Goal: Task Accomplishment & Management: Manage account settings

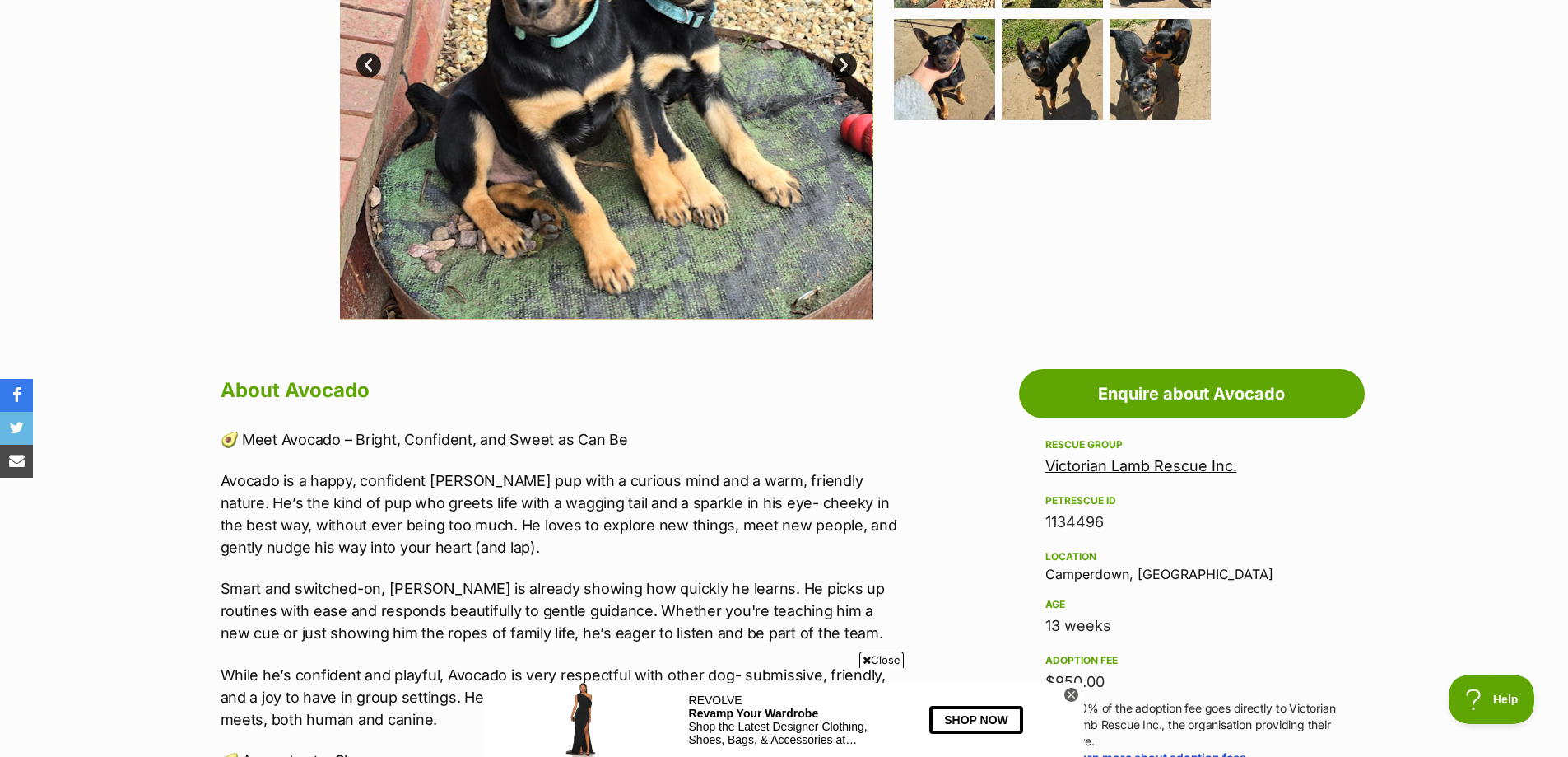
scroll to position [576, 0]
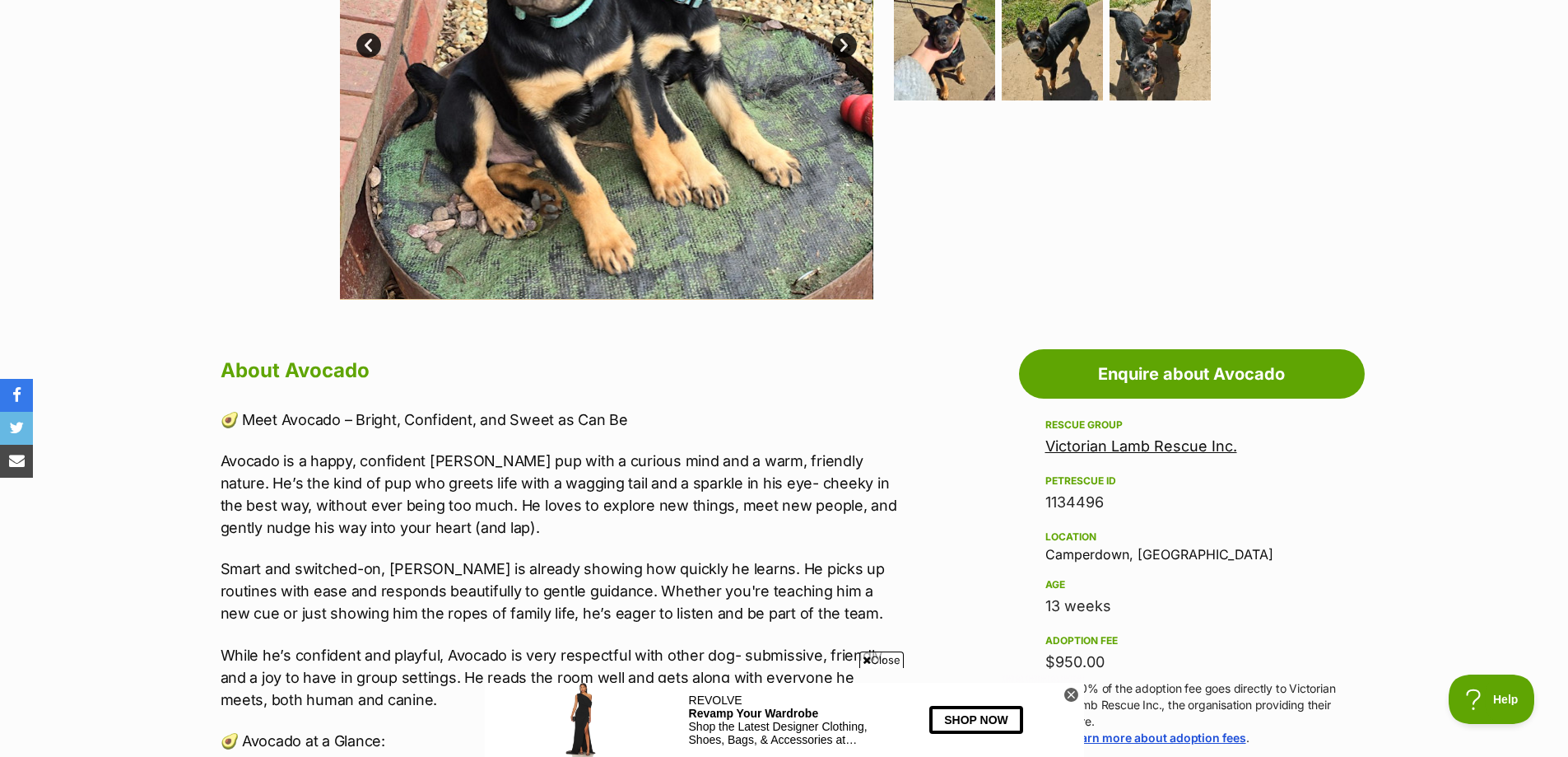
drag, startPoint x: 1074, startPoint y: 696, endPoint x: 593, endPoint y: 12, distance: 836.2
click at [1074, 696] on icon at bounding box center [1071, 695] width 14 height 14
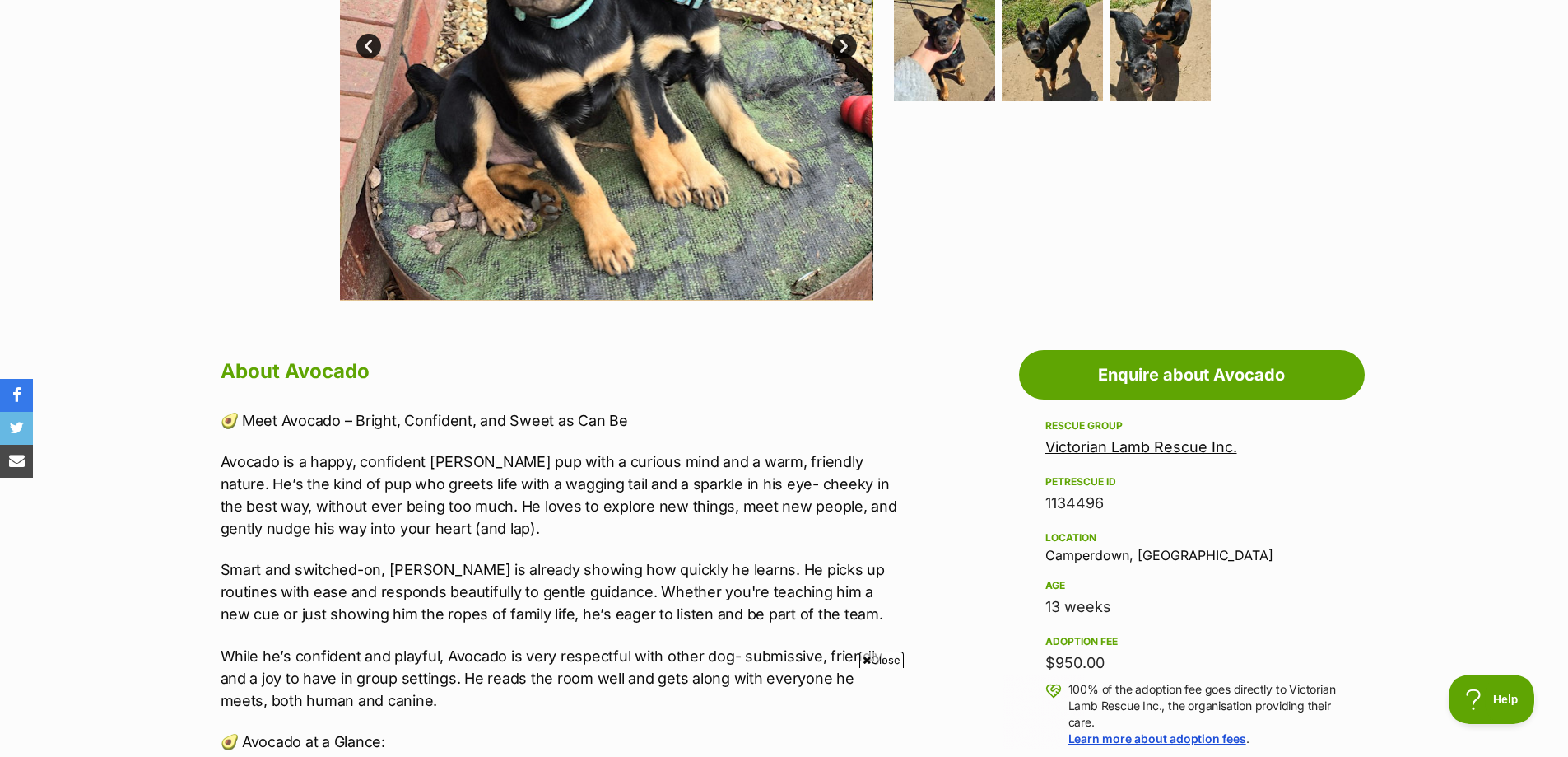
scroll to position [0, 0]
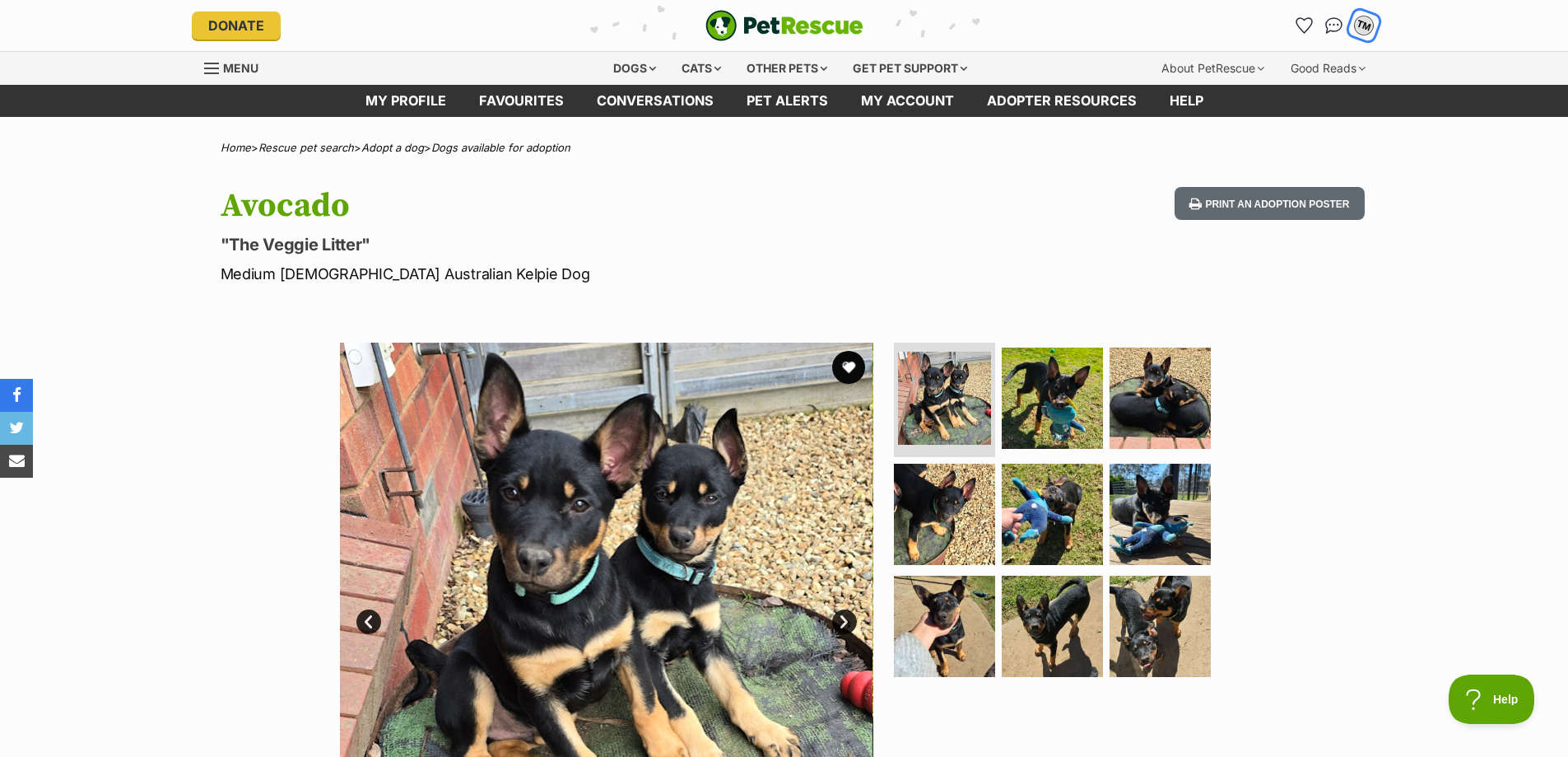
click at [1363, 23] on div "TM" at bounding box center [1363, 25] width 21 height 21
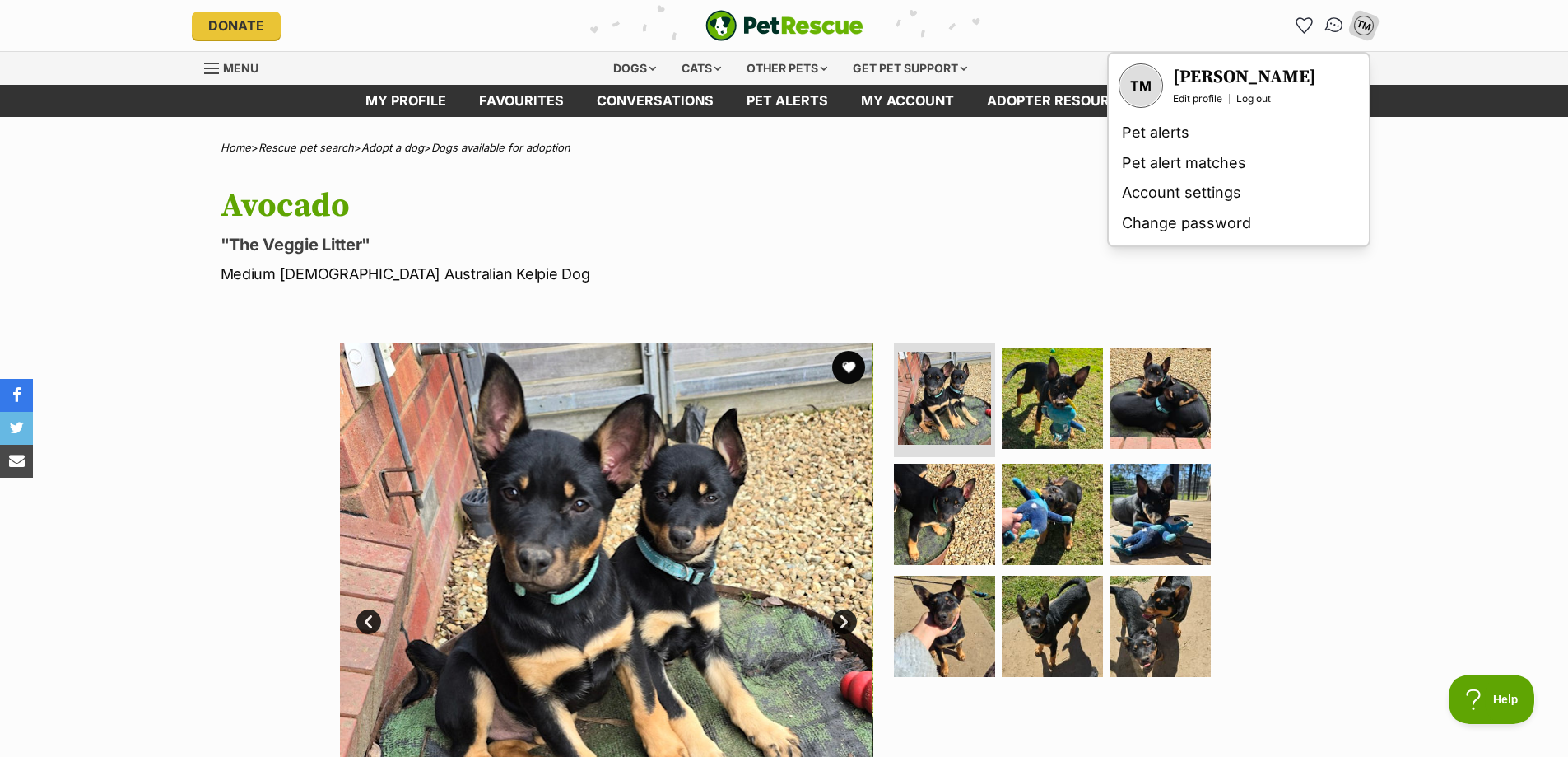
click at [1329, 23] on img "Conversations" at bounding box center [1334, 25] width 22 height 21
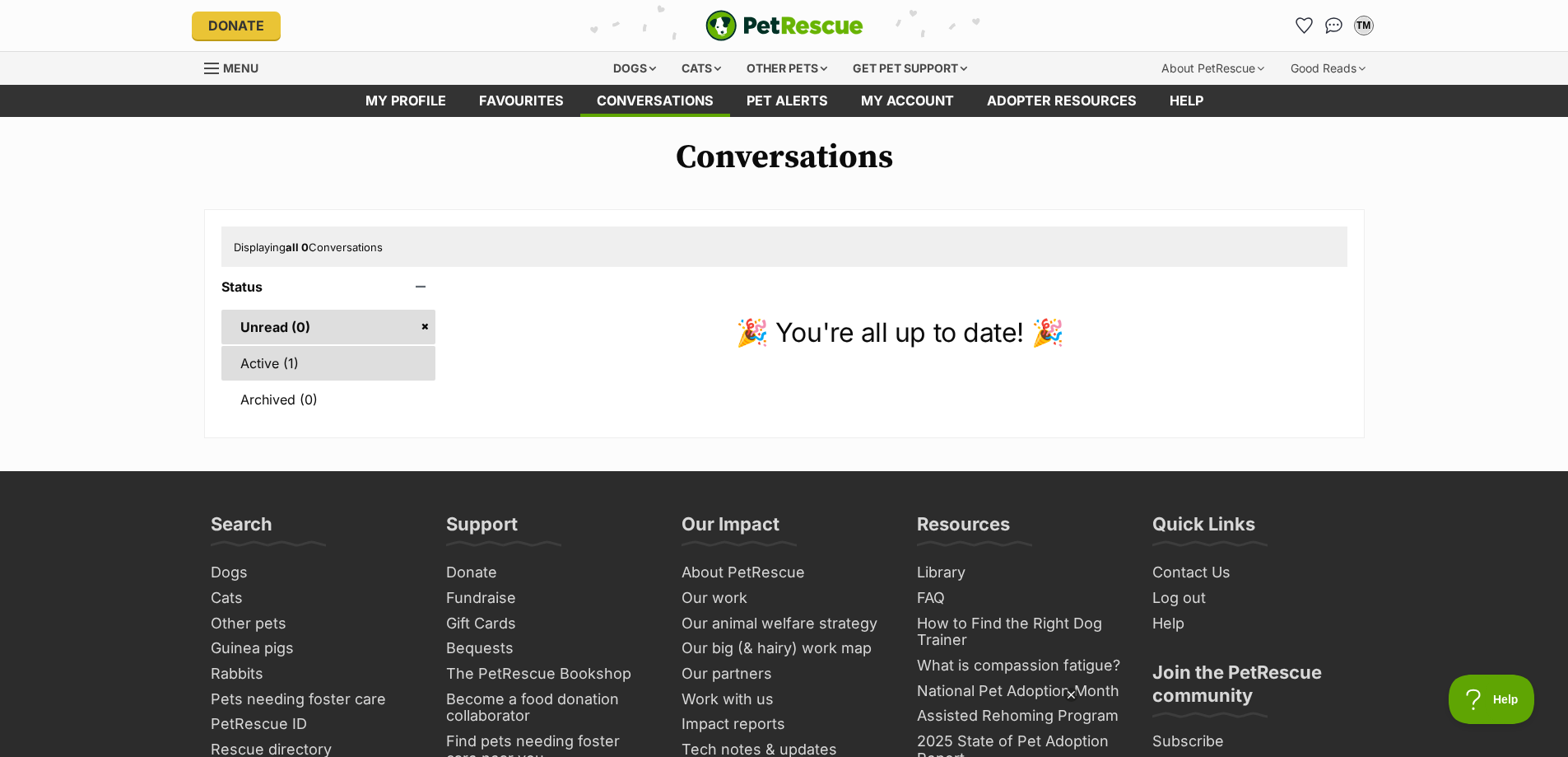
click at [256, 362] on link "Active (1)" at bounding box center [329, 363] width 215 height 35
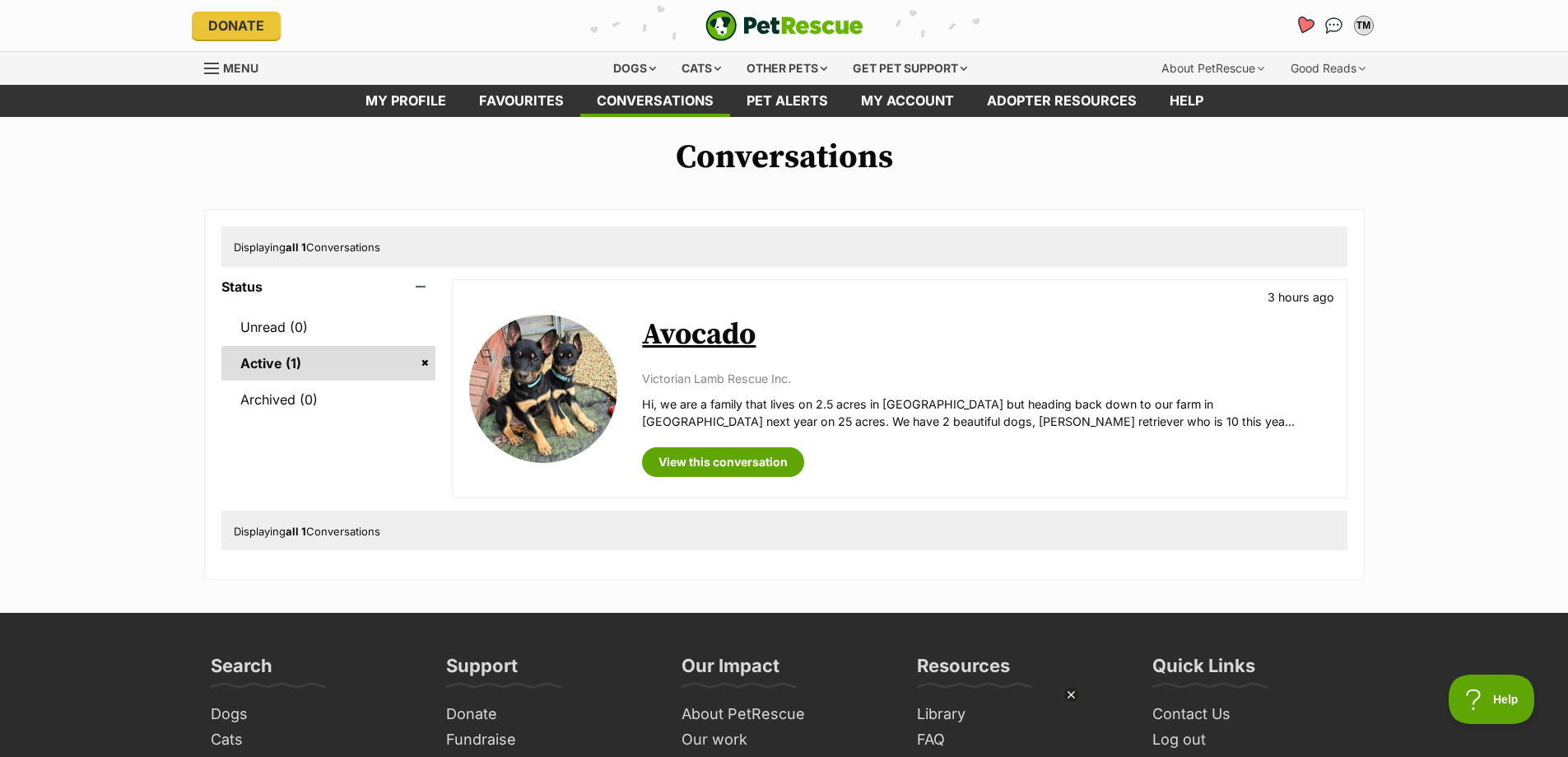
click at [1306, 20] on icon "Favourites" at bounding box center [1304, 25] width 20 height 19
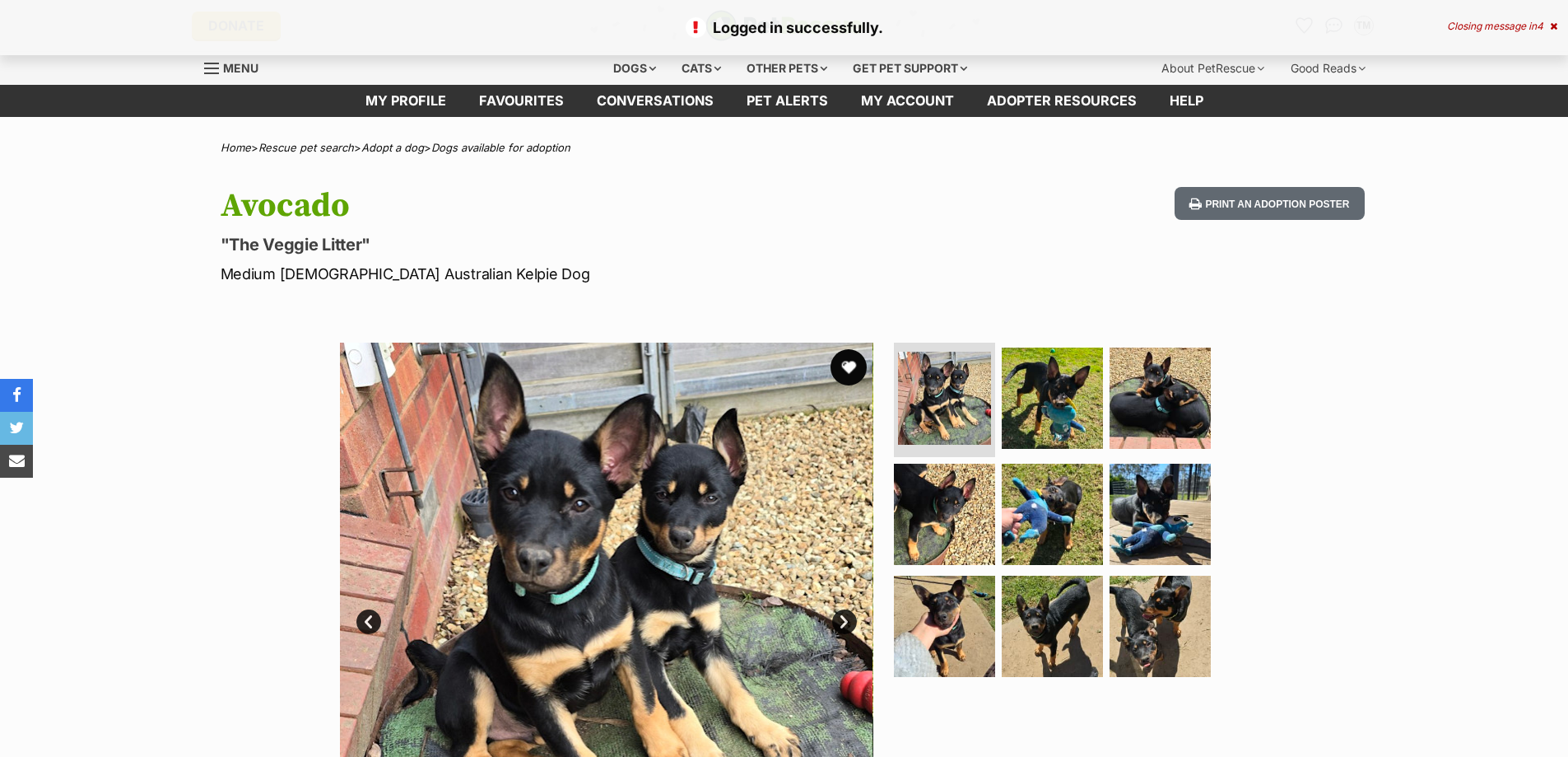
click at [848, 367] on button "favourite" at bounding box center [849, 367] width 36 height 37
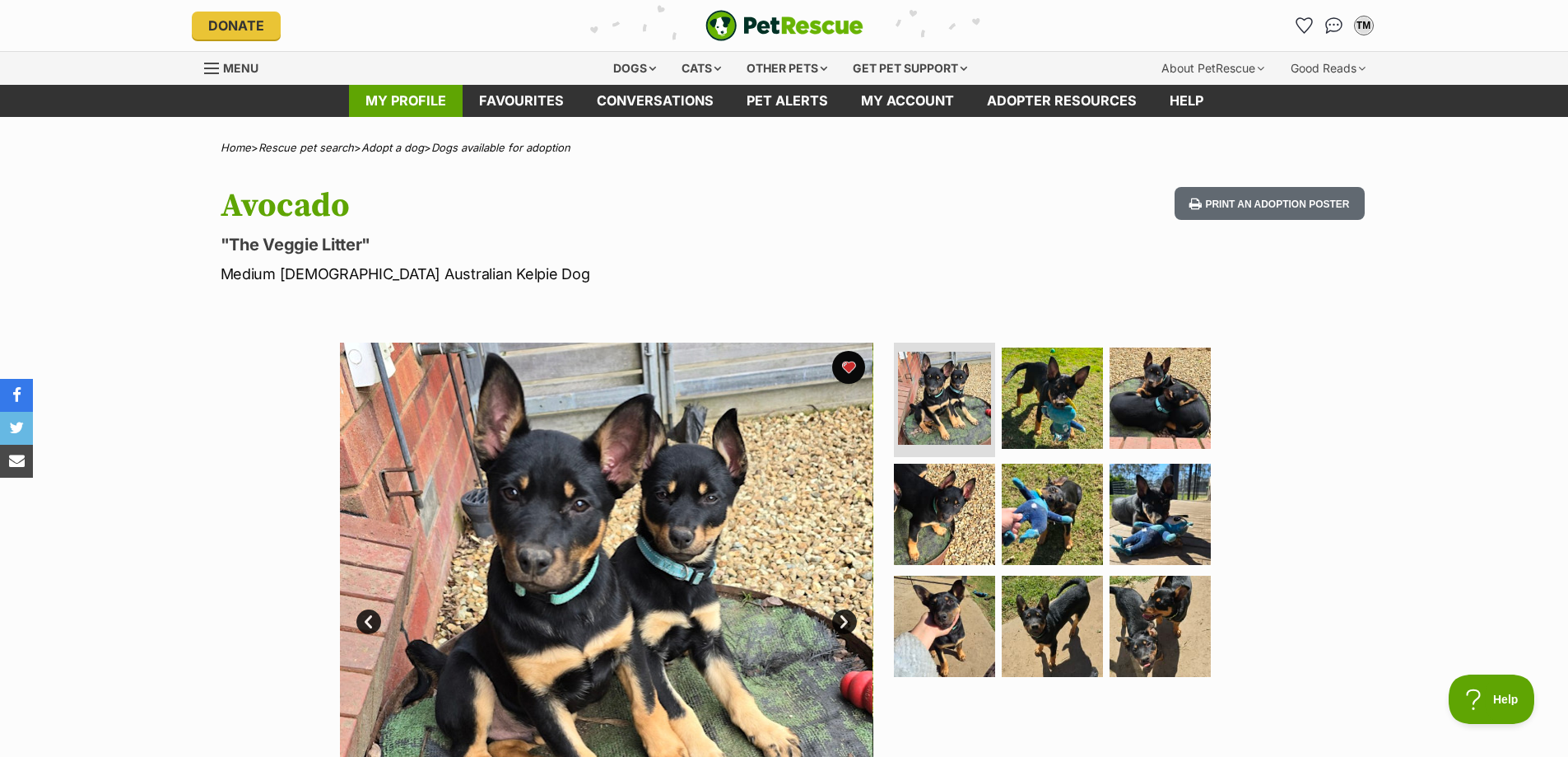
click at [393, 97] on link "My profile" at bounding box center [405, 100] width 113 height 32
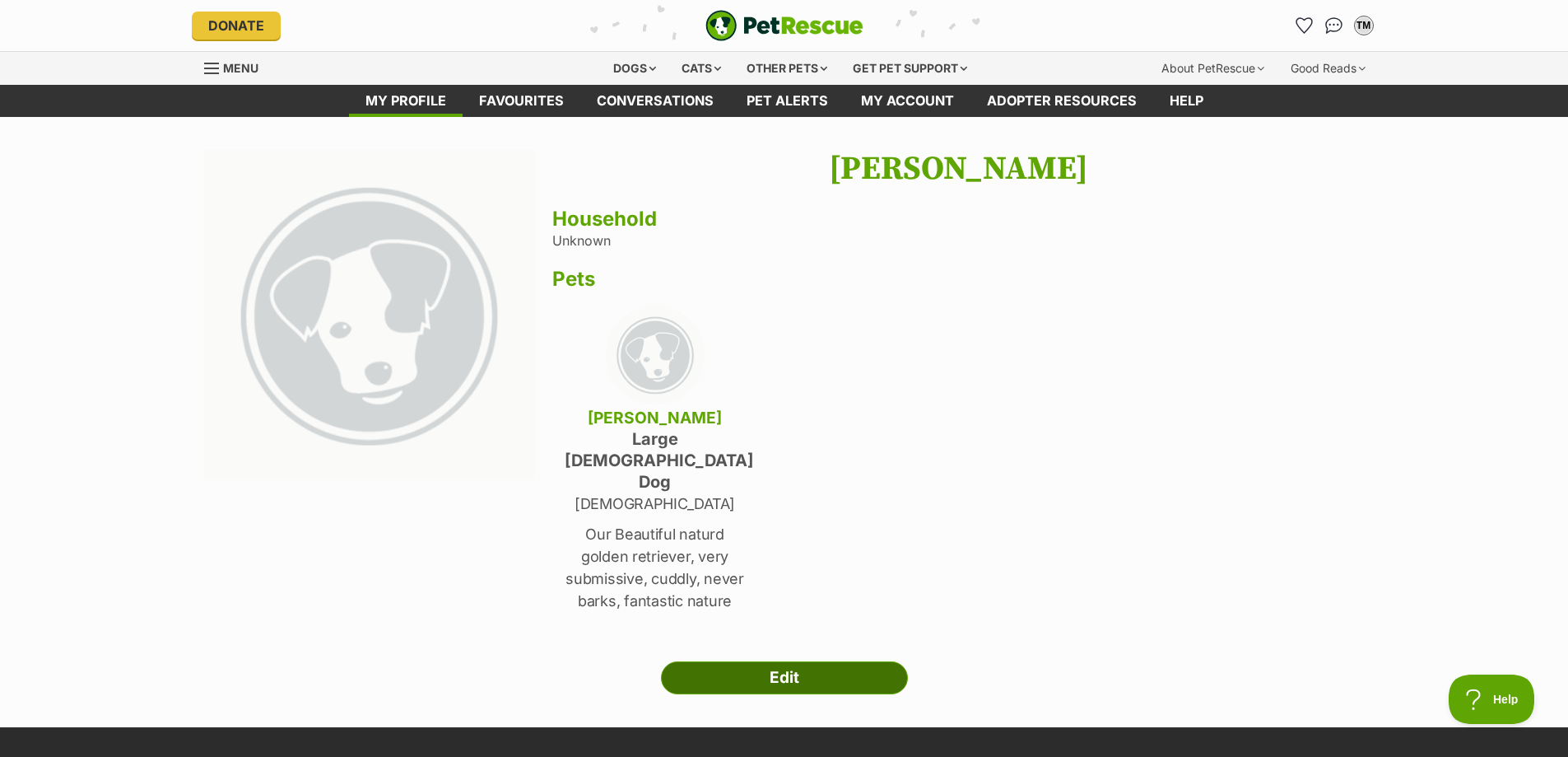
click at [769, 661] on link "Edit" at bounding box center [784, 677] width 247 height 33
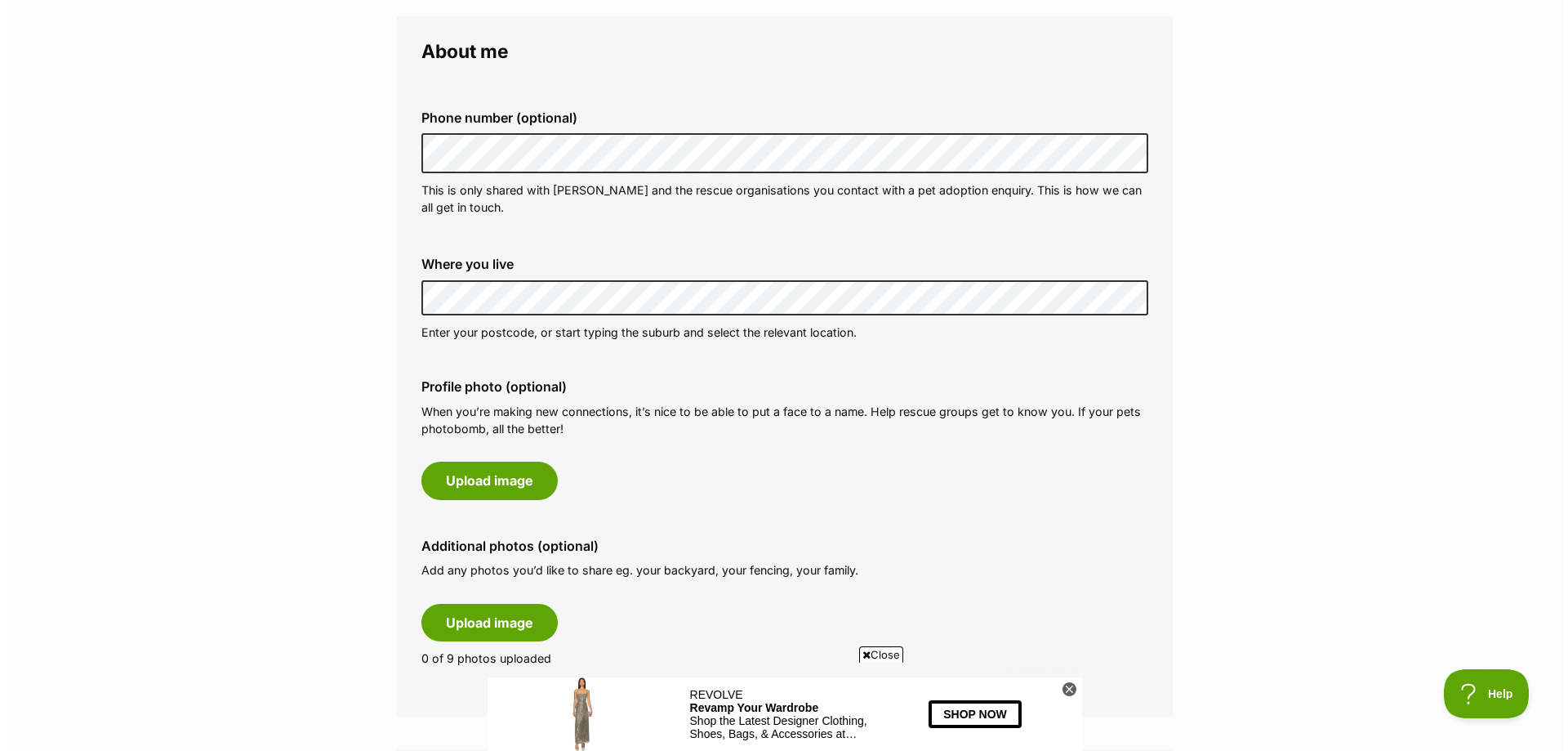
scroll to position [572, 0]
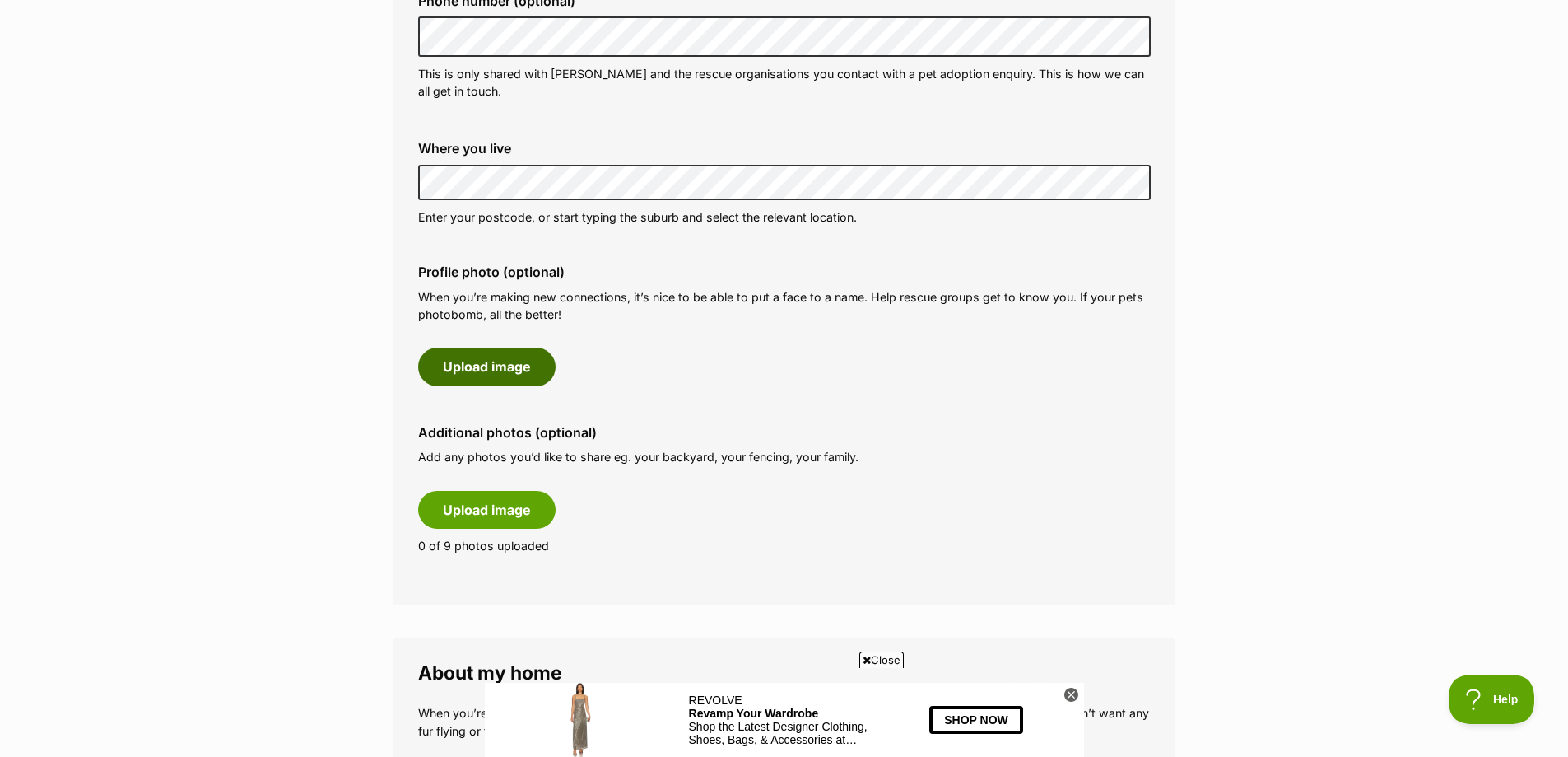
click at [465, 361] on button "Upload image" at bounding box center [486, 366] width 137 height 37
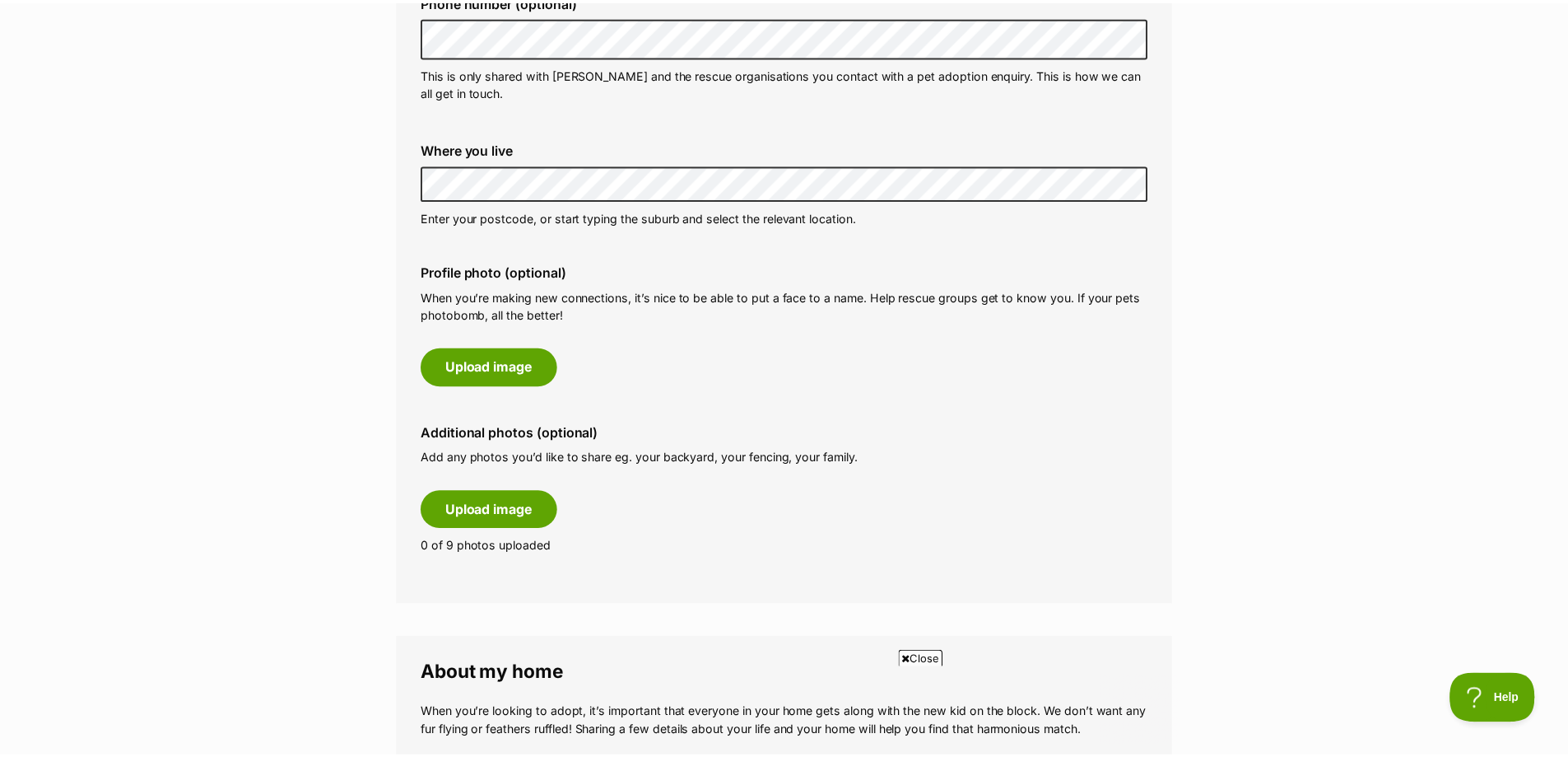
scroll to position [0, 0]
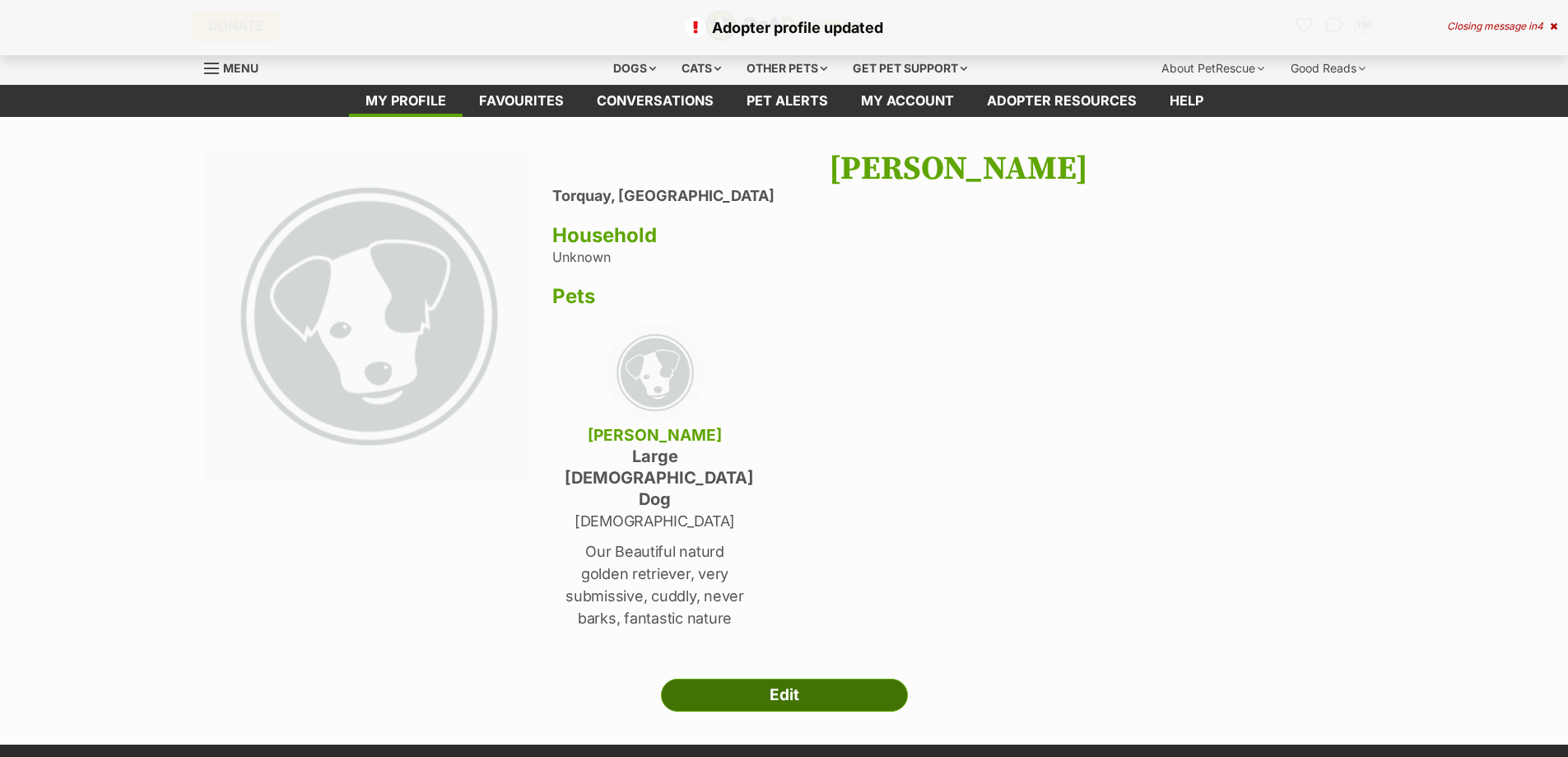
click at [794, 678] on link "Edit" at bounding box center [784, 695] width 247 height 33
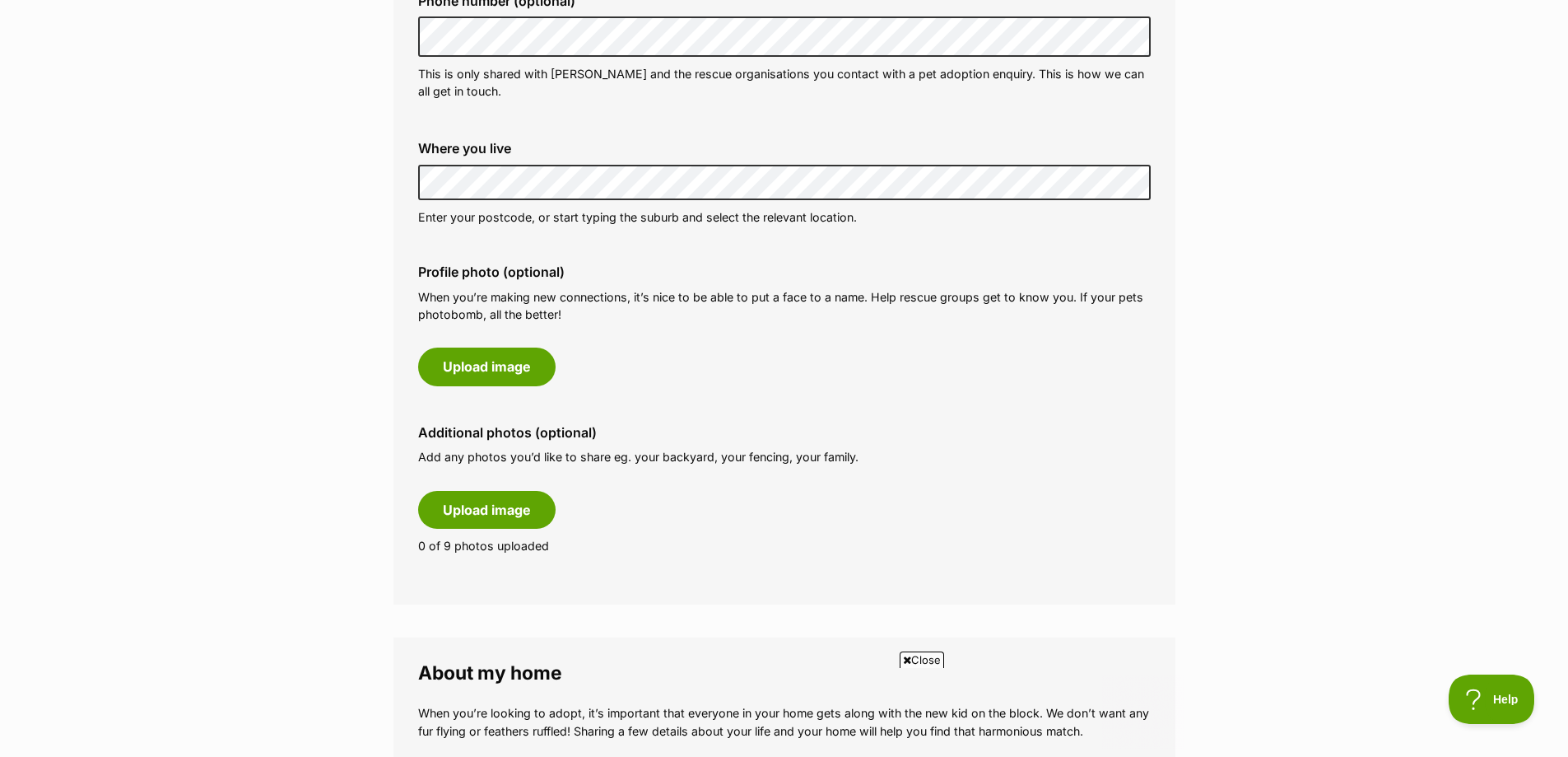
click at [537, 324] on div "Profile photo (optional) When you’re making new connections, it’s nice to be ab…" at bounding box center [784, 324] width 759 height 147
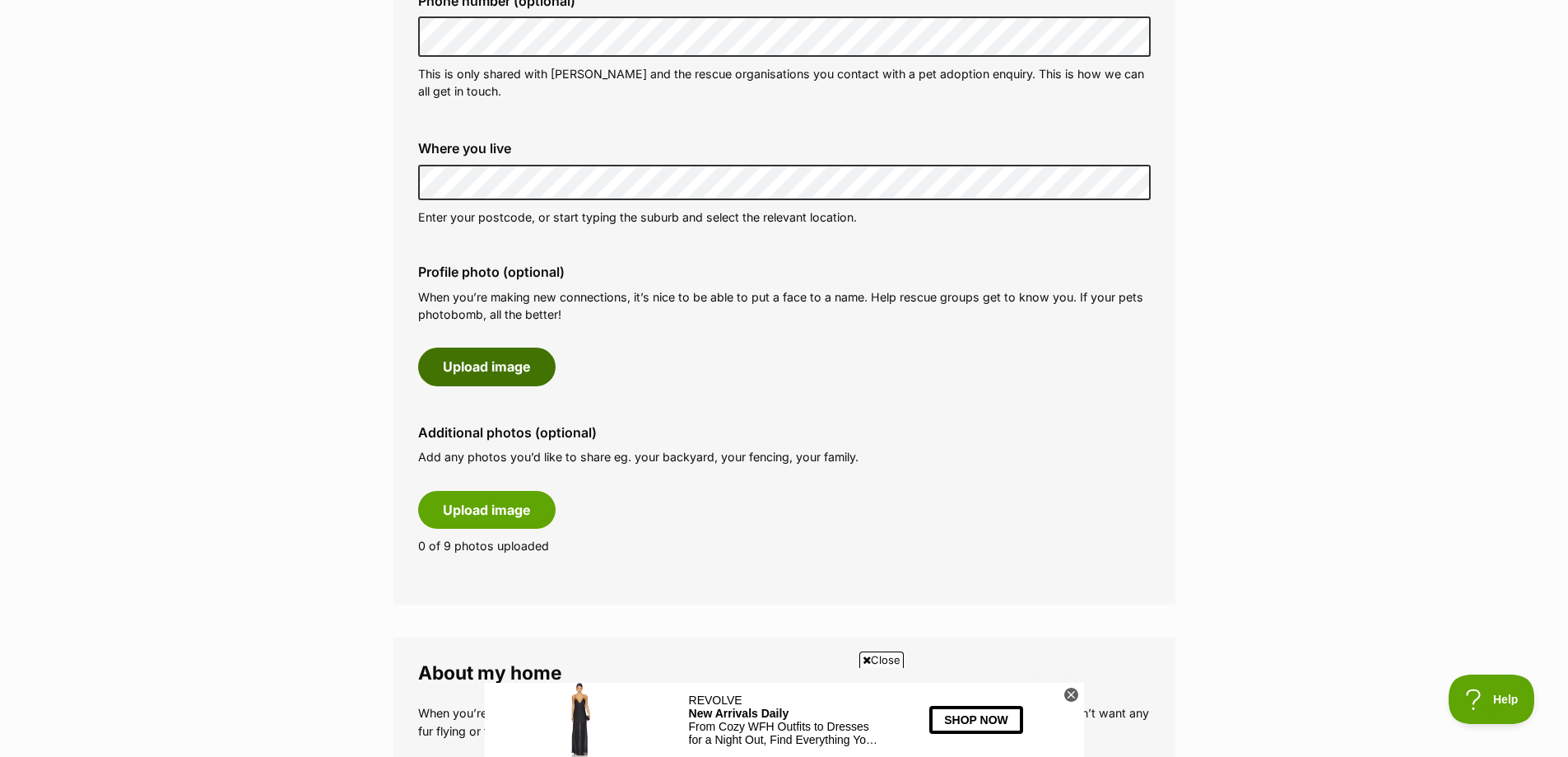
click at [495, 359] on button "Upload image" at bounding box center [486, 366] width 137 height 37
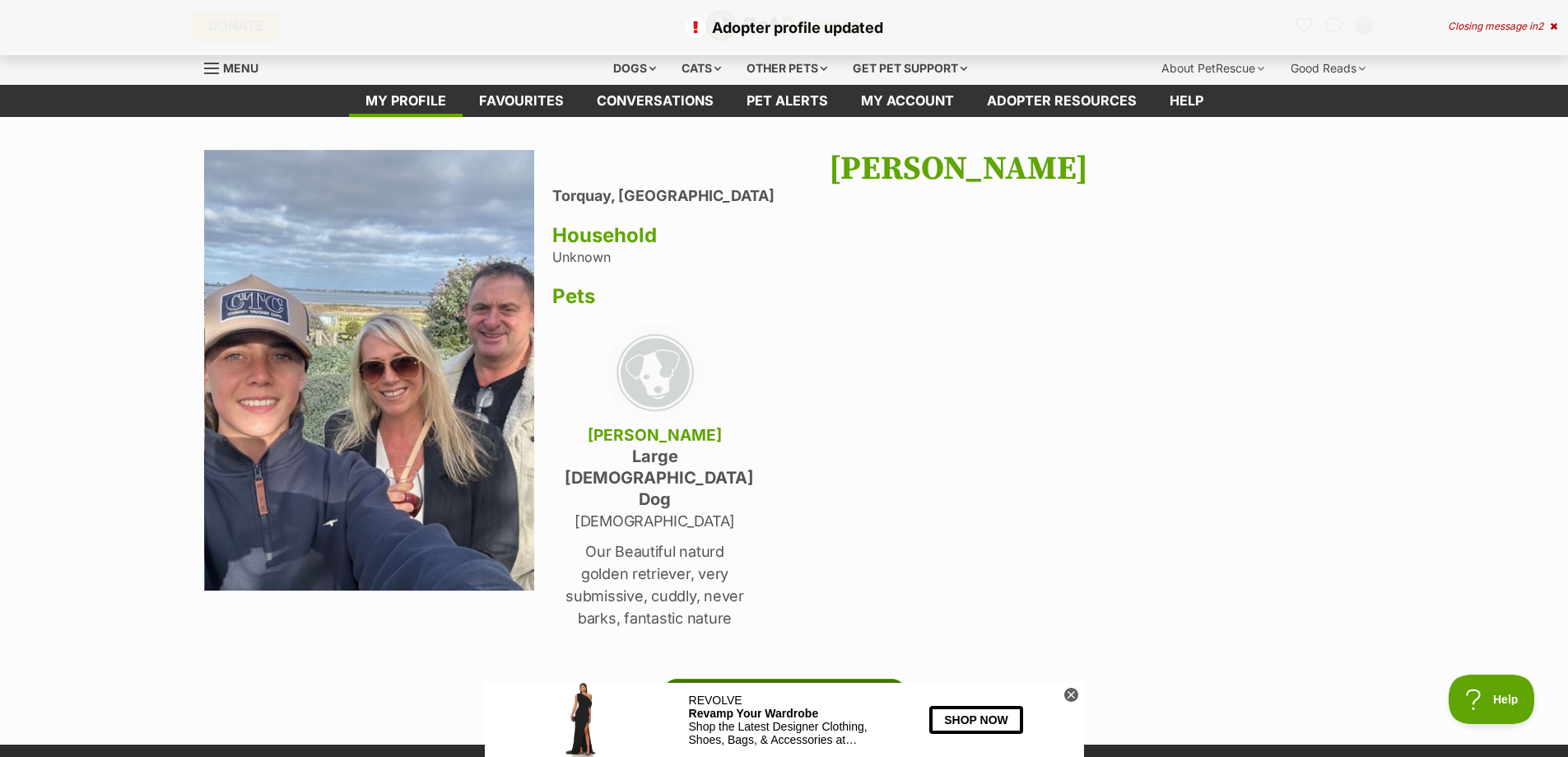
click at [795, 678] on link "Edit" at bounding box center [784, 695] width 247 height 33
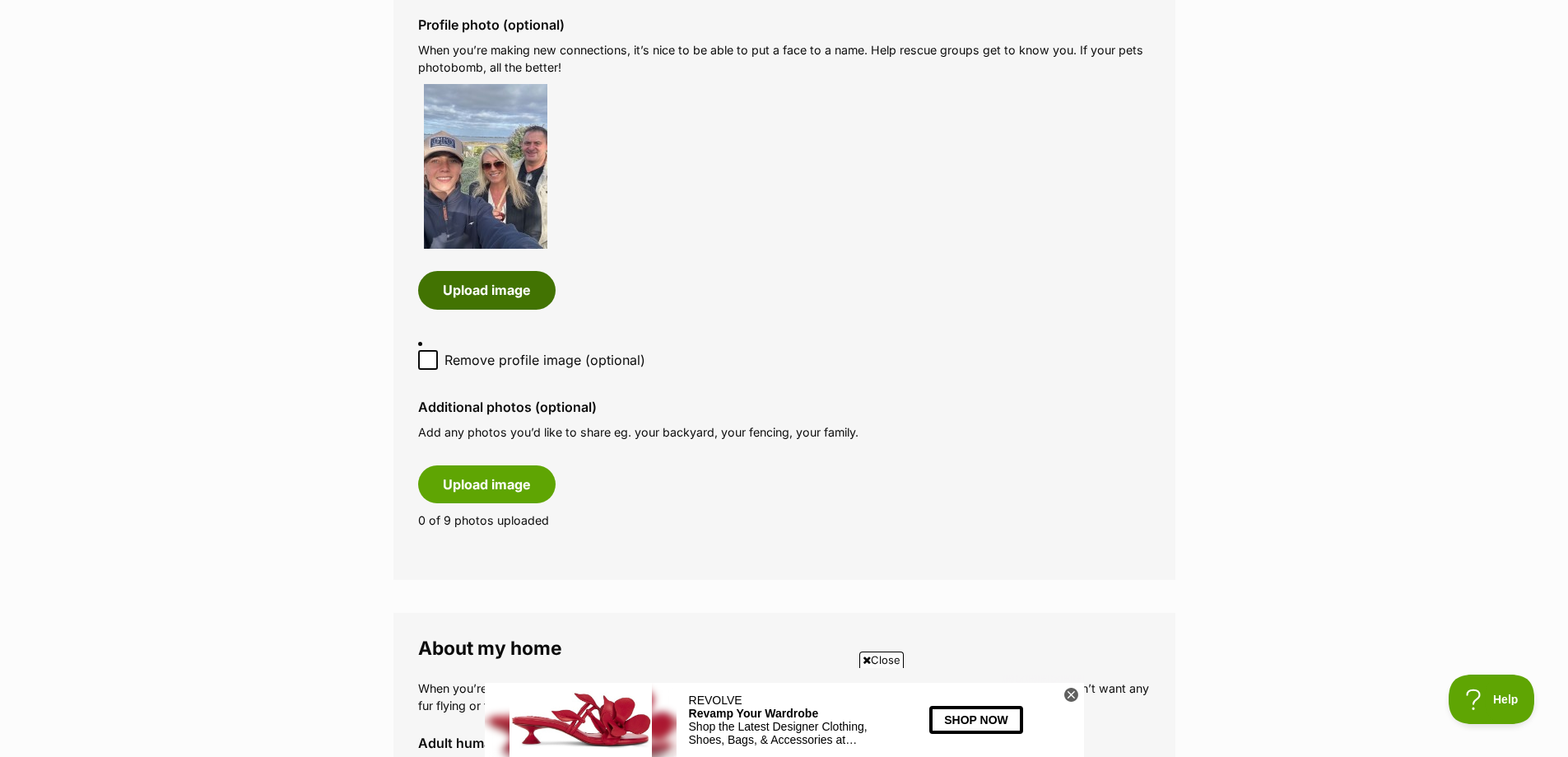
click at [493, 297] on button "Upload image" at bounding box center [486, 289] width 137 height 37
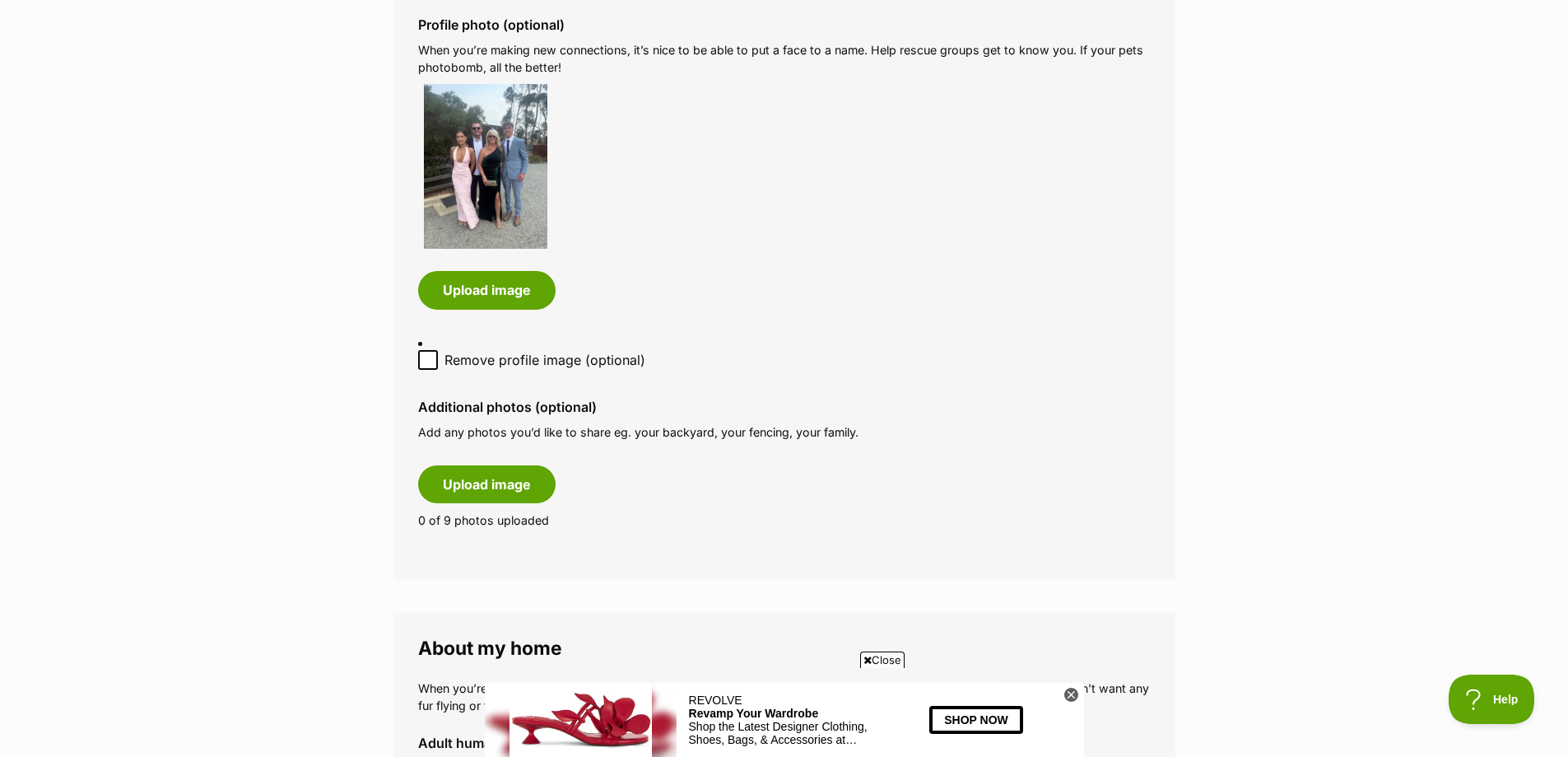
click at [1071, 598] on form "Why do I need an adopter profile? Your adopter profile will not be visible to t…" at bounding box center [784, 682] width 782 height 2537
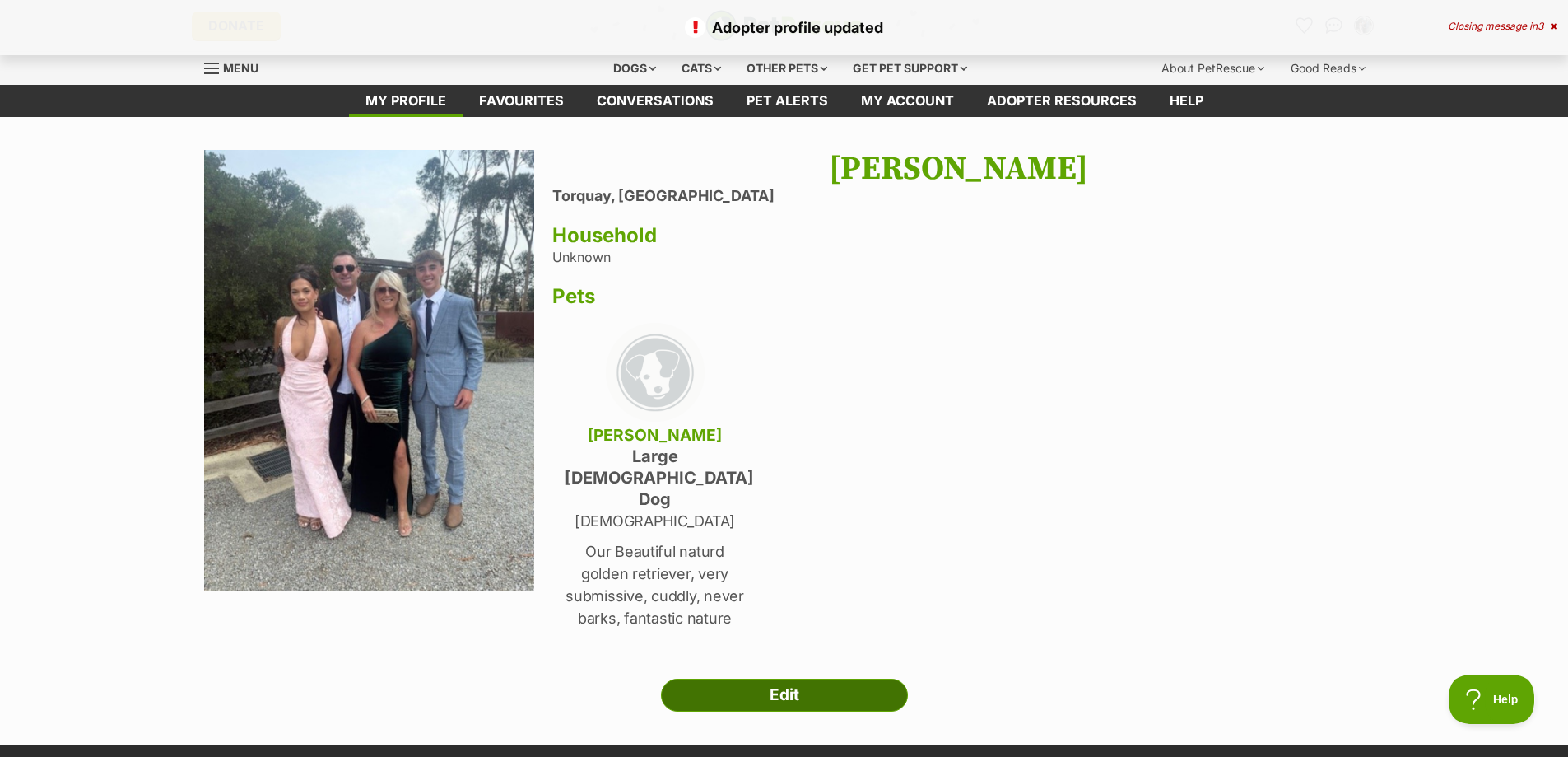
click at [779, 678] on link "Edit" at bounding box center [784, 695] width 247 height 33
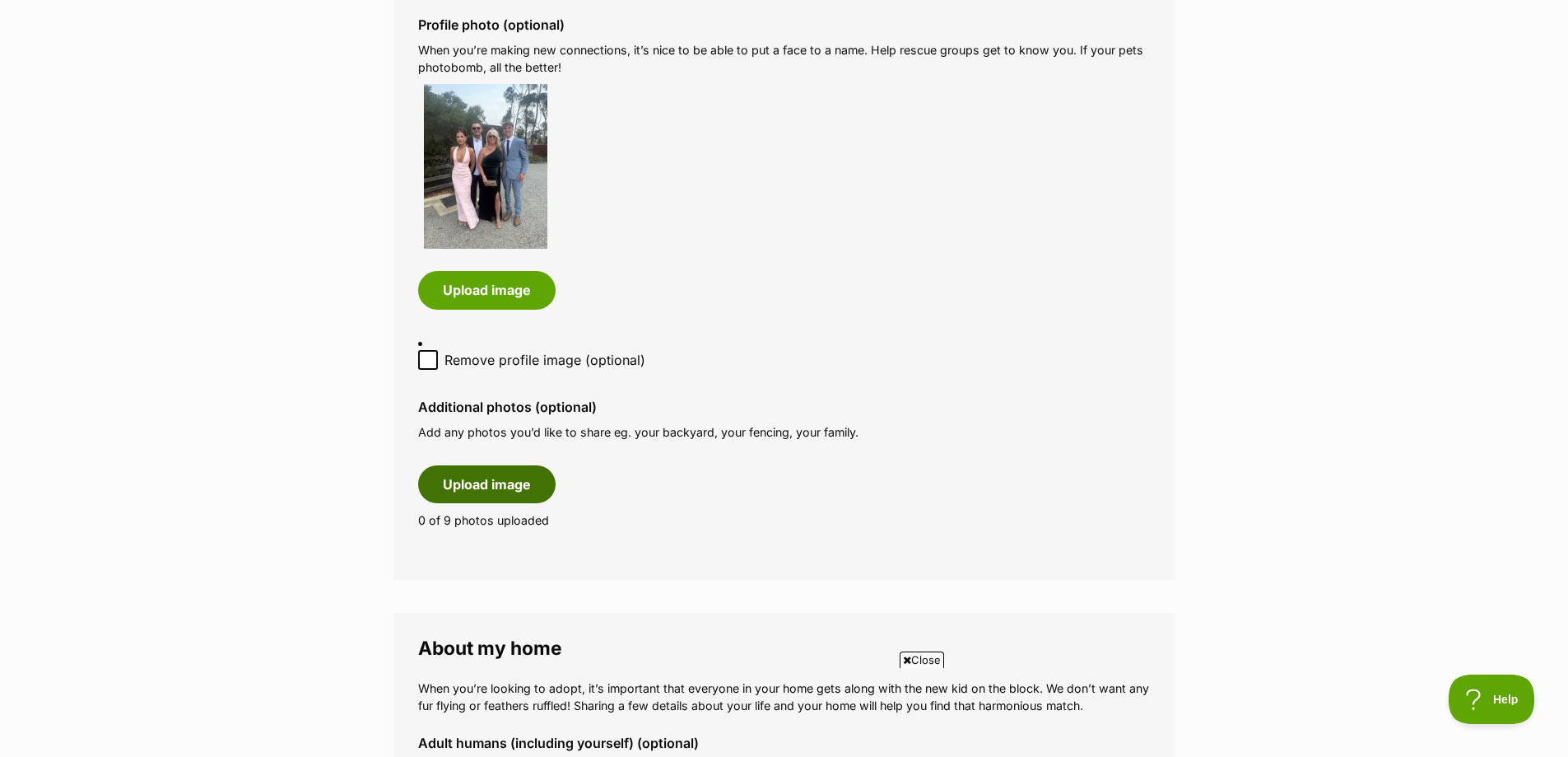
click at [501, 479] on button "Upload image" at bounding box center [486, 483] width 137 height 37
click at [465, 285] on button "Upload image" at bounding box center [486, 289] width 137 height 37
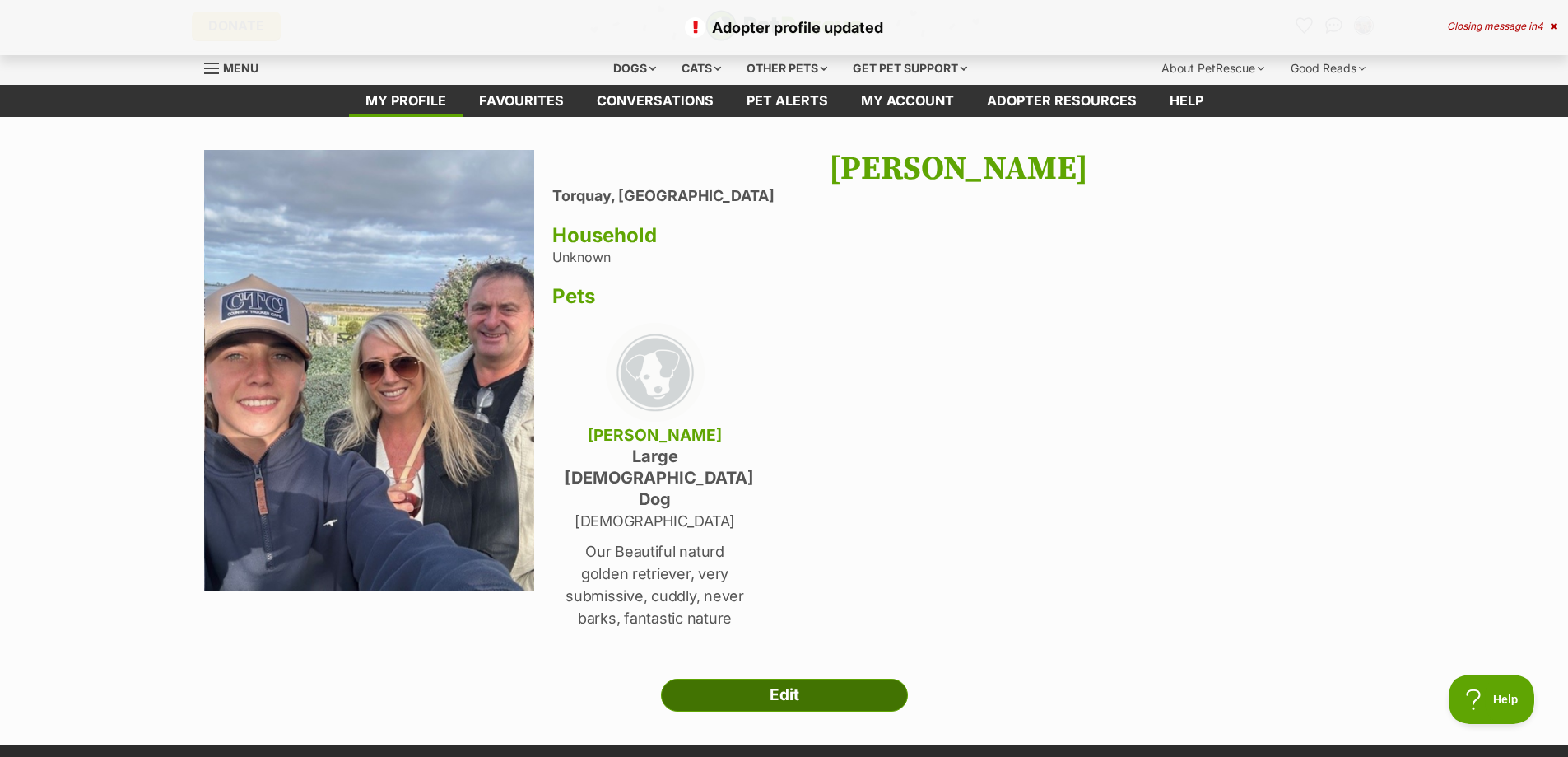
click at [792, 678] on link "Edit" at bounding box center [784, 695] width 247 height 33
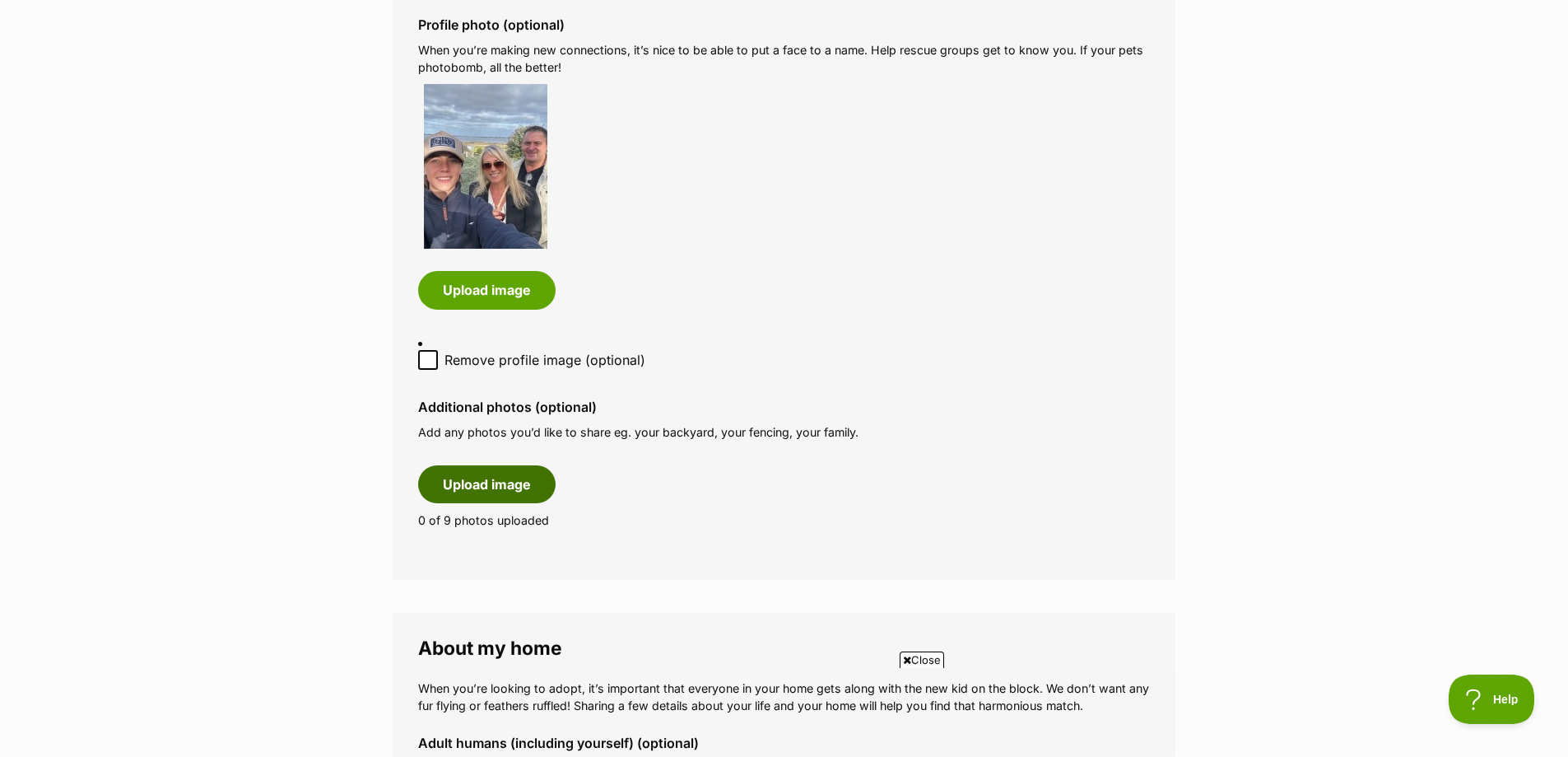
click at [474, 487] on button "Upload image" at bounding box center [486, 483] width 137 height 37
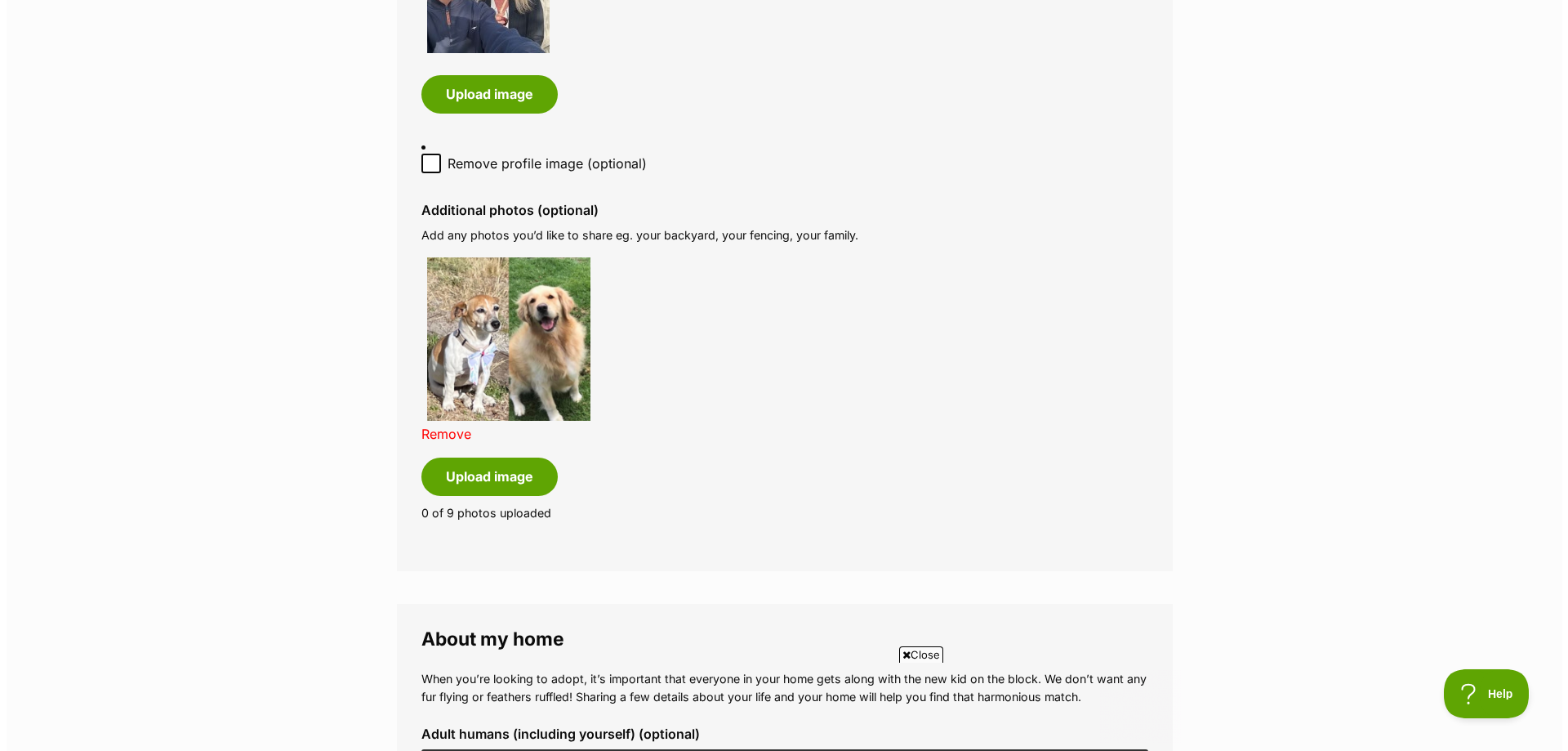
scroll to position [1144, 0]
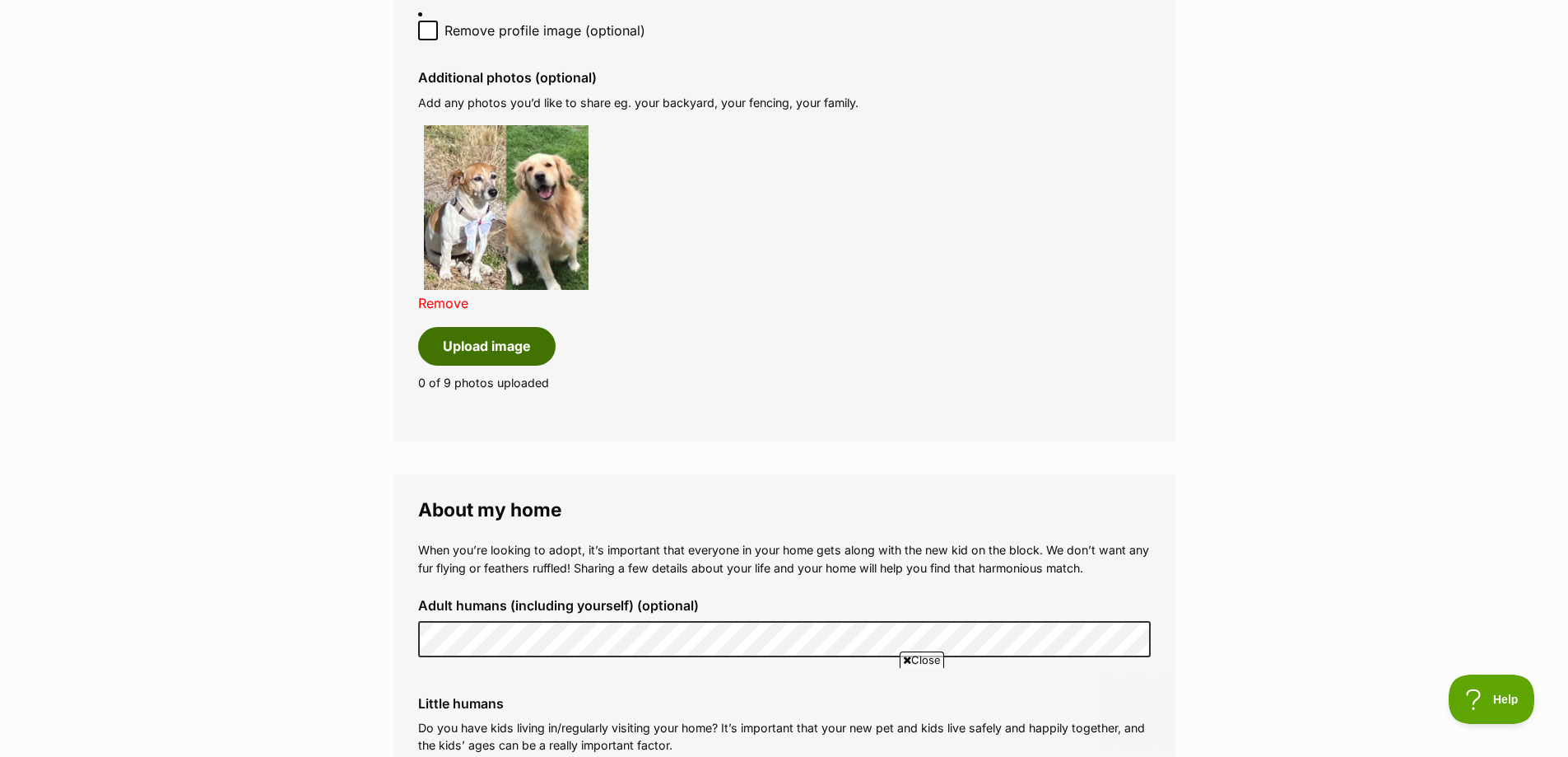
click at [490, 350] on button "Upload image" at bounding box center [486, 345] width 137 height 37
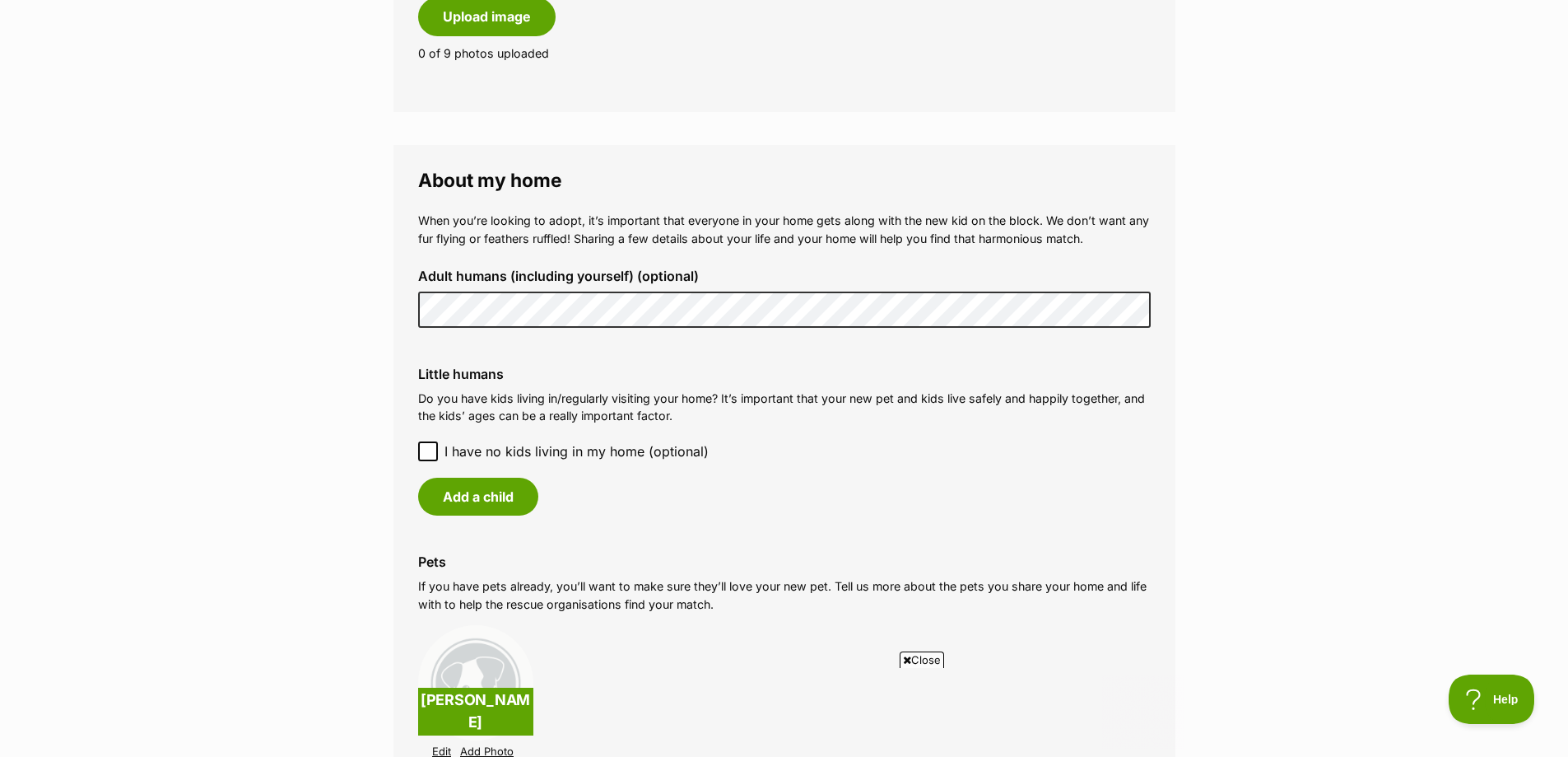
scroll to position [0, 0]
click at [467, 502] on button "Add a child" at bounding box center [477, 496] width 120 height 37
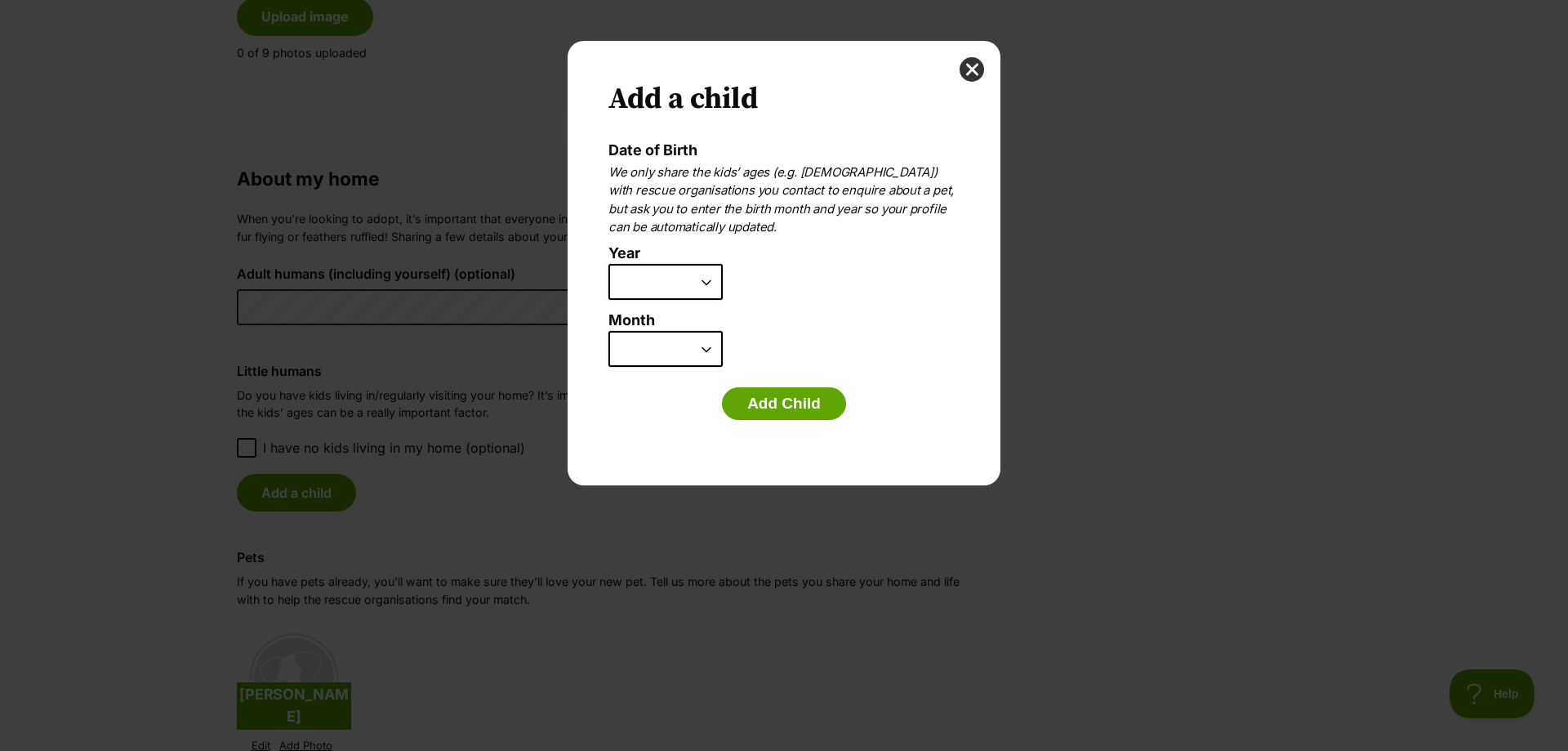
click at [673, 280] on select "2025 2024 2023 2022 2021 2020 2019 2018 2017 2016 2015 2014 2013 2012 2011 2010…" at bounding box center [666, 282] width 114 height 36
select select "2010"
click at [609, 264] on select "2025 2024 2023 2022 2021 2020 2019 2018 2017 2016 2015 2014 2013 2012 2011 2010…" at bounding box center [666, 282] width 114 height 36
click at [676, 346] on select "January February March April May June July August September October November De…" at bounding box center [666, 349] width 114 height 36
select select "11"
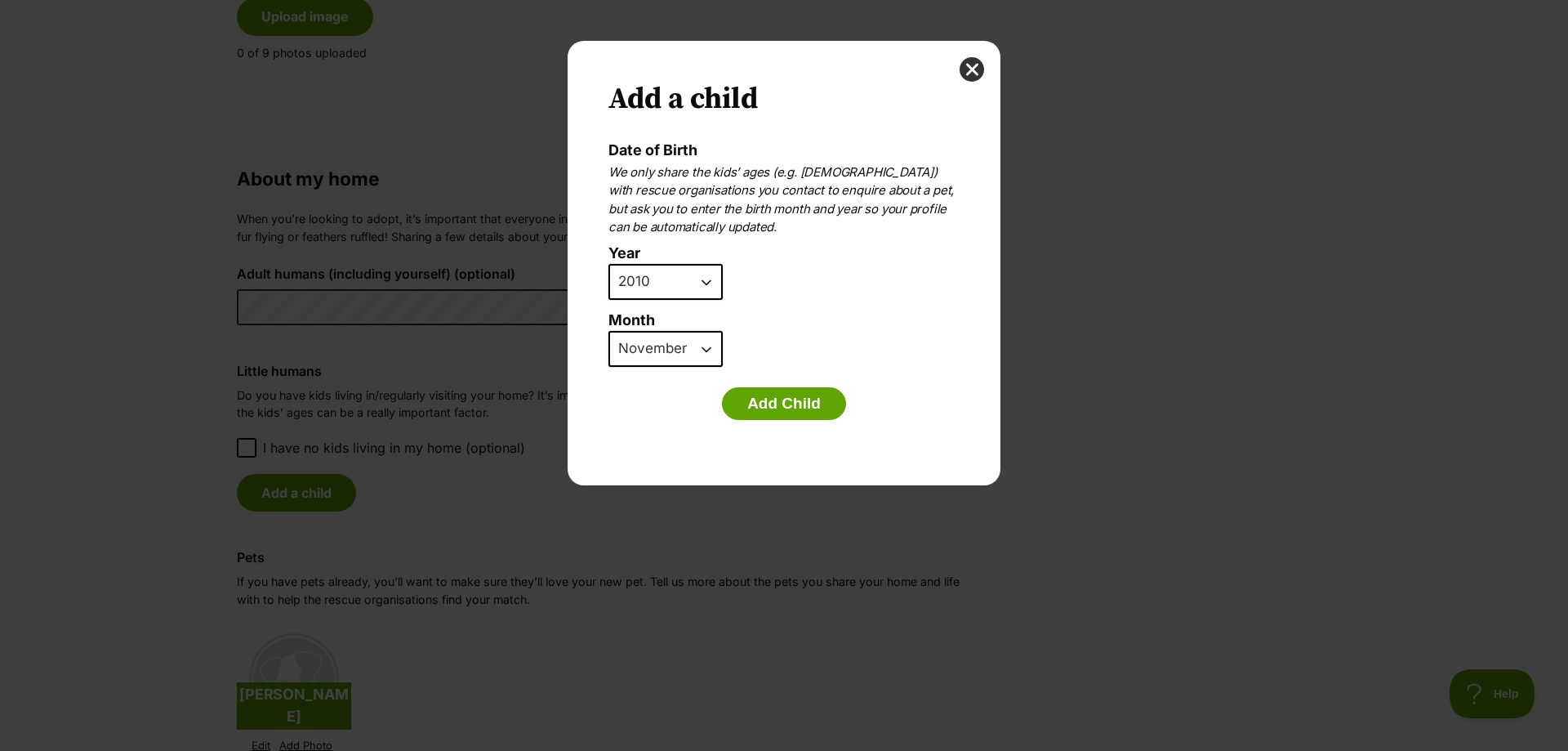
click at [609, 331] on select "January February March April May June July August September October November De…" at bounding box center [666, 349] width 114 height 36
click at [780, 406] on button "Add Child" at bounding box center [784, 403] width 124 height 32
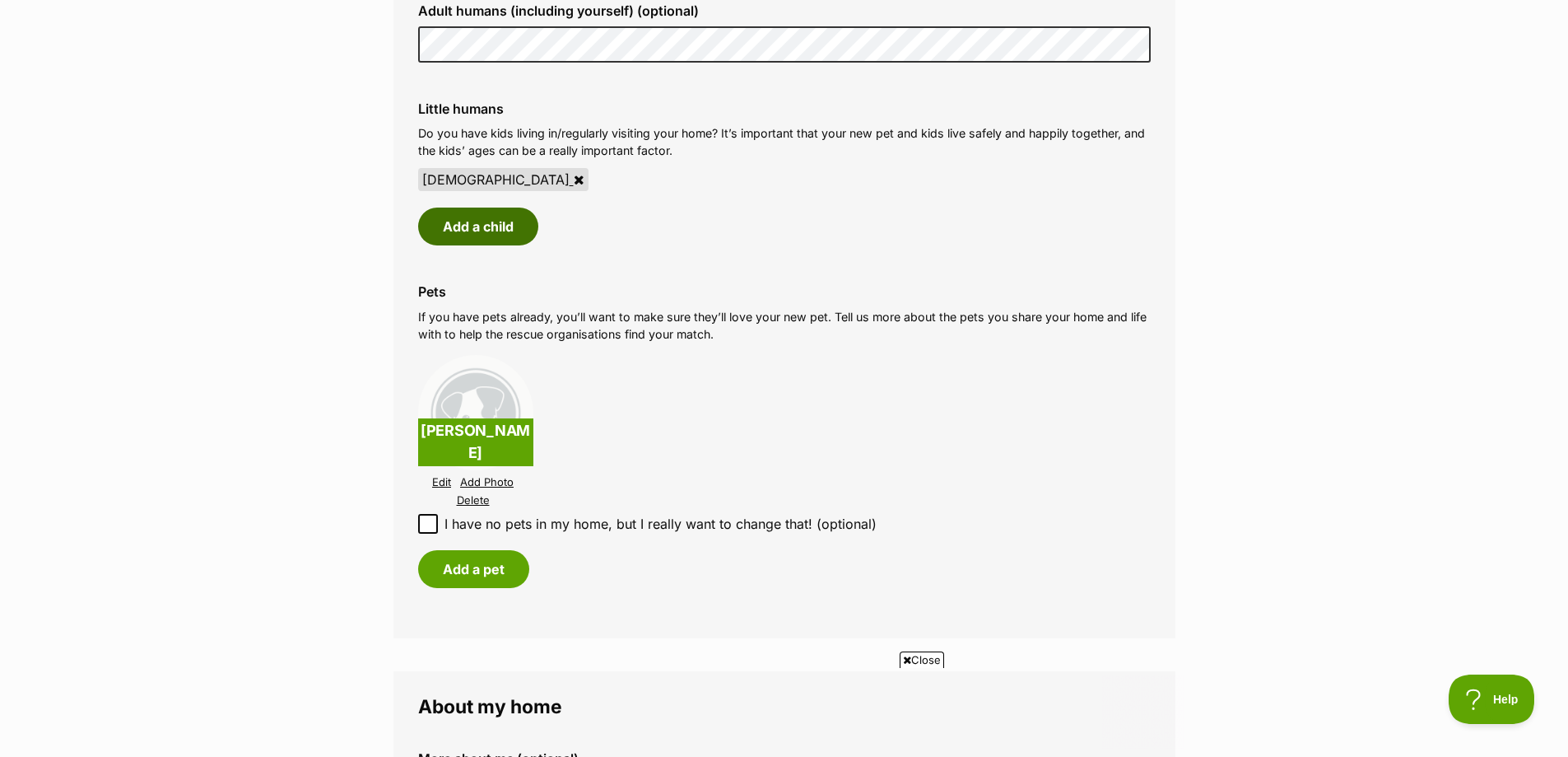
scroll to position [1812, 0]
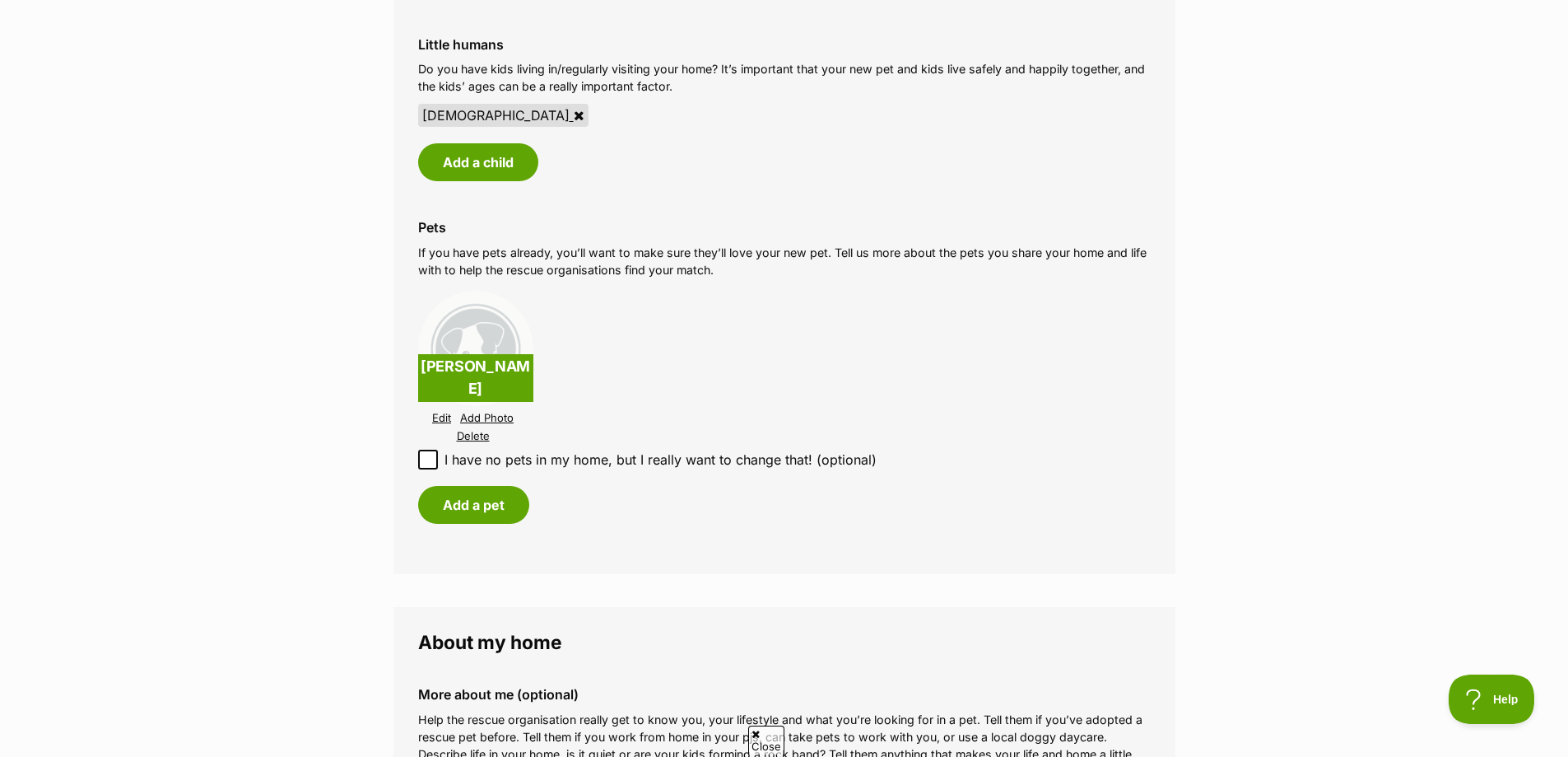
click at [479, 418] on link "Add Photo" at bounding box center [487, 418] width 54 height 12
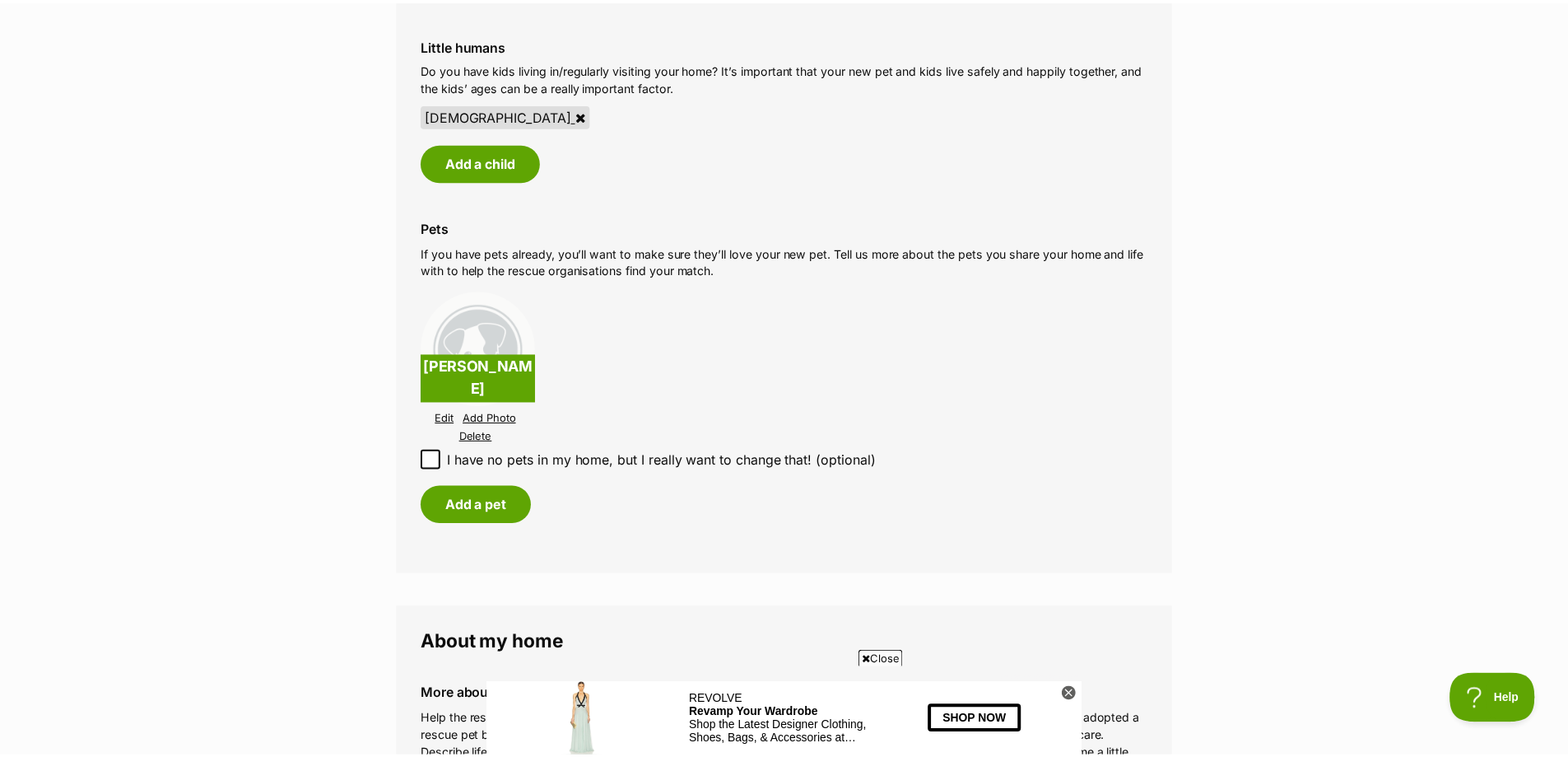
scroll to position [0, 0]
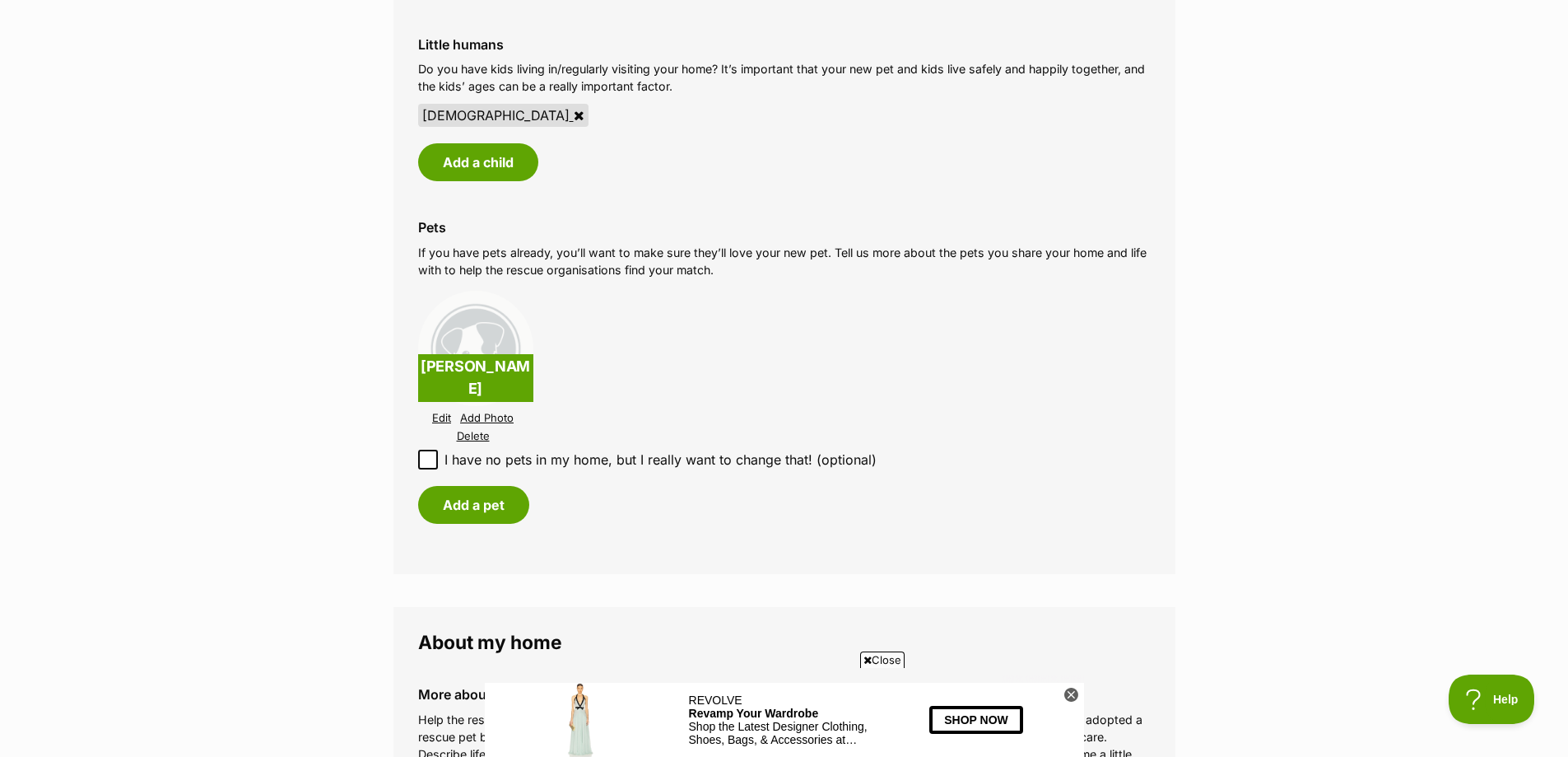
click at [470, 506] on button "Add a pet" at bounding box center [473, 504] width 111 height 37
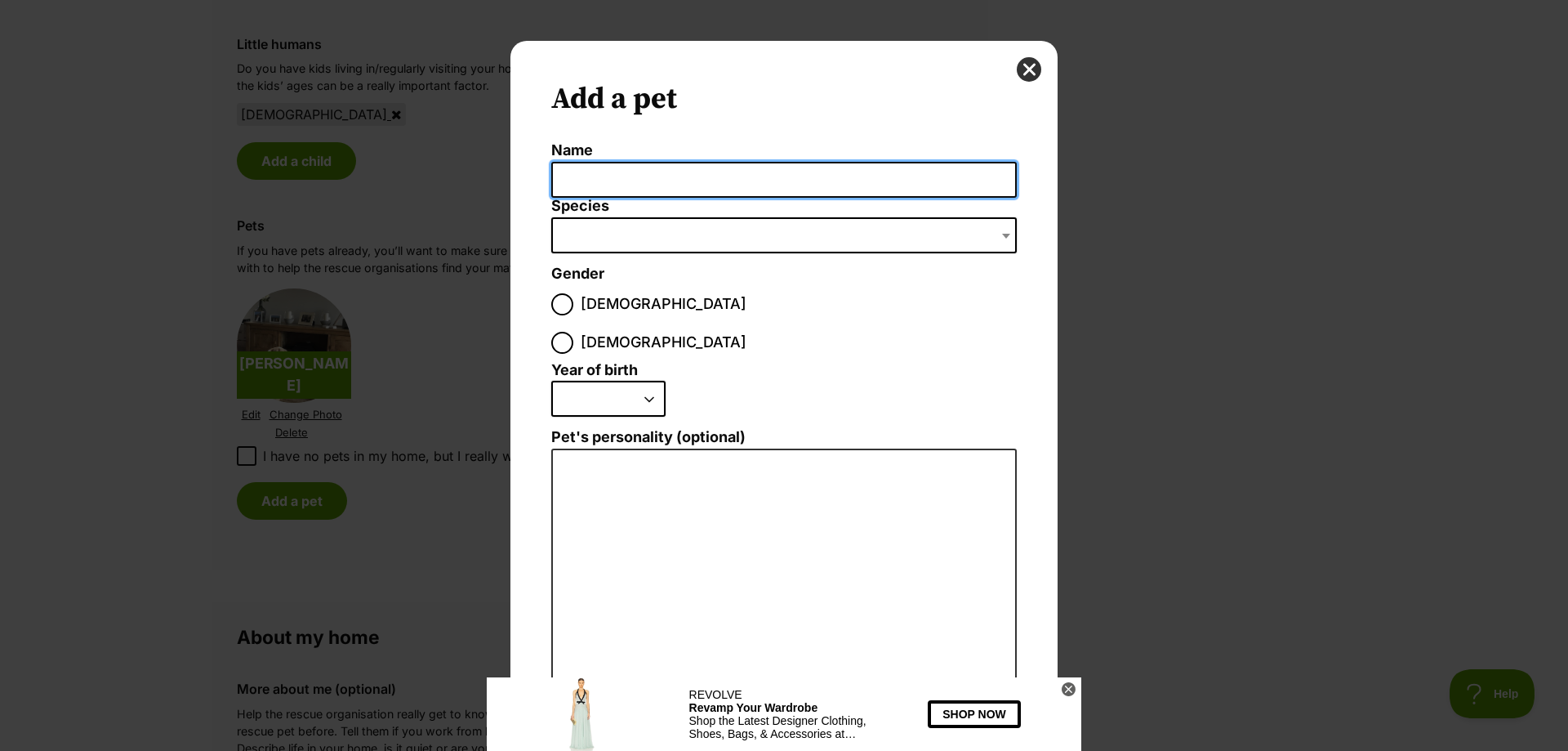
click at [585, 180] on input "Name" at bounding box center [784, 180] width 466 height 37
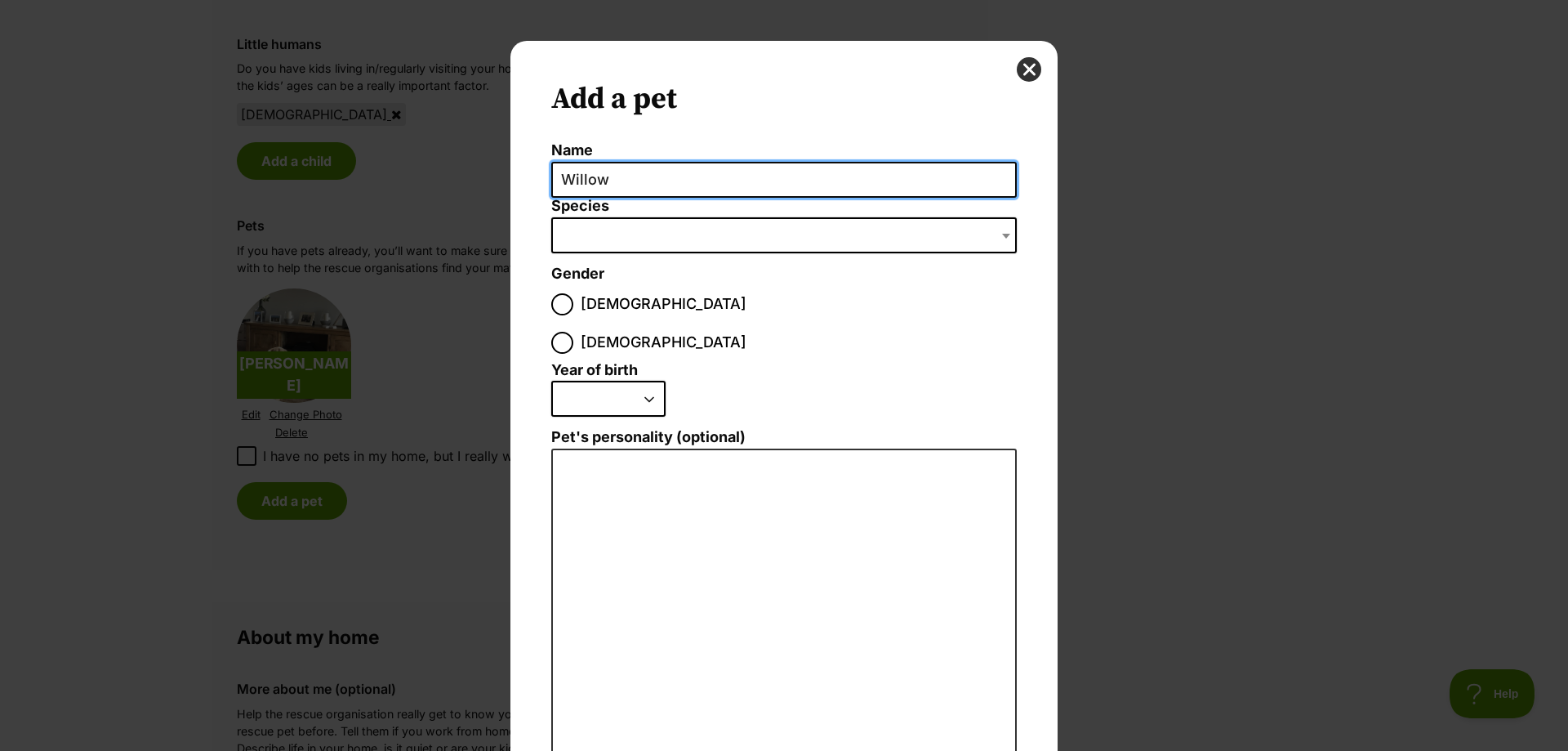
type input "Willow"
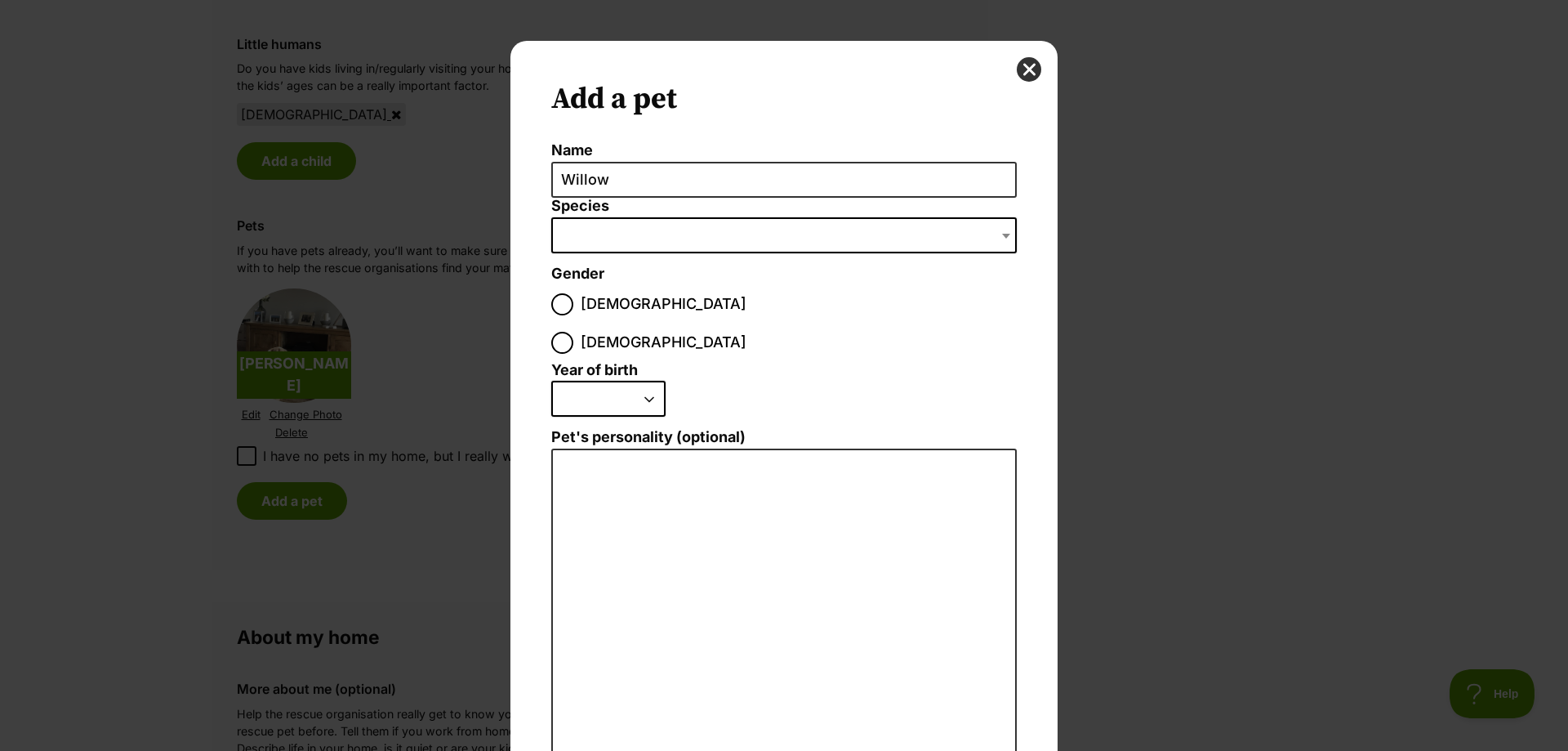
click at [603, 233] on span "Dialog Window - Close (Press escape to close)" at bounding box center [784, 235] width 466 height 36
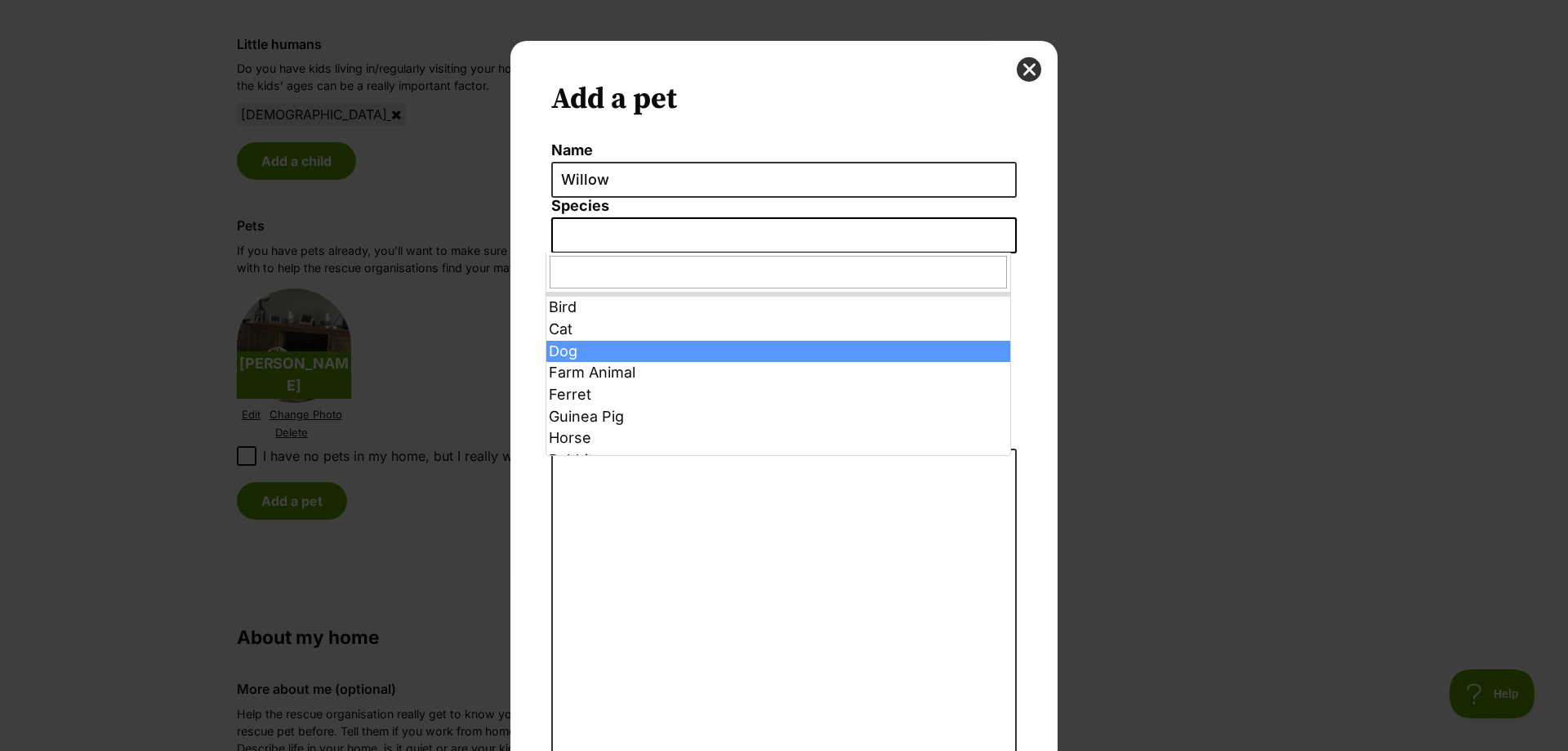
select select "1"
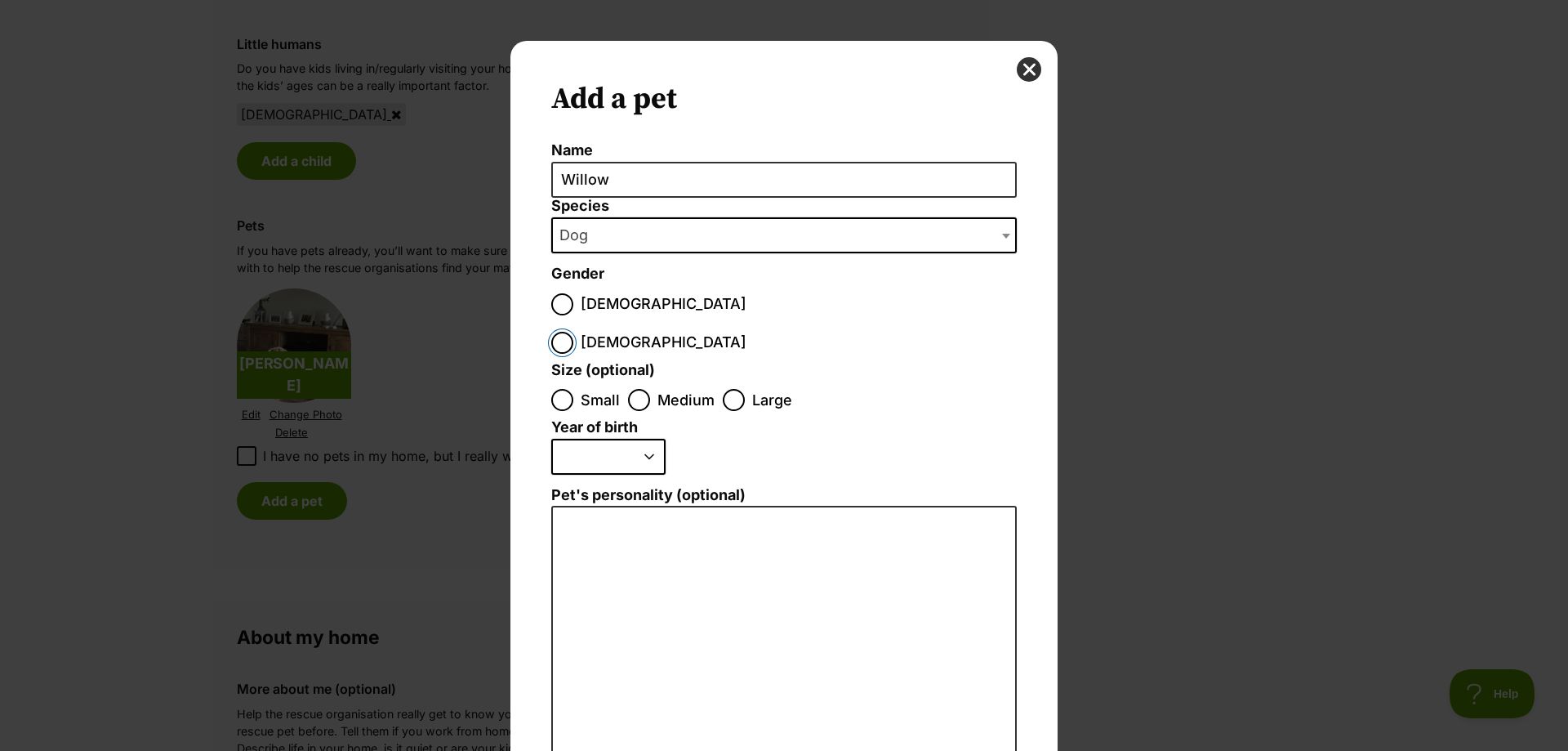
click at [573, 332] on input "Female" at bounding box center [562, 342] width 22 height 22
radio input "true"
click at [557, 389] on input "Small" at bounding box center [562, 399] width 22 height 22
radio input "true"
click at [607, 438] on select "2025 2024 2023 2022 2021 2020 2019 2018 2017 2016 2015 2014 2013 2012 2011 2010…" at bounding box center [609, 457] width 114 height 36
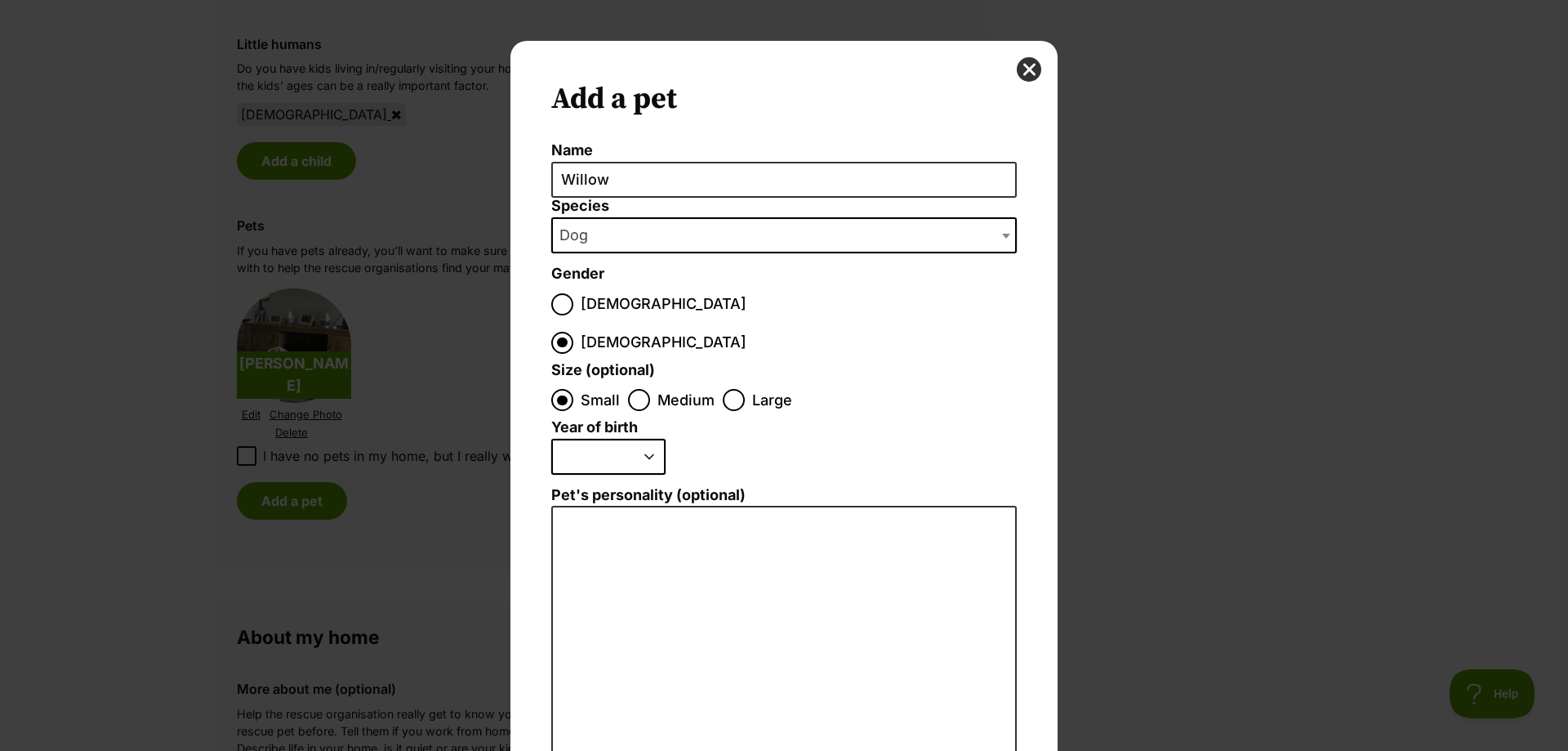
select select "2014"
click at [552, 438] on select "2025 2024 2023 2022 2021 2020 2019 2018 2017 2016 2015 2014 2013 2012 2011 2010…" at bounding box center [609, 457] width 114 height 36
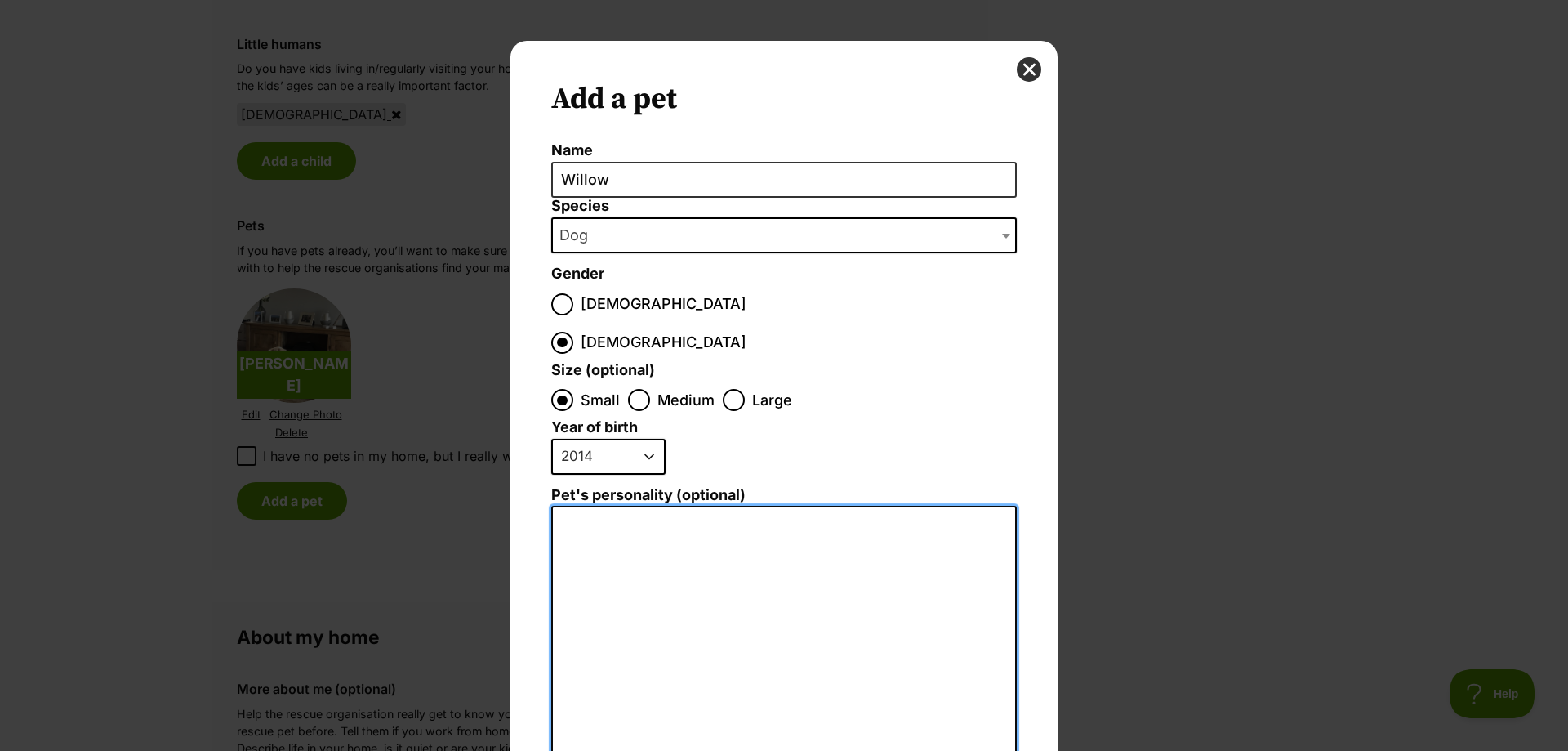
click at [590, 506] on textarea "Pet's personality (optional)" at bounding box center [784, 684] width 466 height 357
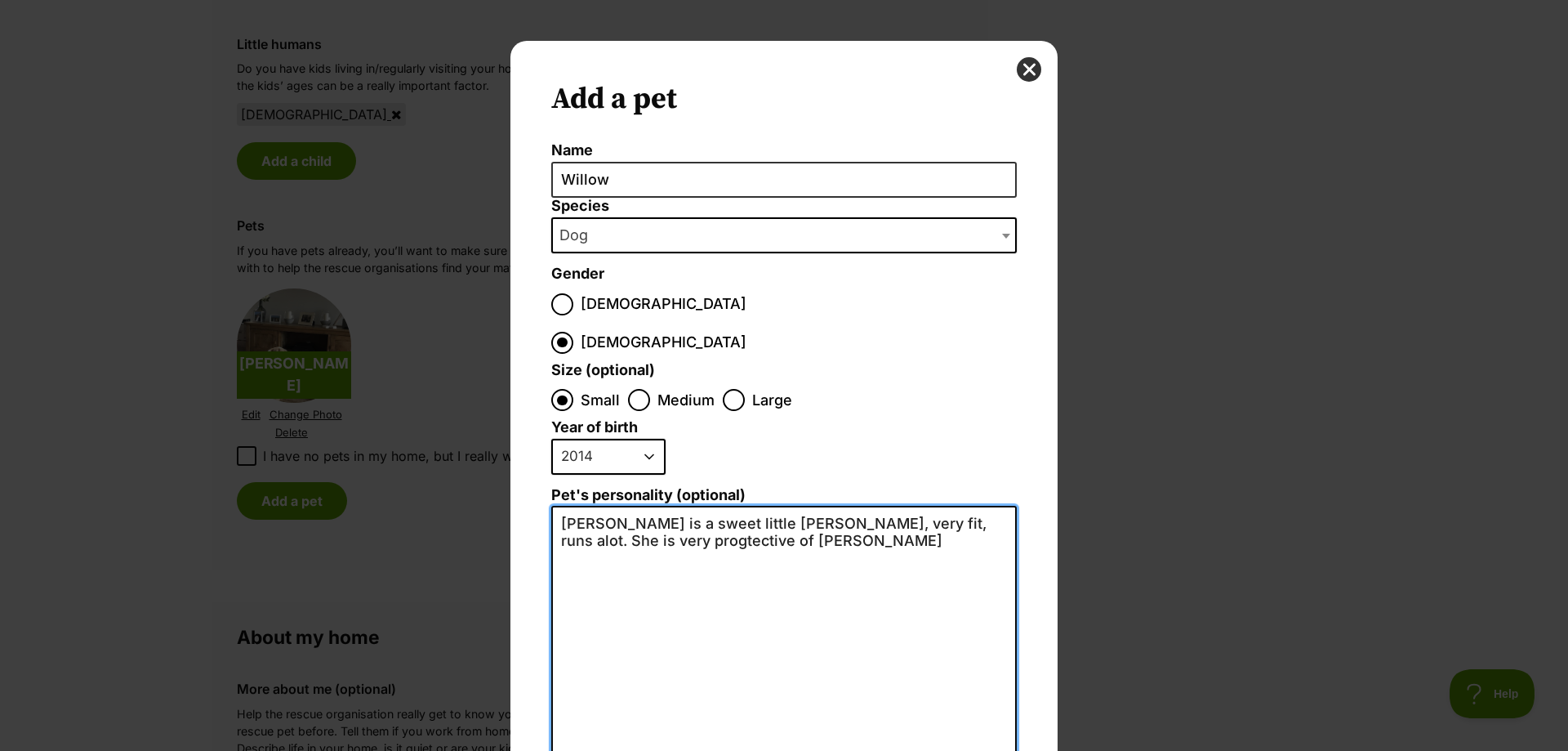
click at [607, 506] on textarea "Willow is a sweet little jack russell, very fit, runs alot. She is very progtec…" at bounding box center [784, 684] width 466 height 357
click at [719, 506] on textarea "Willow is a sweet little jack russell, very fit, runs a lot. She is very protec…" at bounding box center [784, 684] width 466 height 357
click at [757, 506] on textarea "Willow is a sweet little Jack russell, very fit, runs a lot. She is very protec…" at bounding box center [784, 684] width 466 height 357
click at [930, 506] on textarea "Willow is a sweet little Jack Russell, very fit, runs a lot. She is very protec…" at bounding box center [784, 684] width 466 height 357
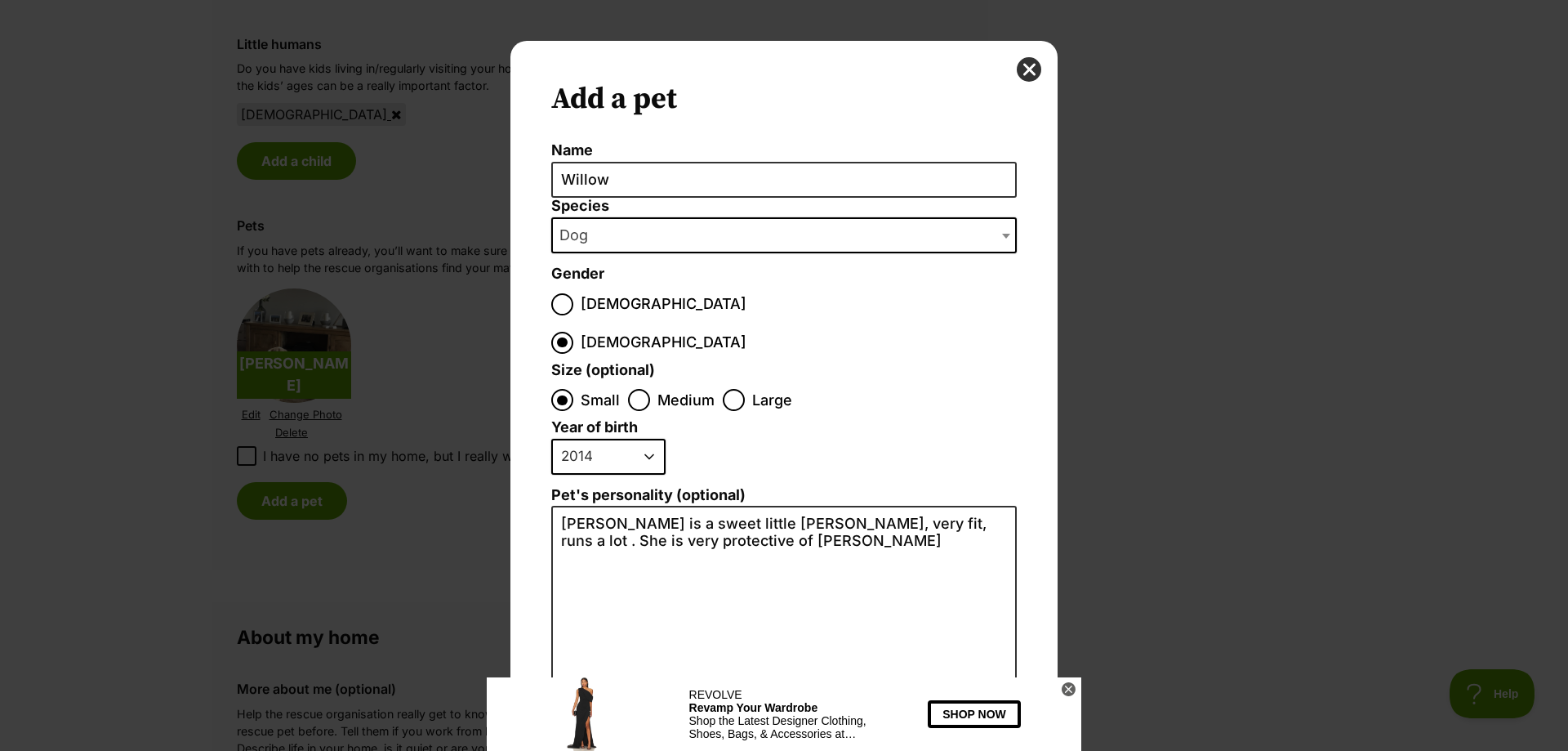
click at [1069, 692] on icon at bounding box center [1068, 689] width 14 height 14
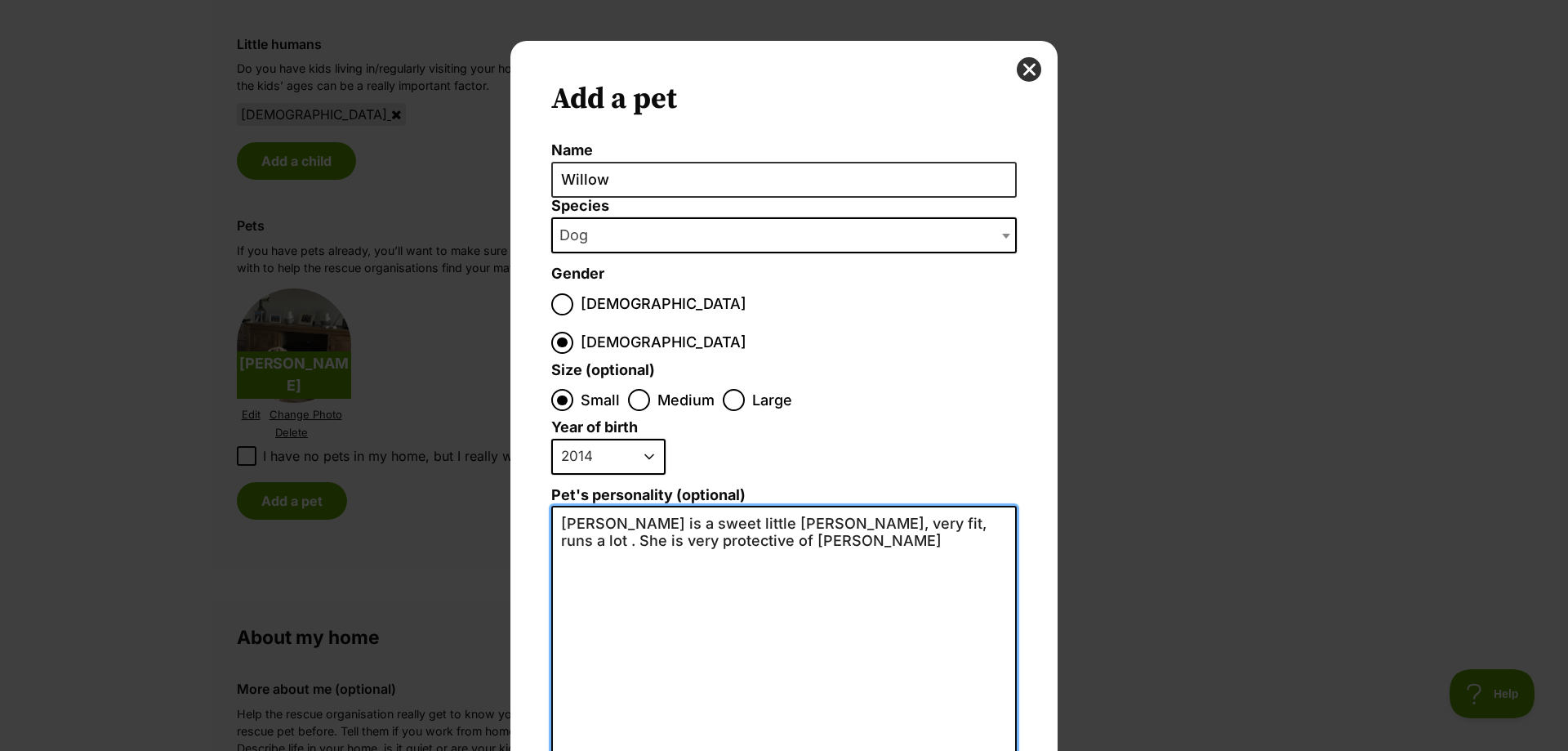
click at [929, 506] on textarea "Willow is a sweet little Jack Russell, very fit, runs a lot . She is very prote…" at bounding box center [784, 684] width 466 height 357
click at [813, 506] on textarea "Willow is a sweet little Jack Russell, very fit, . She is very protective of Ch…" at bounding box center [784, 684] width 466 height 357
click at [912, 506] on textarea "Willow is a sweet little Jack Russell, she's very fit, . She is very protective…" at bounding box center [784, 684] width 466 height 357
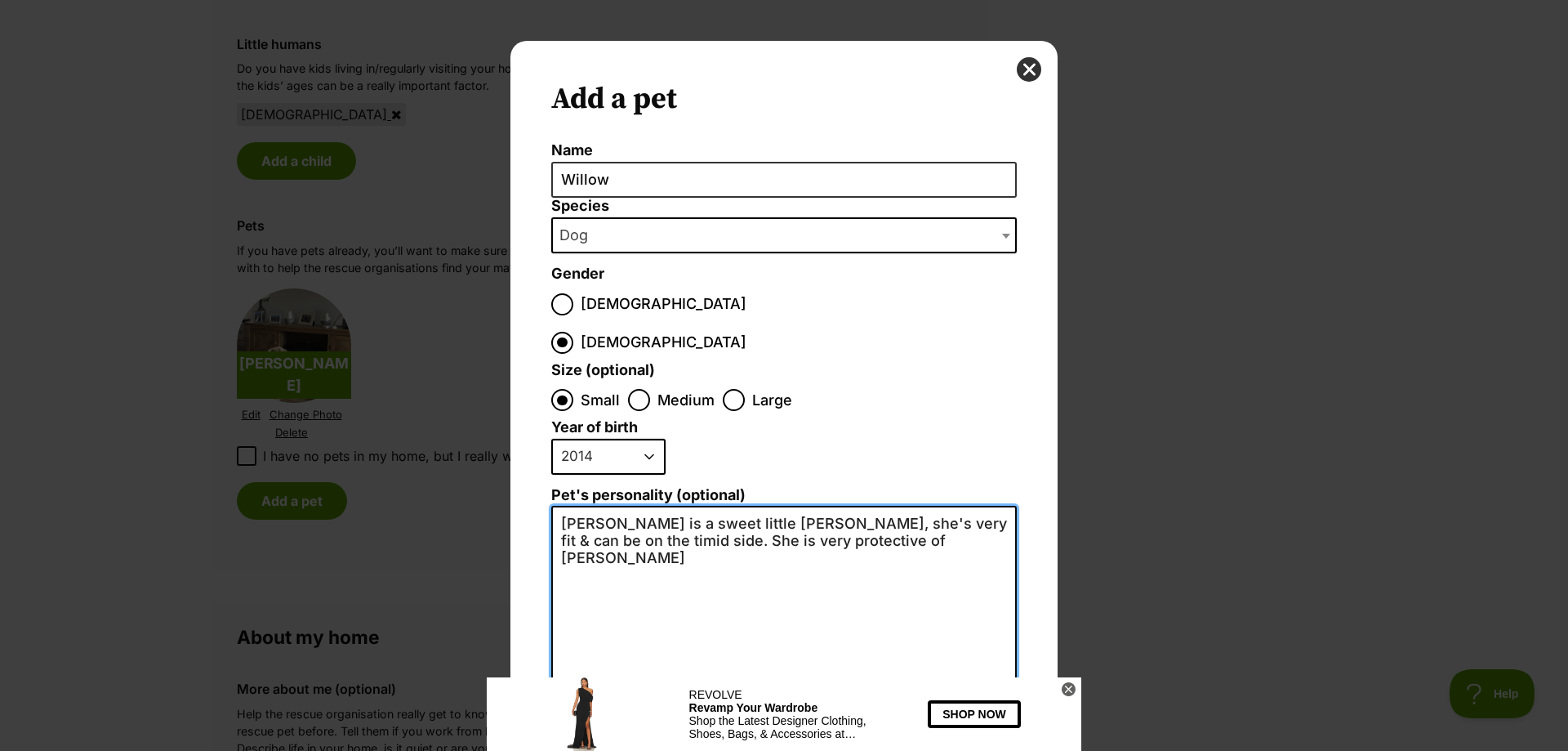
click at [900, 506] on textarea "Willow is a sweet little Jack Russell, she's very fit & can be on the timid sid…" at bounding box center [784, 684] width 466 height 357
click at [1067, 688] on icon at bounding box center [1069, 689] width 6 height 6
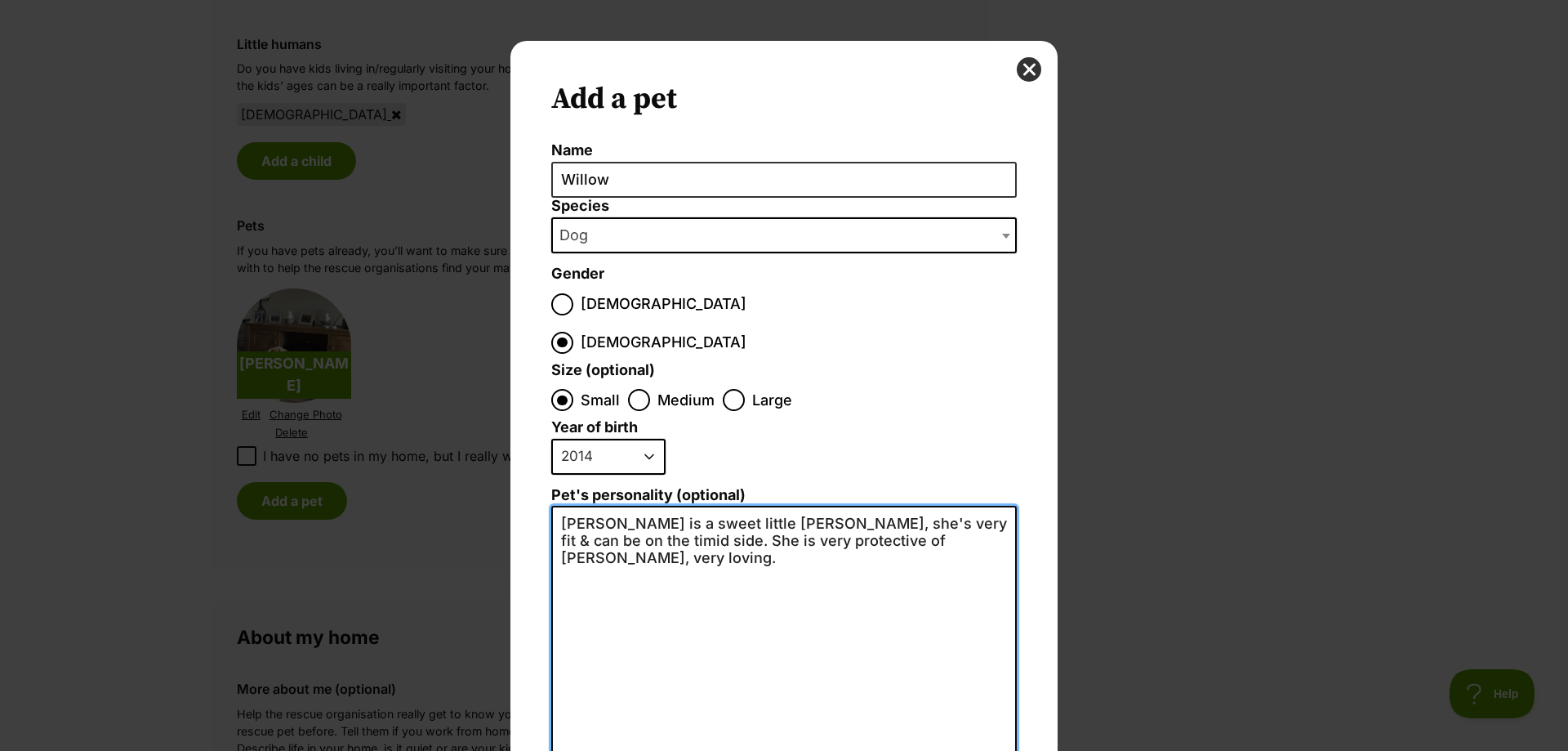
click at [966, 506] on textarea "Willow is a sweet little Jack Russell, she's very fit & can be on the timid sid…" at bounding box center [784, 684] width 466 height 357
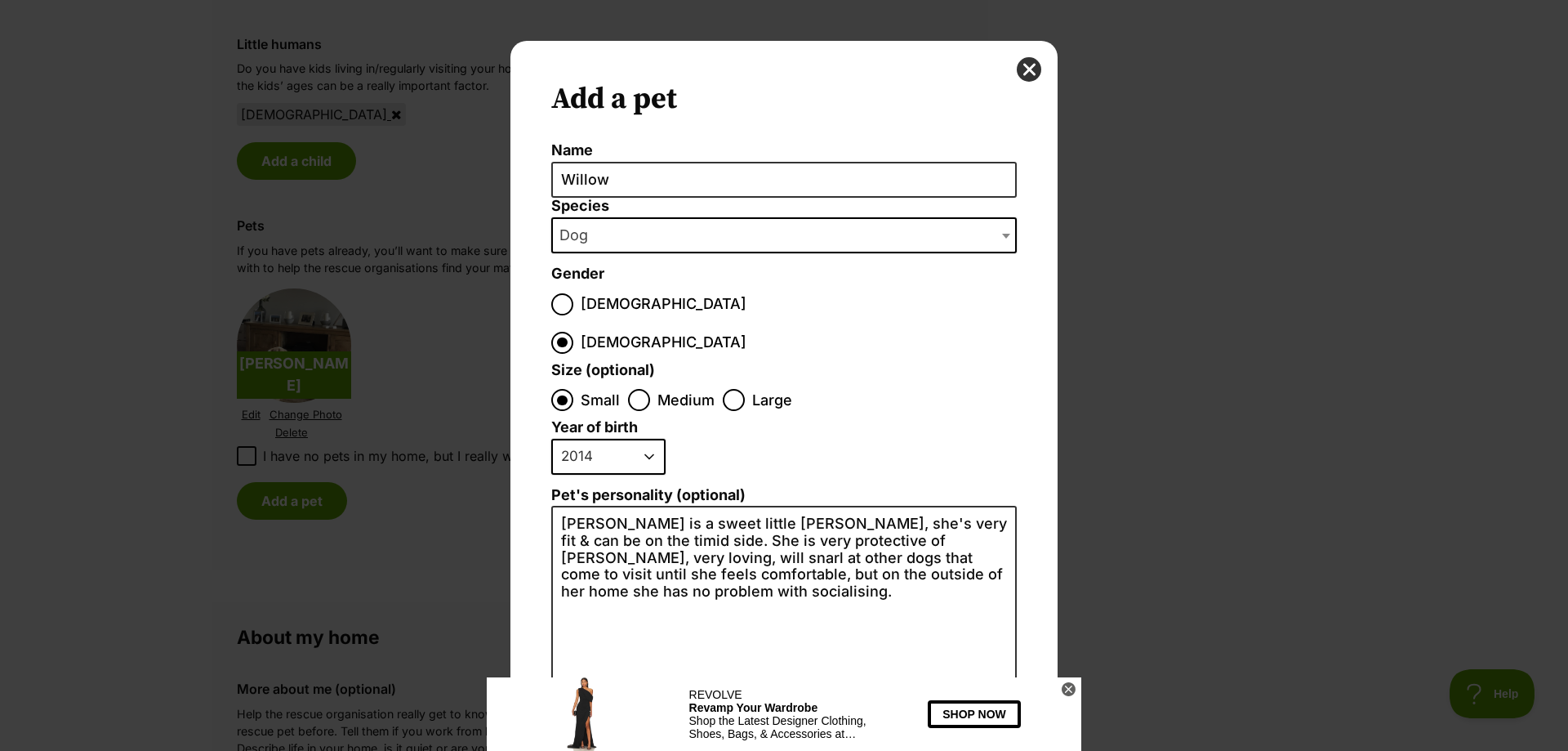
click at [1071, 690] on icon at bounding box center [1068, 689] width 14 height 14
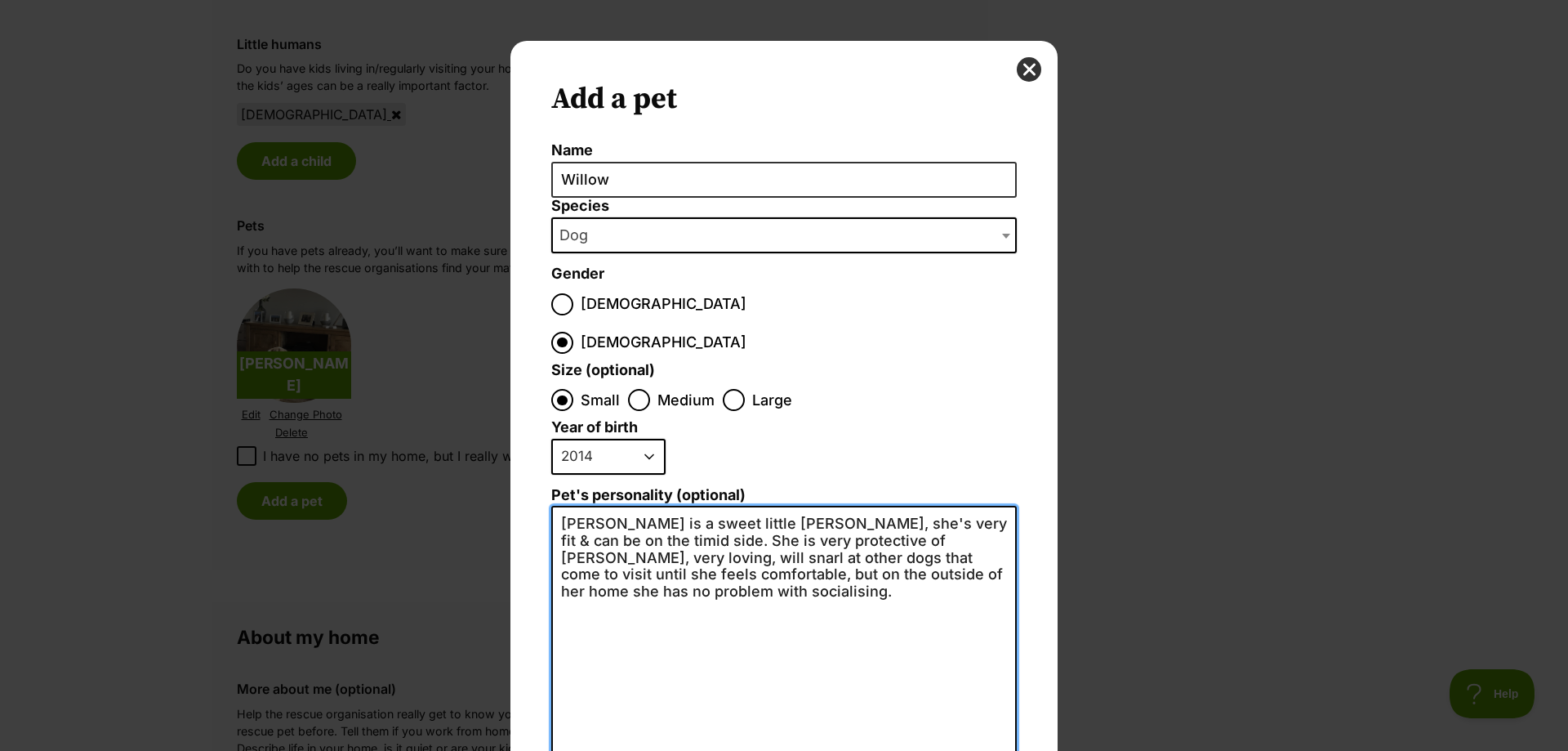
click at [634, 506] on textarea "Willow is a sweet little Jack Russell, she's very fit & can be on the timid sid…" at bounding box center [784, 684] width 466 height 357
click at [903, 506] on textarea "Willow is a very sweet little Jack Russell, she's very fit & can be on the timi…" at bounding box center [784, 684] width 466 height 357
click at [714, 518] on textarea "Willow is a very sweet little Jack Russell, she's very fit & can be on the timi…" at bounding box center [784, 684] width 466 height 357
click at [676, 534] on textarea "Willow is a very sweet little Jack Russell, she's very fit & can be on the timi…" at bounding box center [784, 684] width 466 height 357
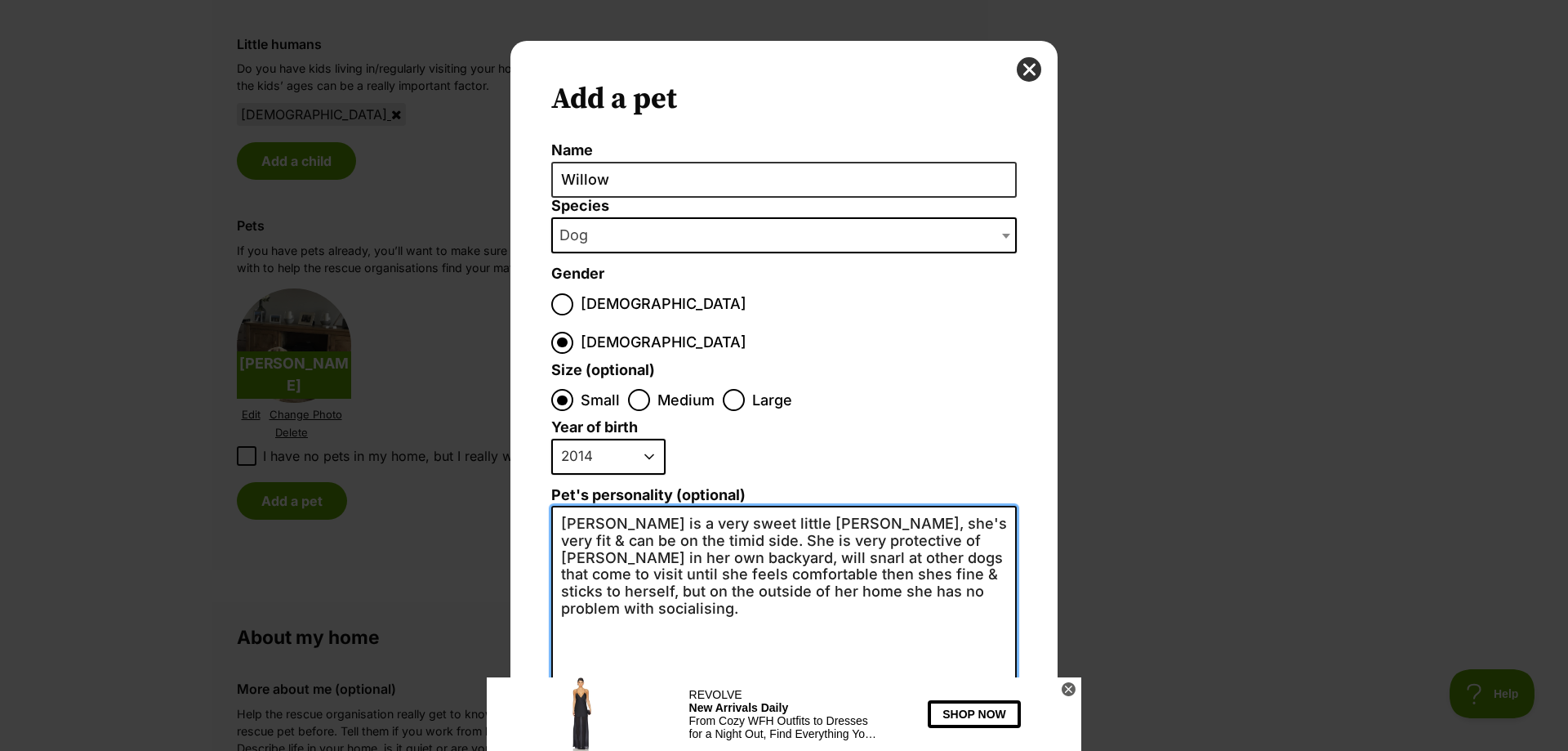
click at [946, 537] on textarea "Willow is a very sweet little Jack Russell, she's very fit & can be on the timi…" at bounding box center [784, 684] width 466 height 357
click at [1071, 686] on icon at bounding box center [1069, 689] width 6 height 6
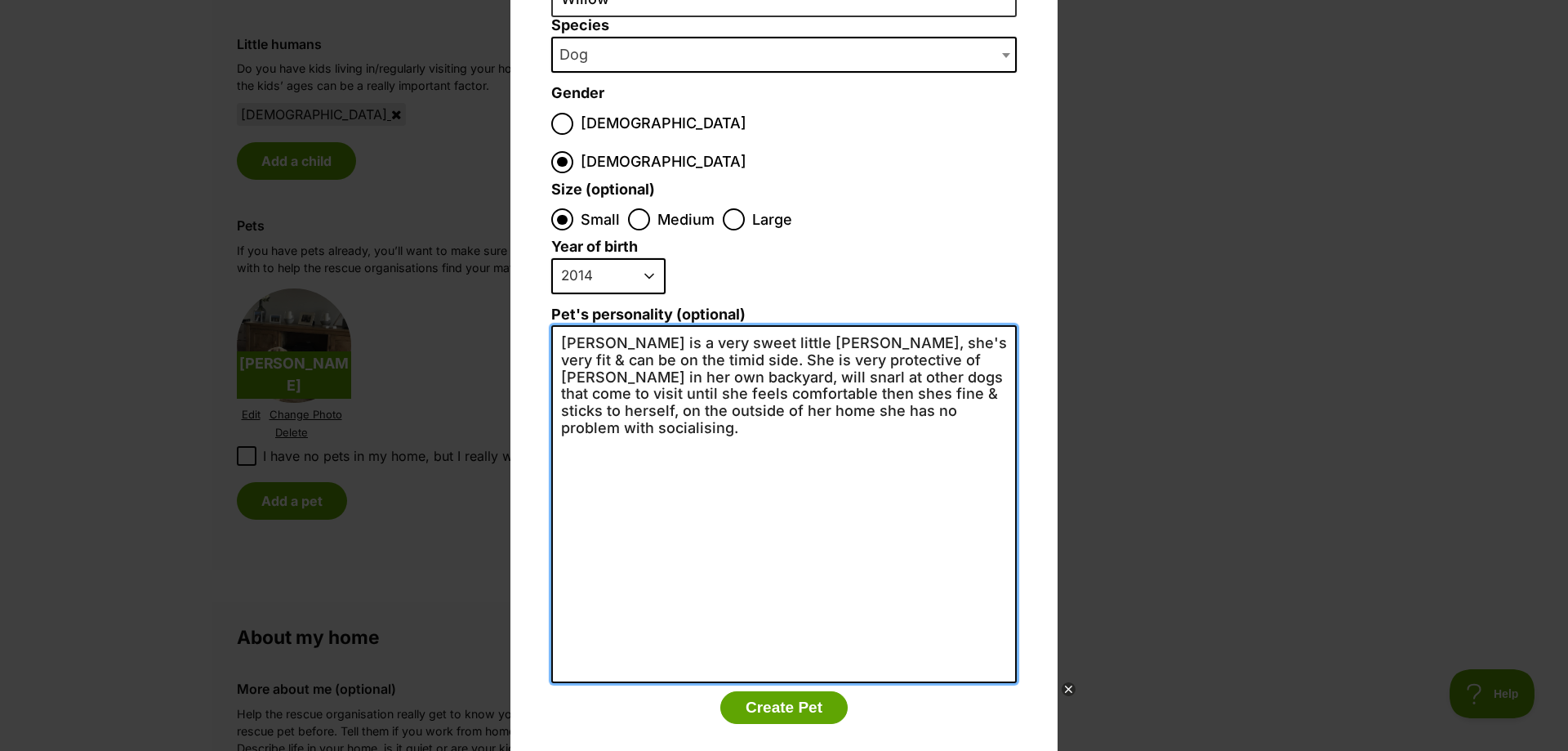
drag, startPoint x: 677, startPoint y: 320, endPoint x: 977, endPoint y: 373, distance: 304.6
click at [977, 373] on textarea "Willow is a very sweet little Jack Russell, she's very fit & can be on the timi…" at bounding box center [784, 503] width 466 height 357
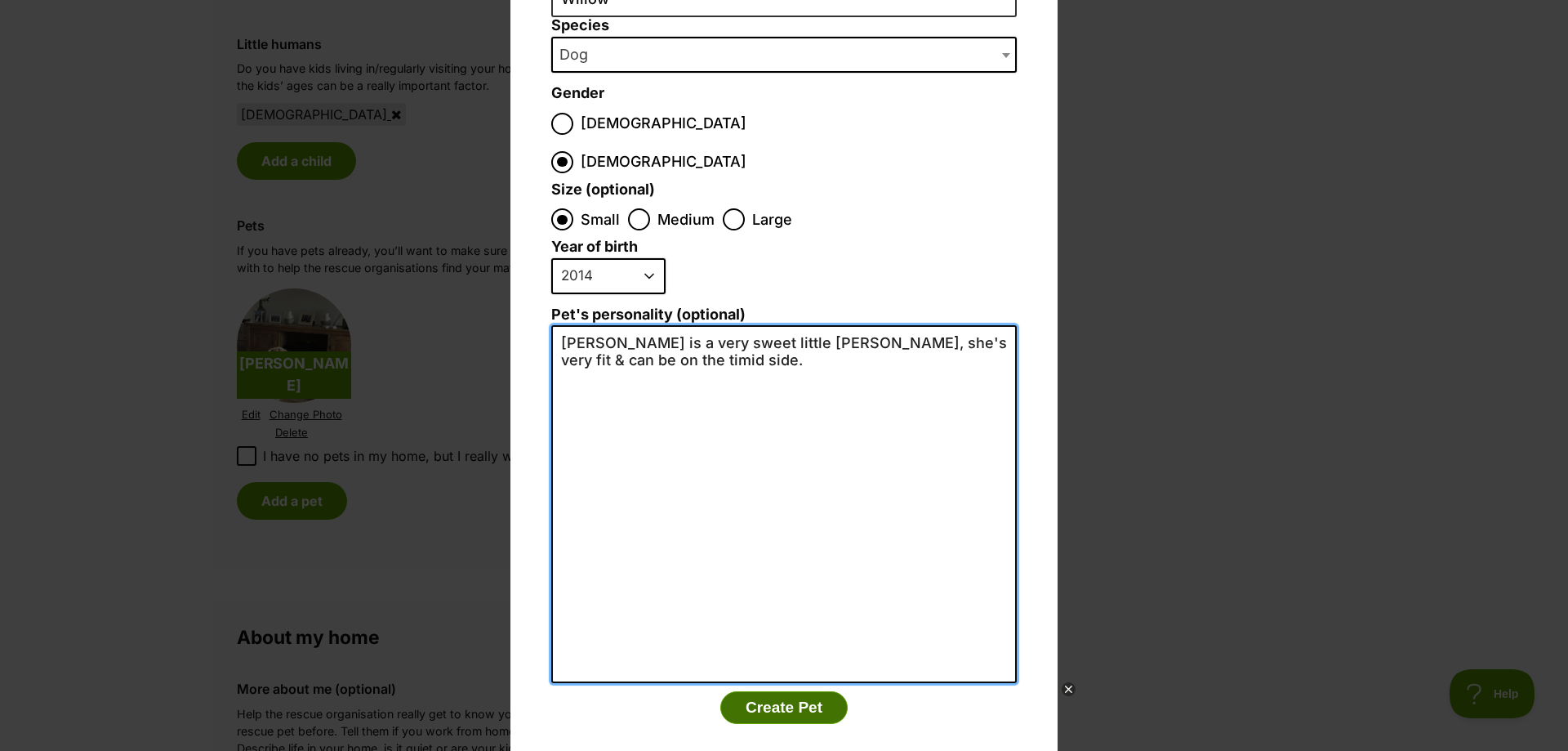
type textarea "Willow is a very sweet little Jack Russell, she's very fit & can be on the timi…"
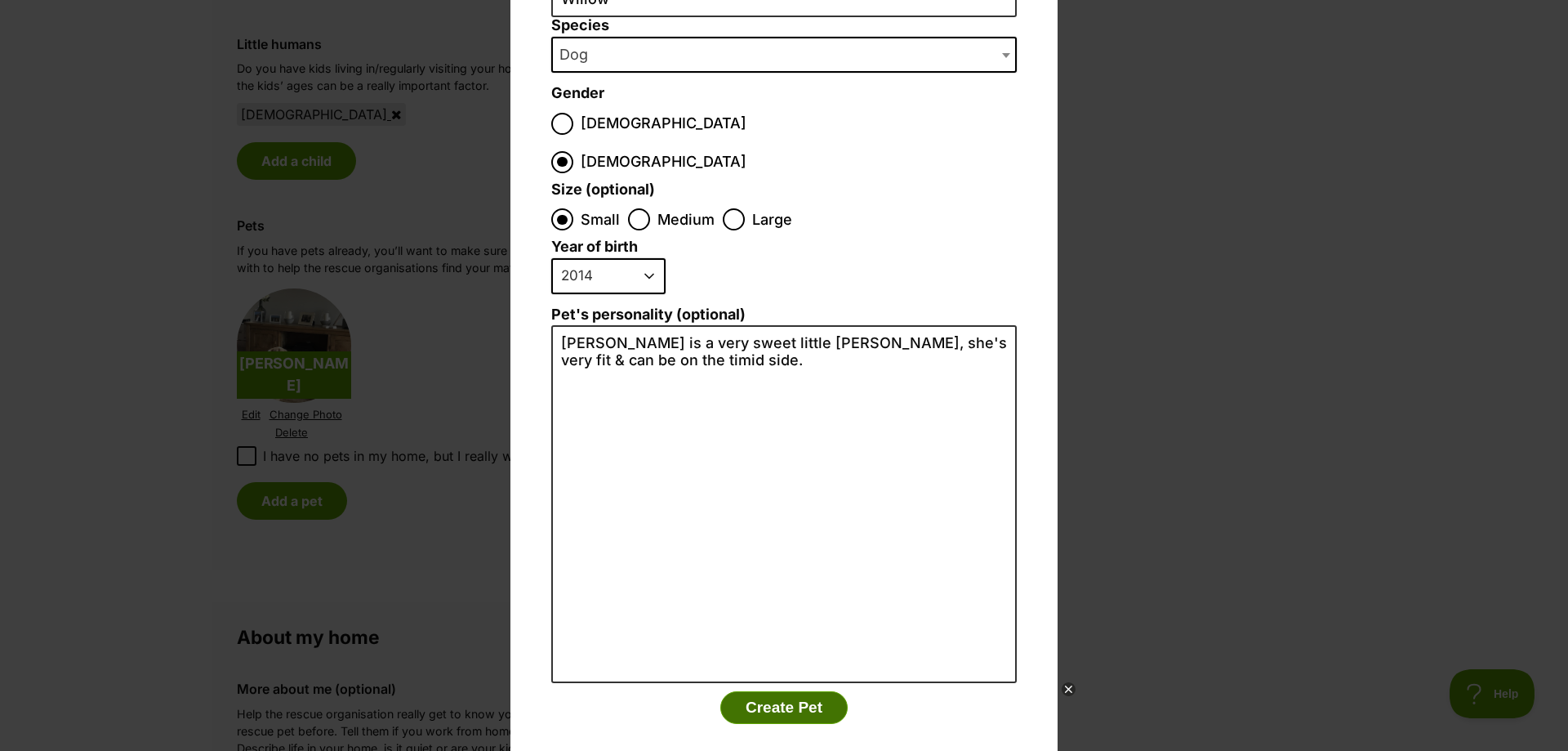
click at [782, 691] on button "Create Pet" at bounding box center [784, 707] width 128 height 32
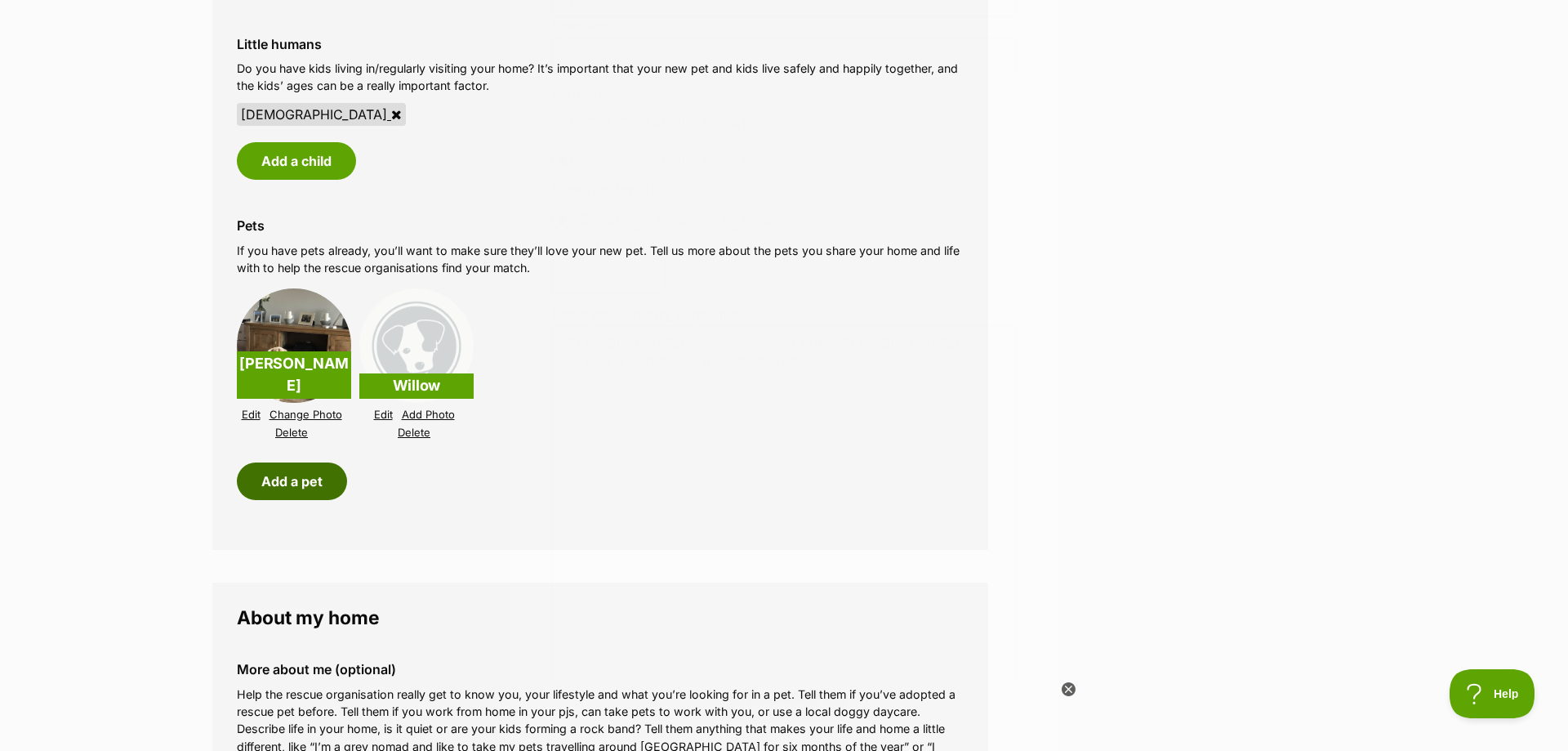
scroll to position [1797, 0]
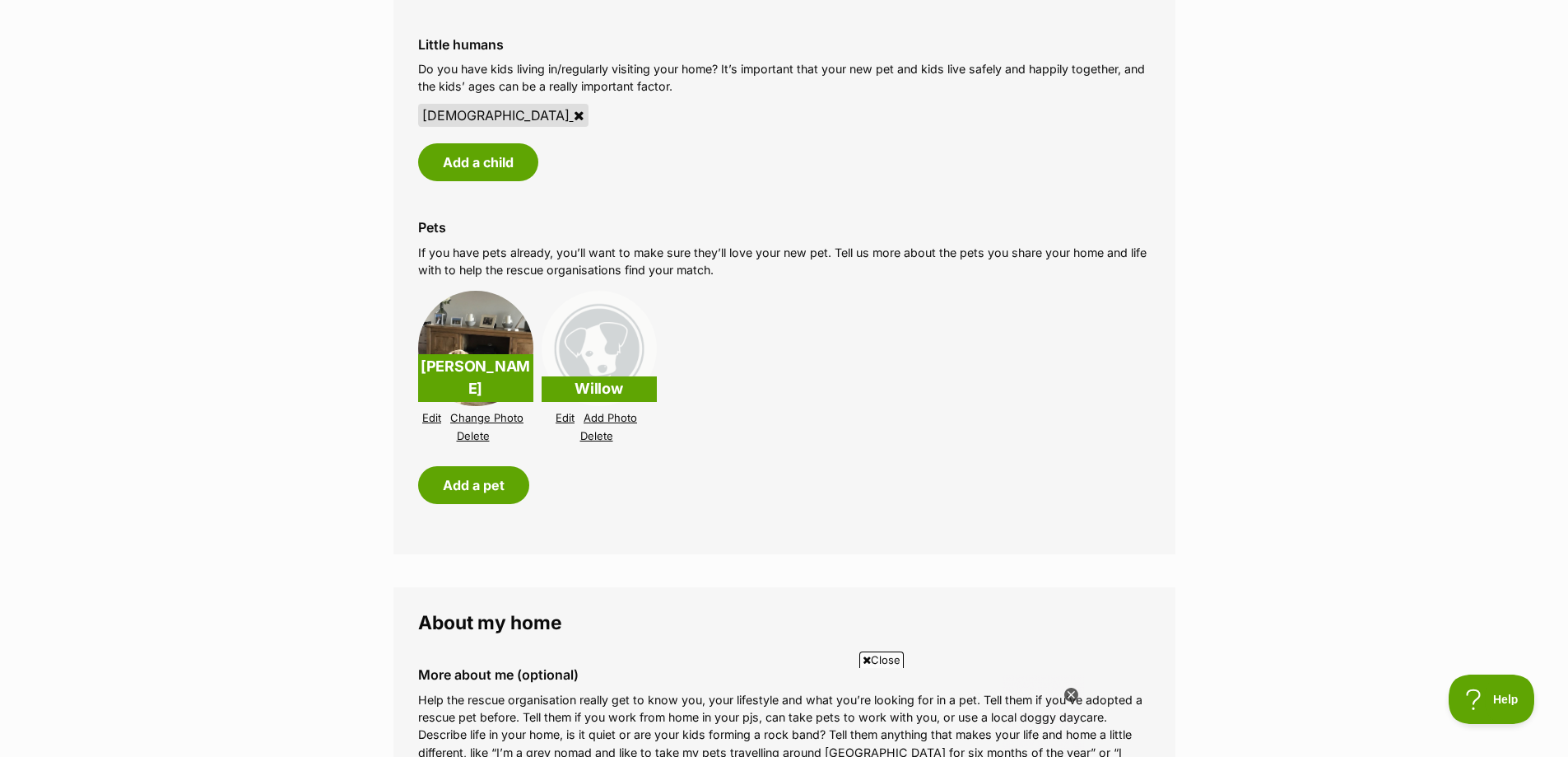
click at [596, 418] on link "Add Photo" at bounding box center [611, 418] width 54 height 12
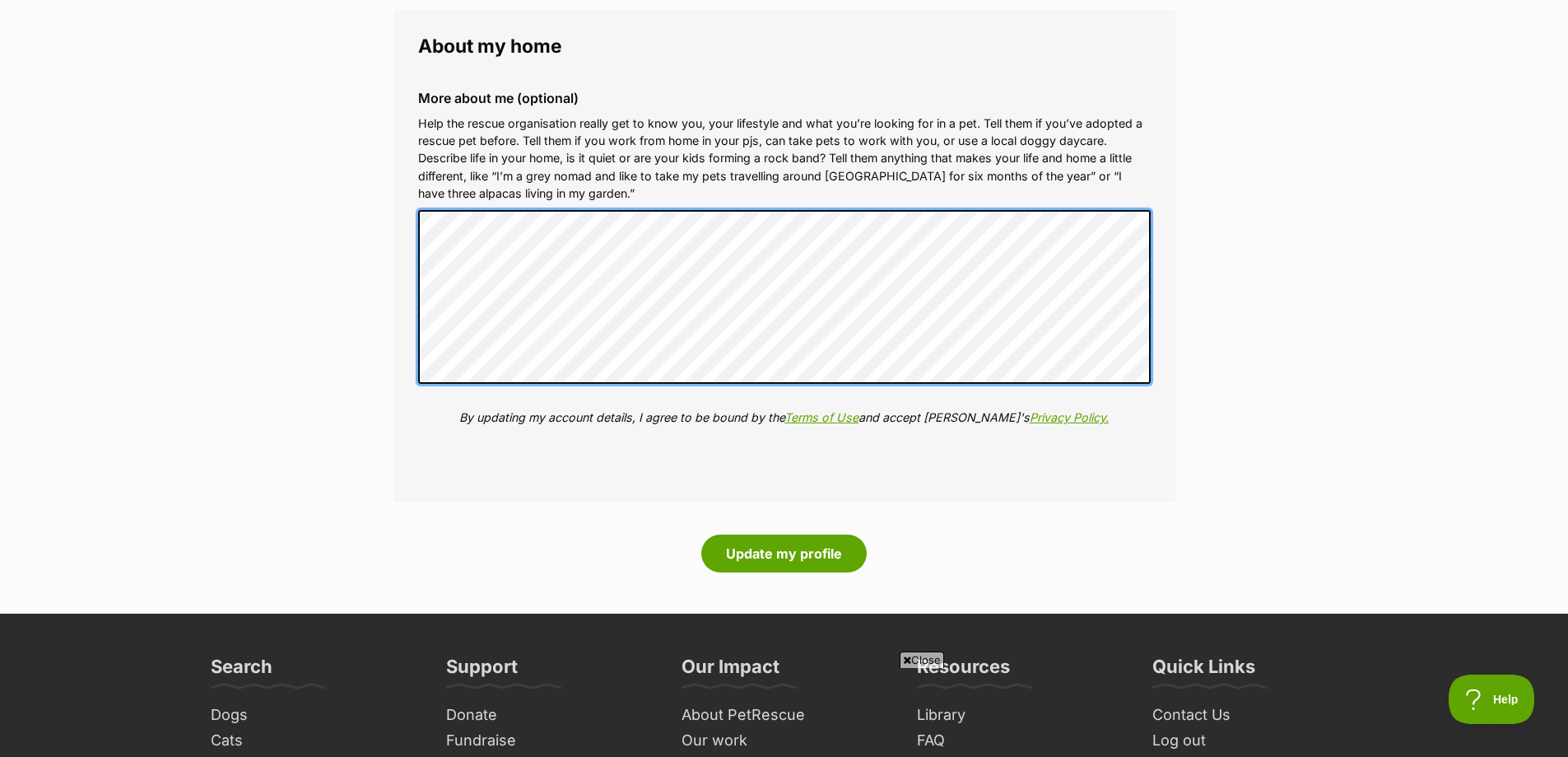
scroll to position [0, 0]
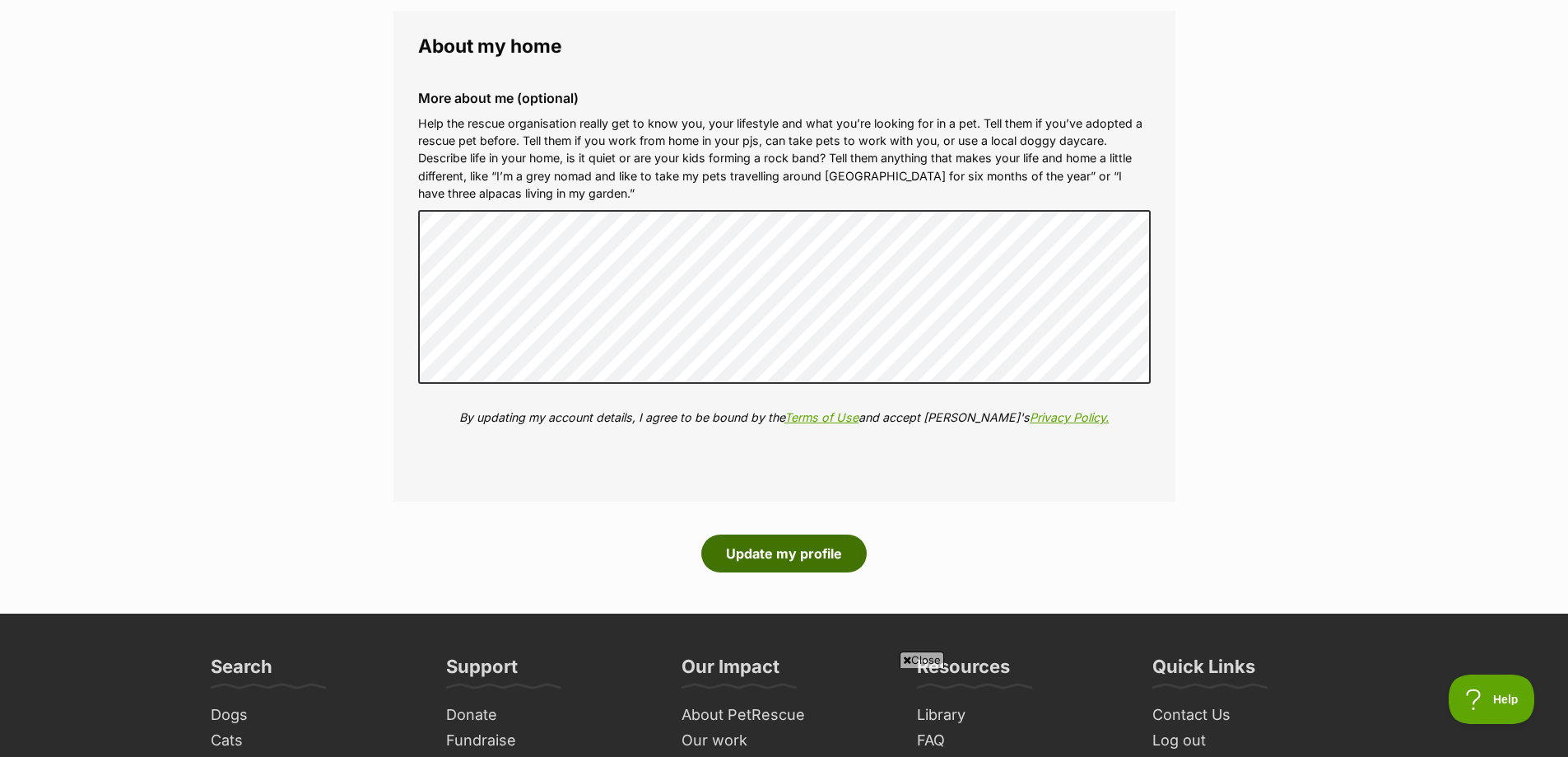
click at [777, 557] on button "Update my profile" at bounding box center [784, 552] width 165 height 37
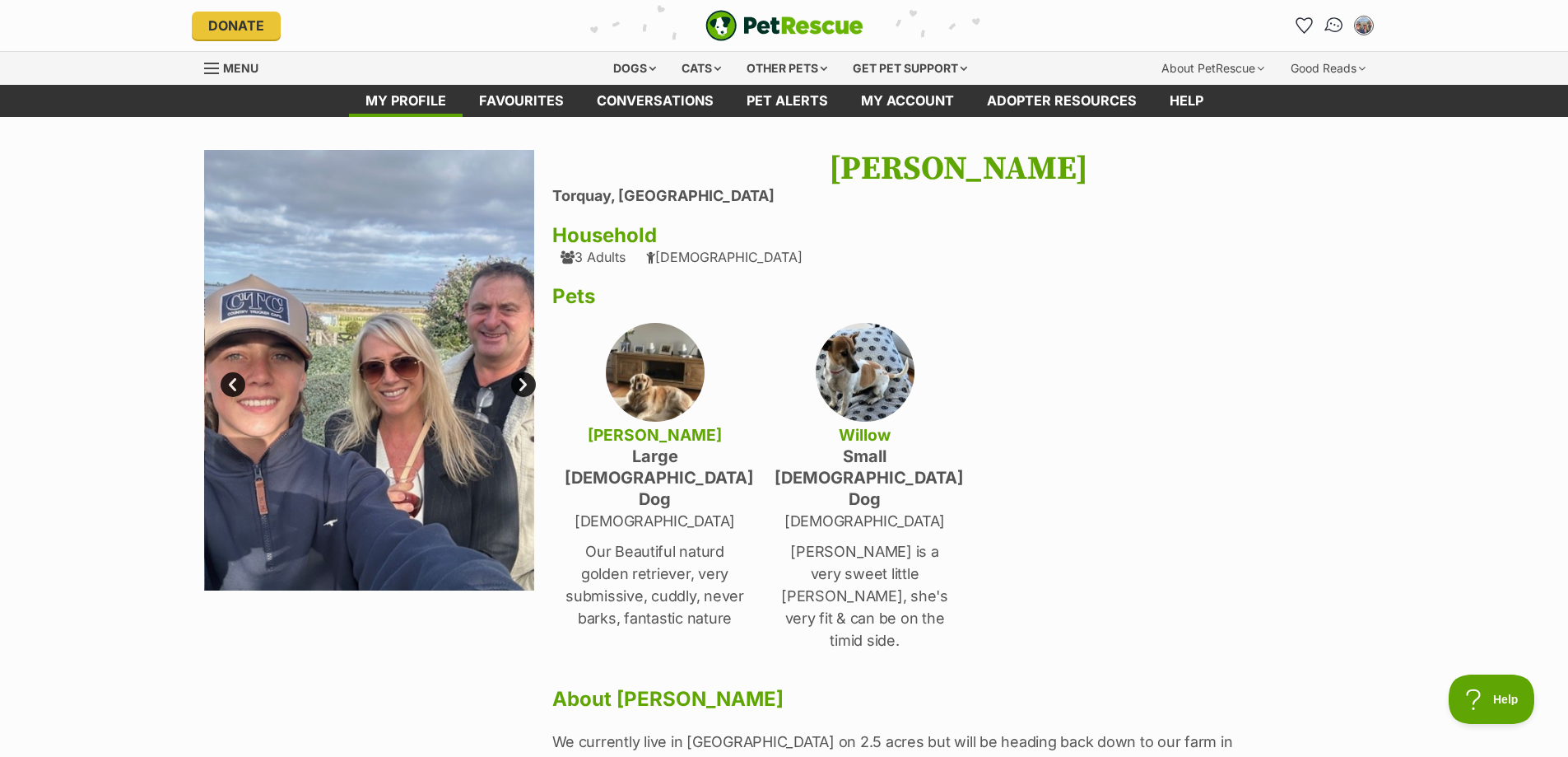
click at [1335, 24] on img "Conversations" at bounding box center [1334, 25] width 22 height 21
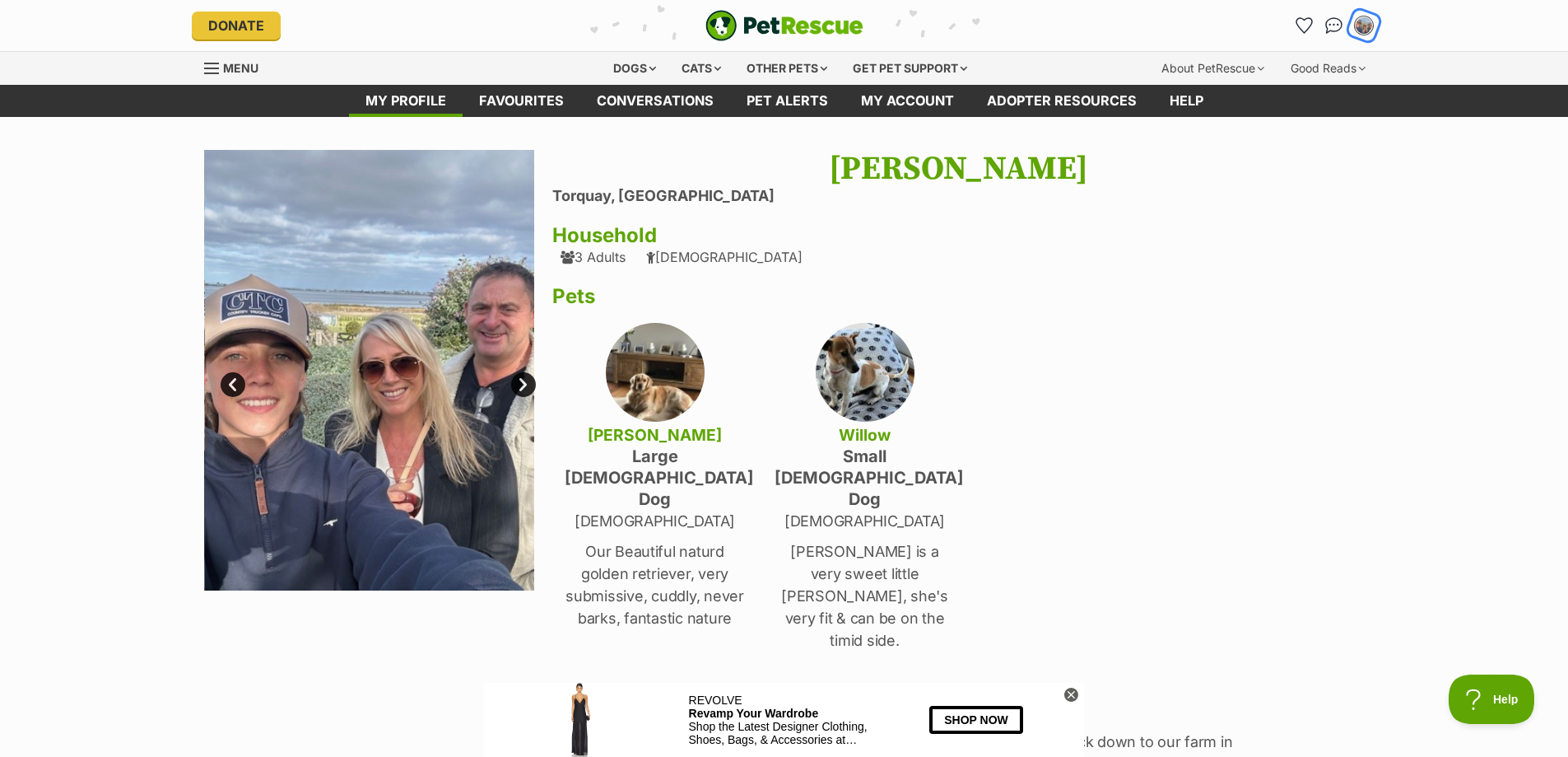
click at [1359, 21] on img "My account" at bounding box center [1363, 25] width 21 height 21
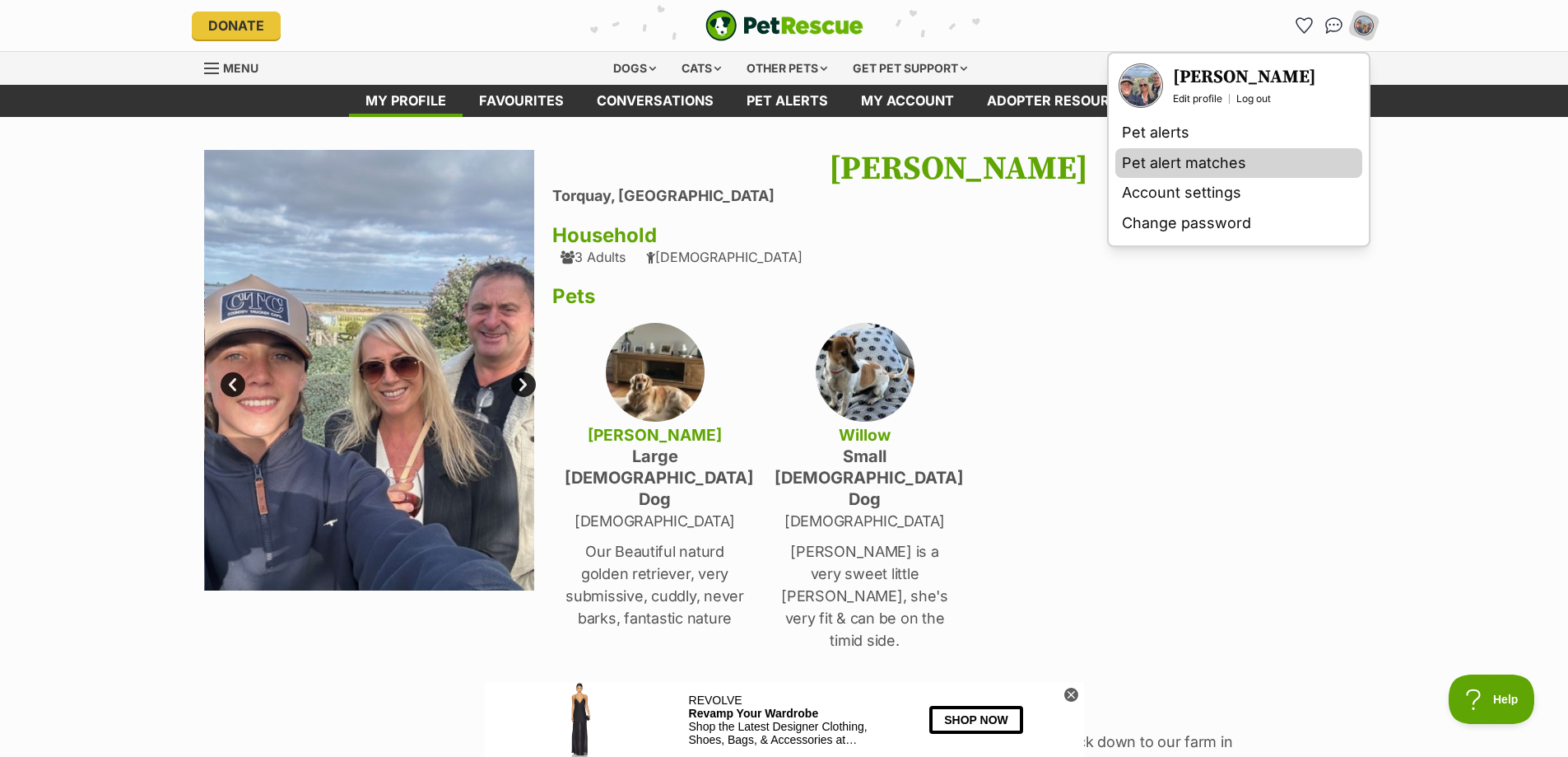
click at [1186, 159] on link "Pet alert matches" at bounding box center [1239, 163] width 247 height 31
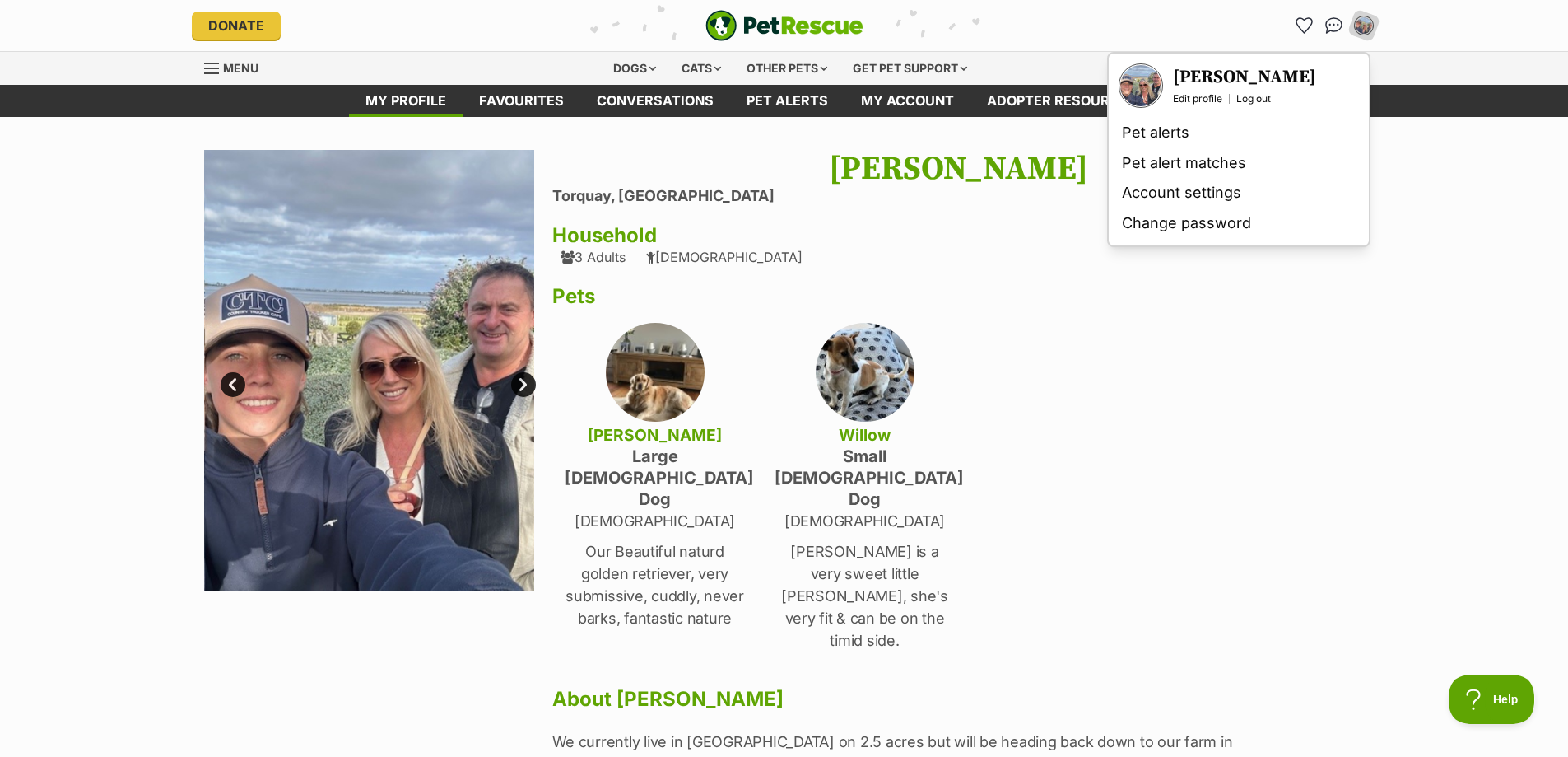
click at [525, 382] on link "Next" at bounding box center [523, 384] width 25 height 25
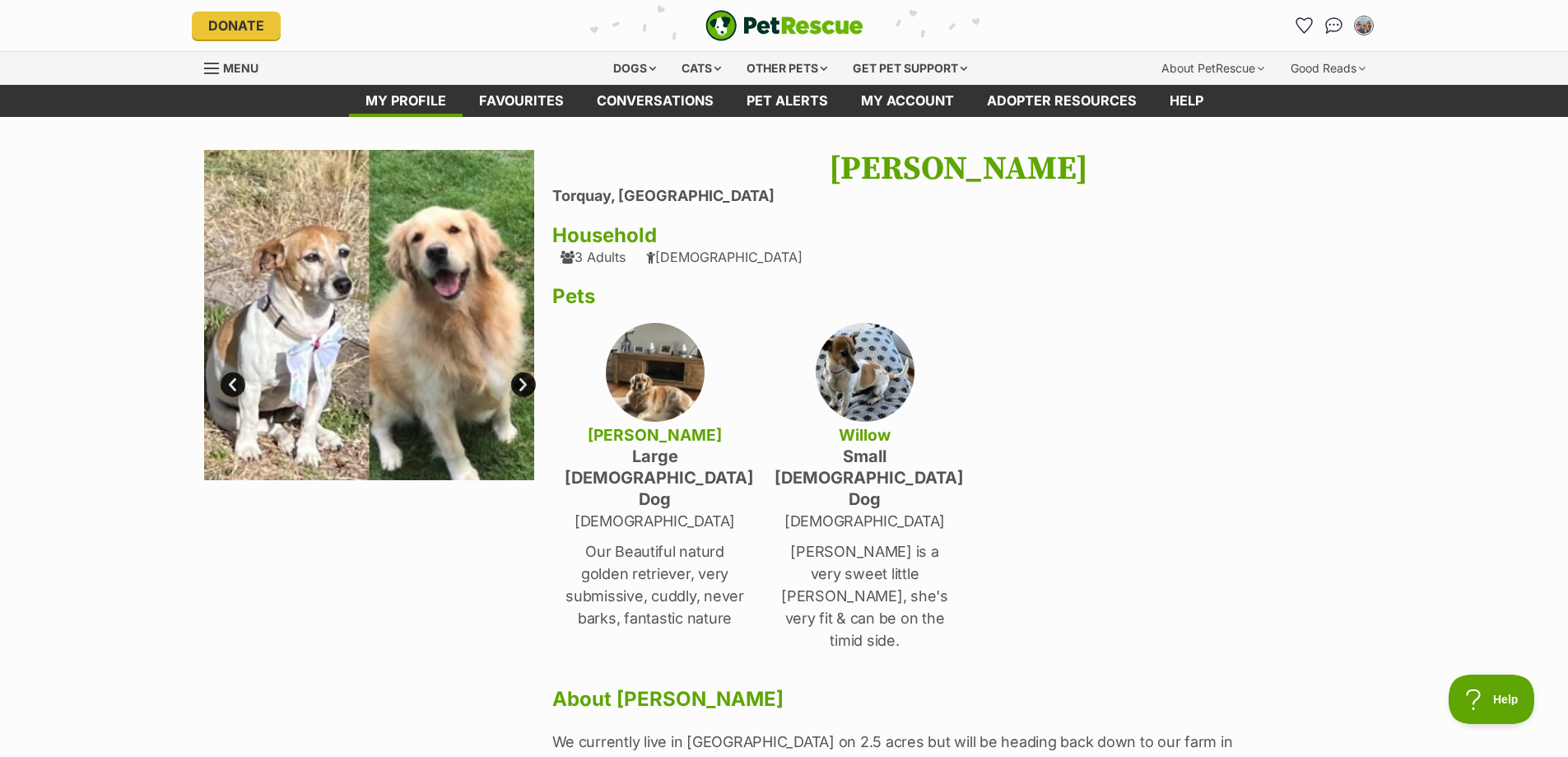
click at [525, 382] on link "Next" at bounding box center [523, 384] width 25 height 25
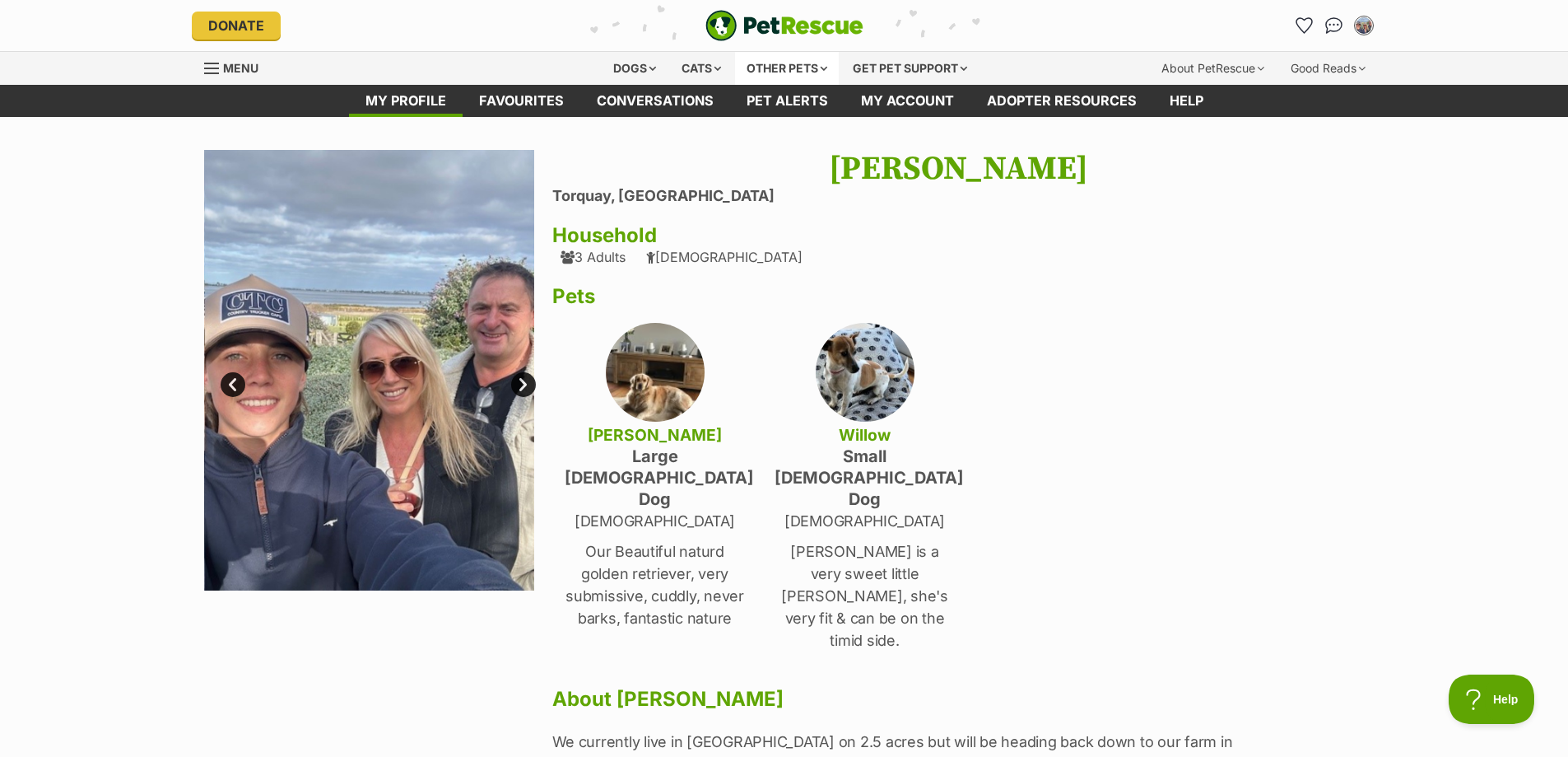
click at [787, 67] on div "Other pets" at bounding box center [786, 68] width 104 height 33
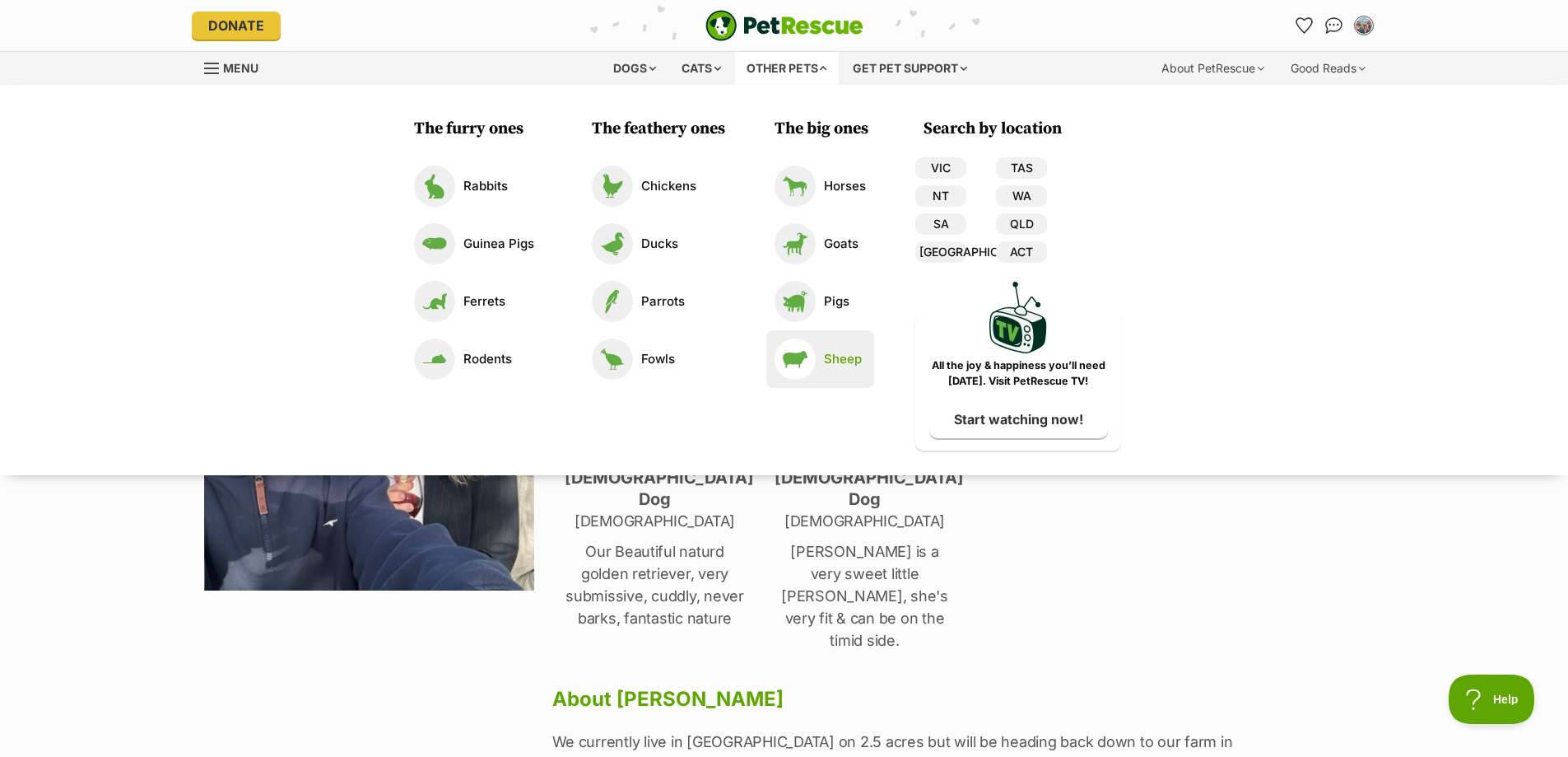
click at [829, 360] on p "Sheep" at bounding box center [842, 359] width 37 height 19
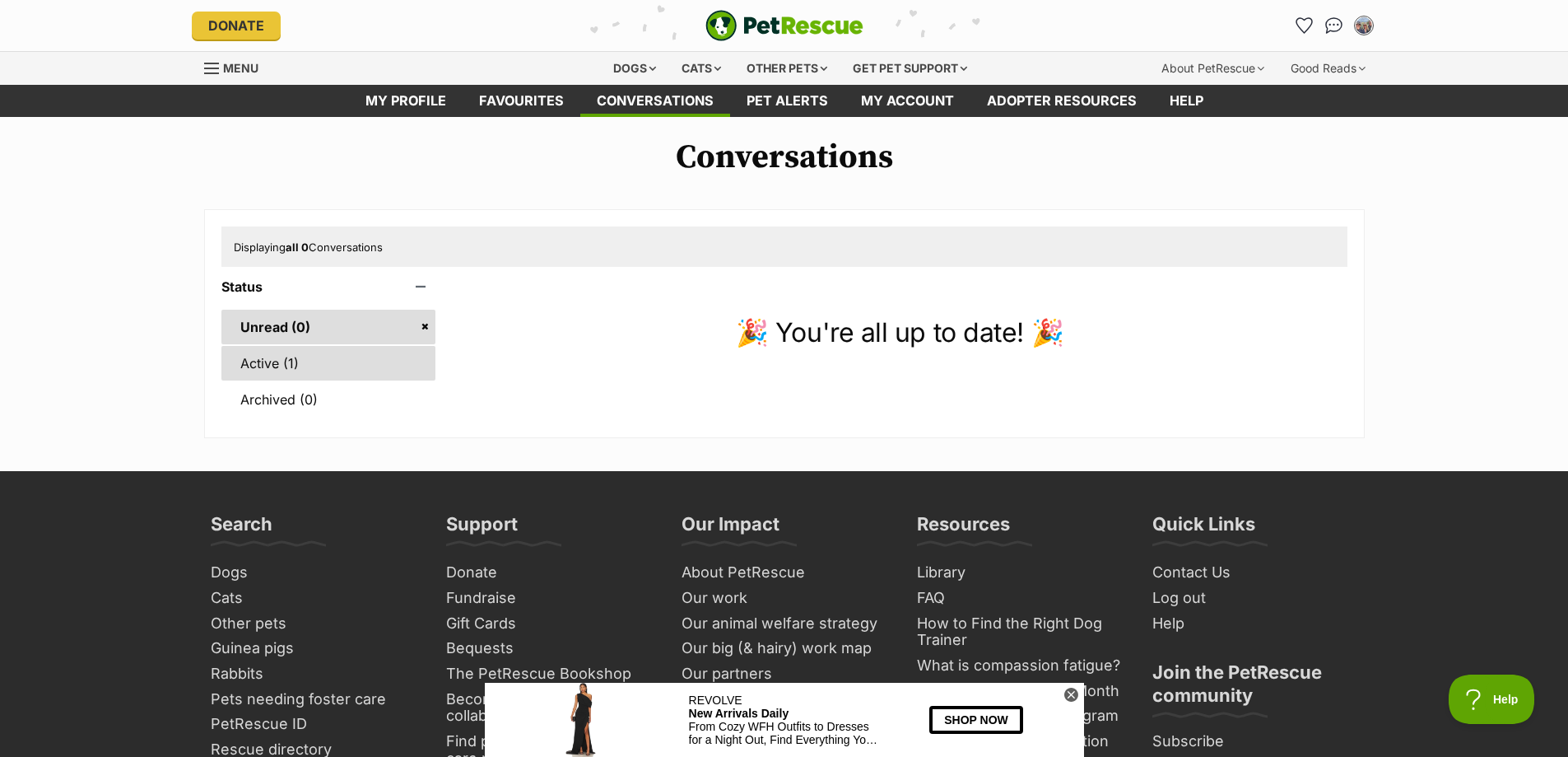
click at [271, 366] on link "Active (1)" at bounding box center [329, 363] width 215 height 35
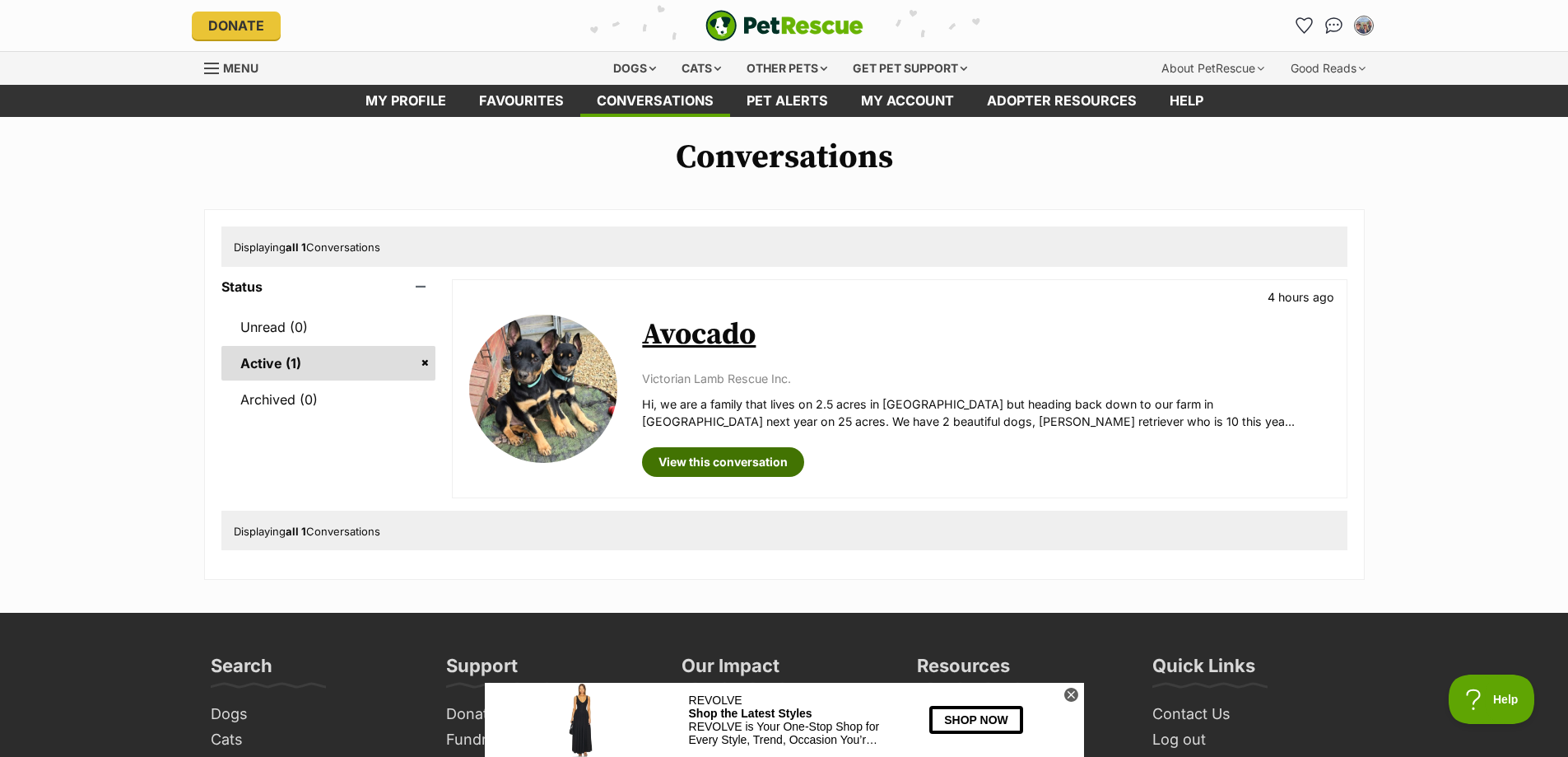
click at [731, 461] on link "View this conversation" at bounding box center [723, 461] width 162 height 30
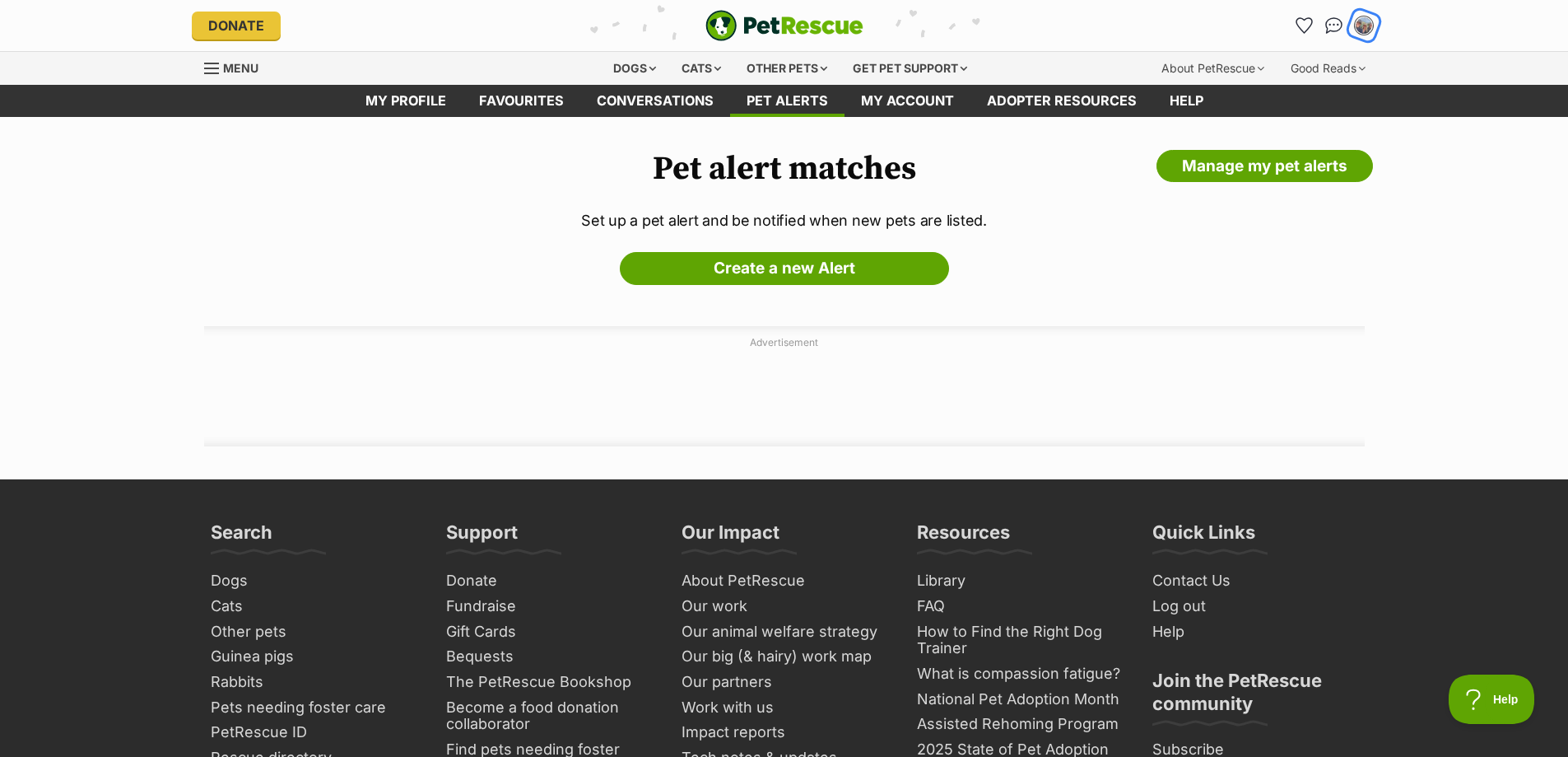
click at [1361, 23] on img "My account" at bounding box center [1363, 25] width 21 height 21
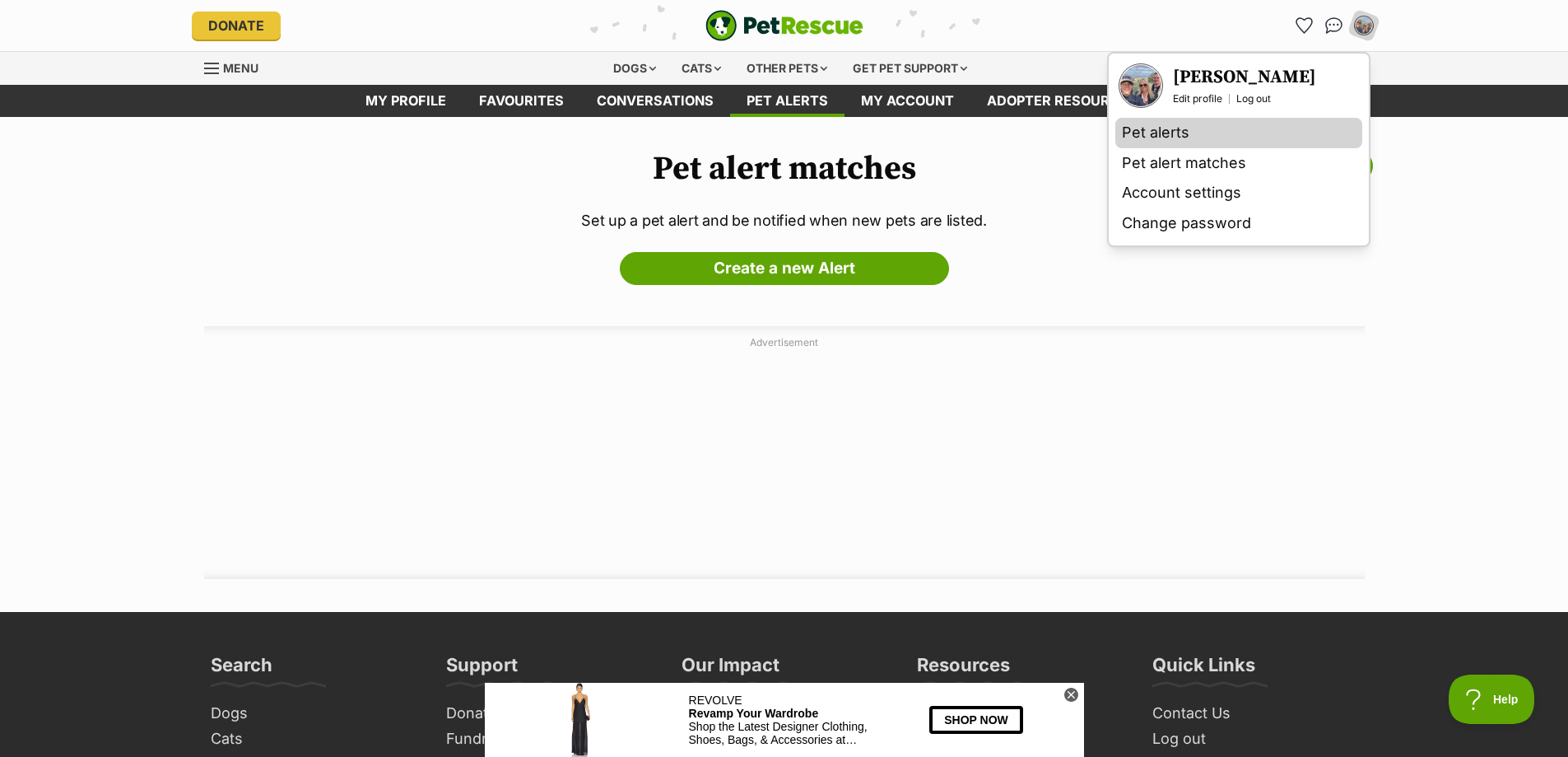
click at [1162, 135] on link "Pet alerts" at bounding box center [1239, 134] width 247 height 31
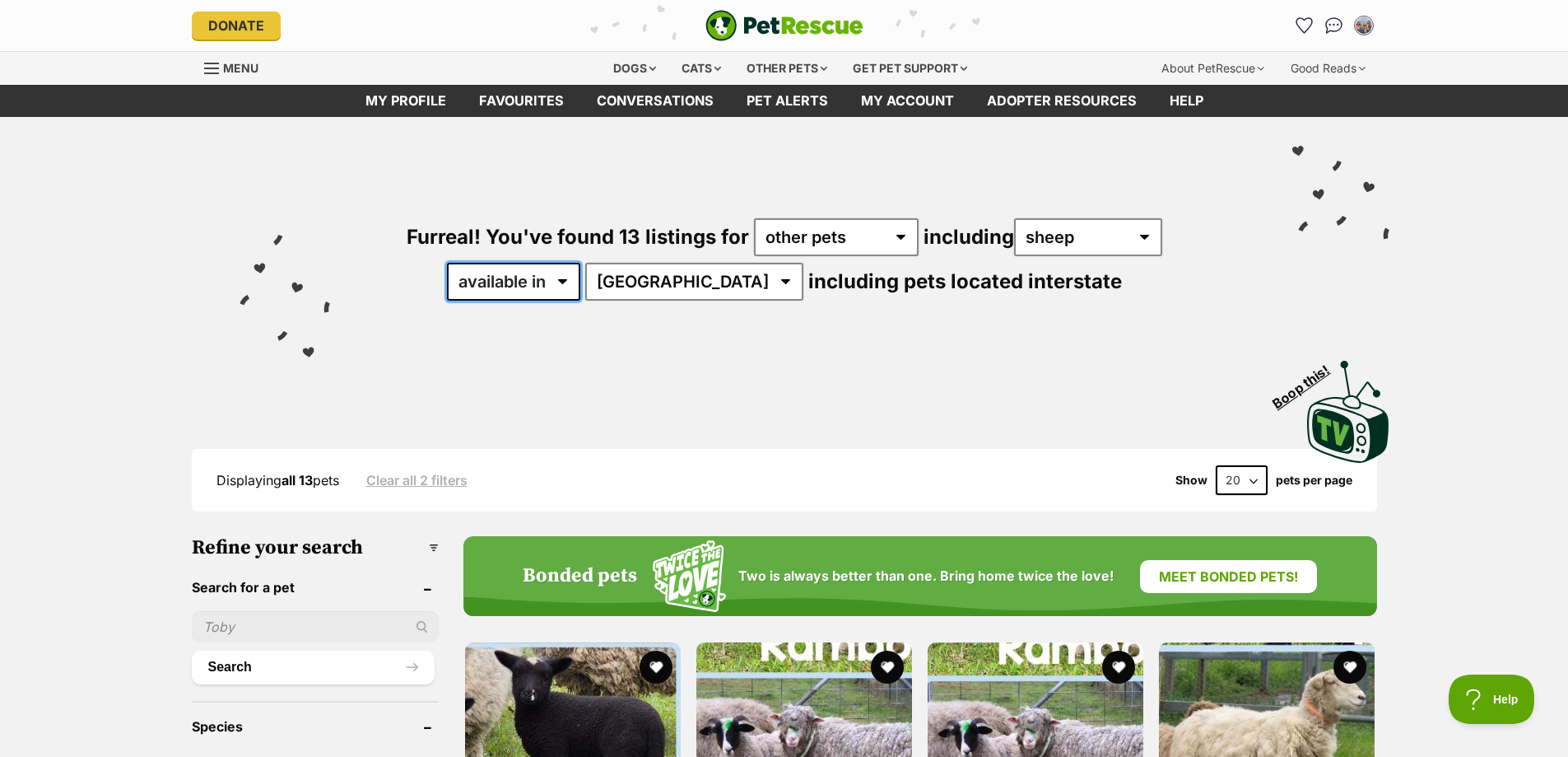
click at [580, 283] on select "available in located in" at bounding box center [513, 281] width 133 height 37
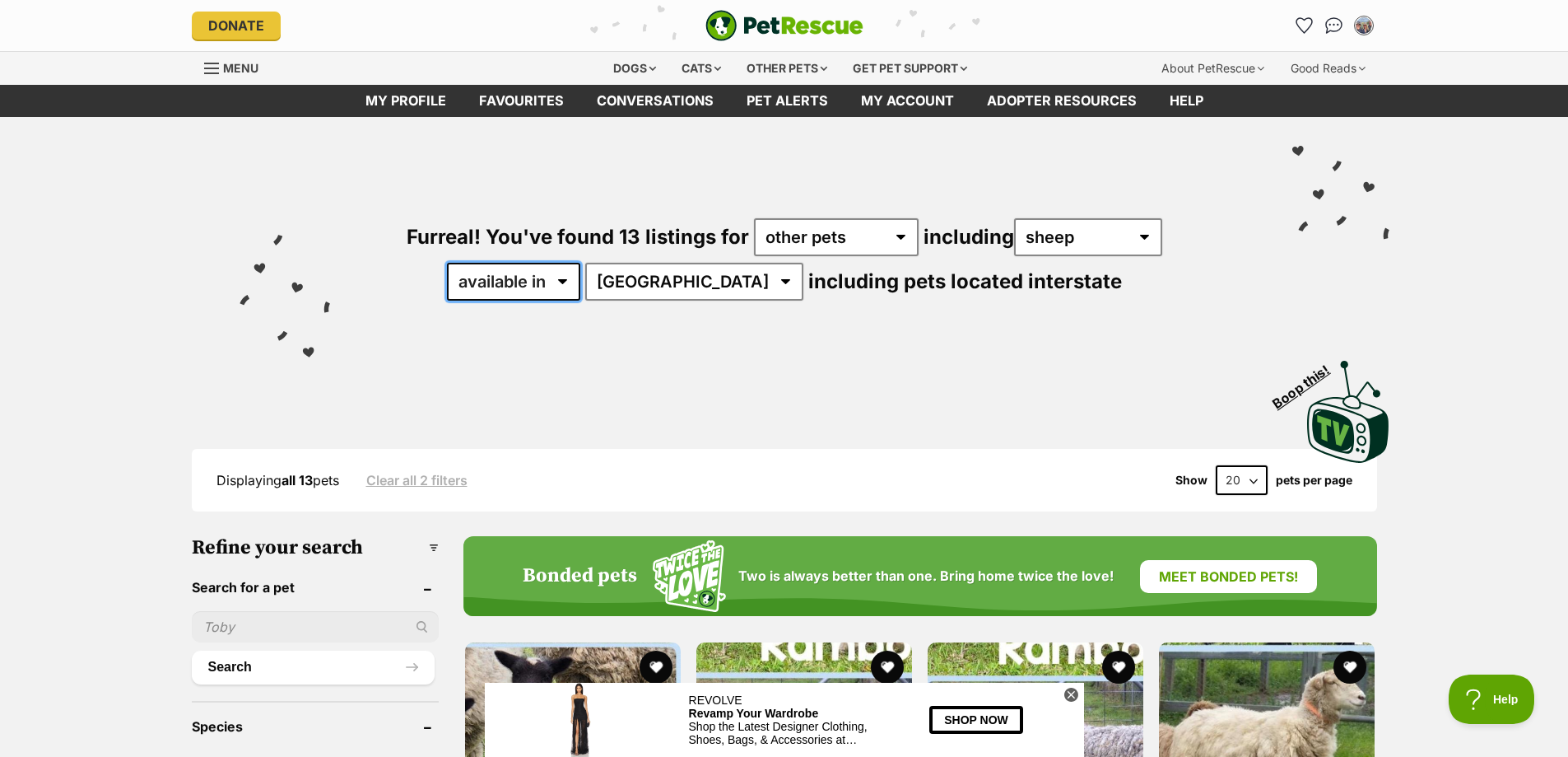
click at [580, 283] on select "available in located in" at bounding box center [513, 281] width 133 height 37
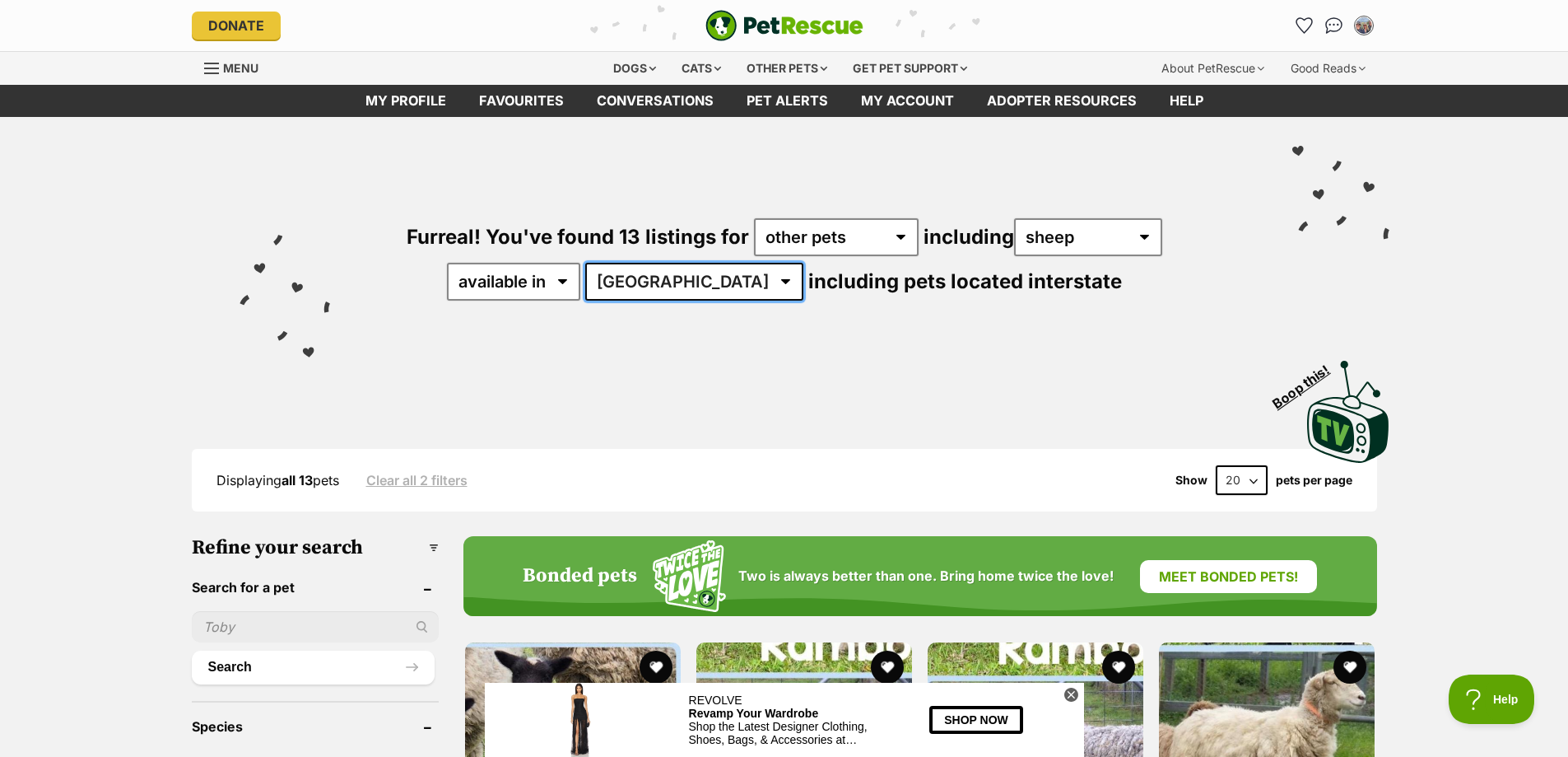
click at [691, 274] on select "Australia NSW TAS VIC WA" at bounding box center [693, 281] width 218 height 37
select select "VIC"
click at [637, 262] on select "Australia NSW TAS VIC WA" at bounding box center [693, 281] width 218 height 37
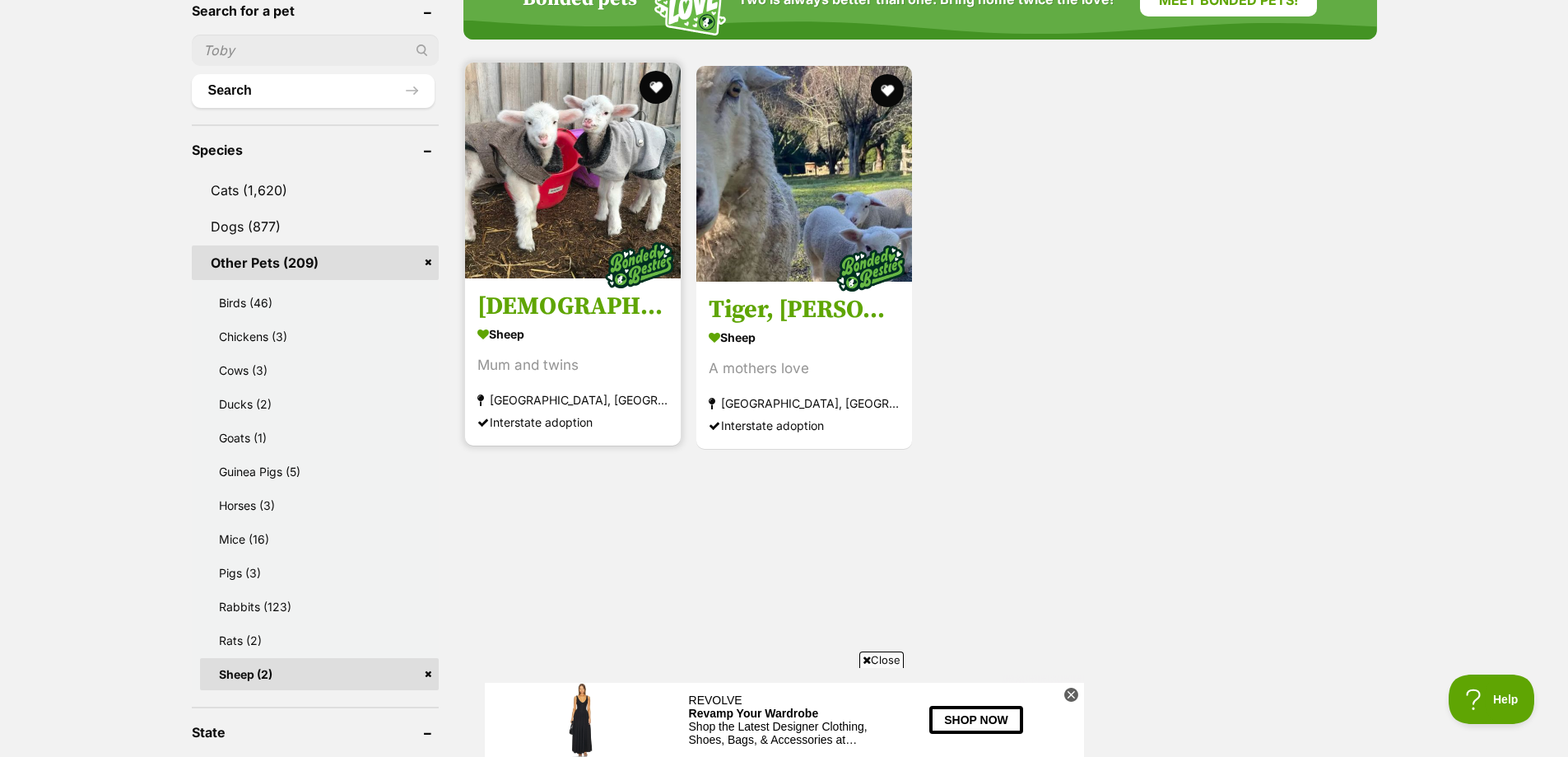
click at [567, 306] on h3 "[DEMOGRAPHIC_DATA] Bah Bah, River & Lily" at bounding box center [572, 306] width 191 height 32
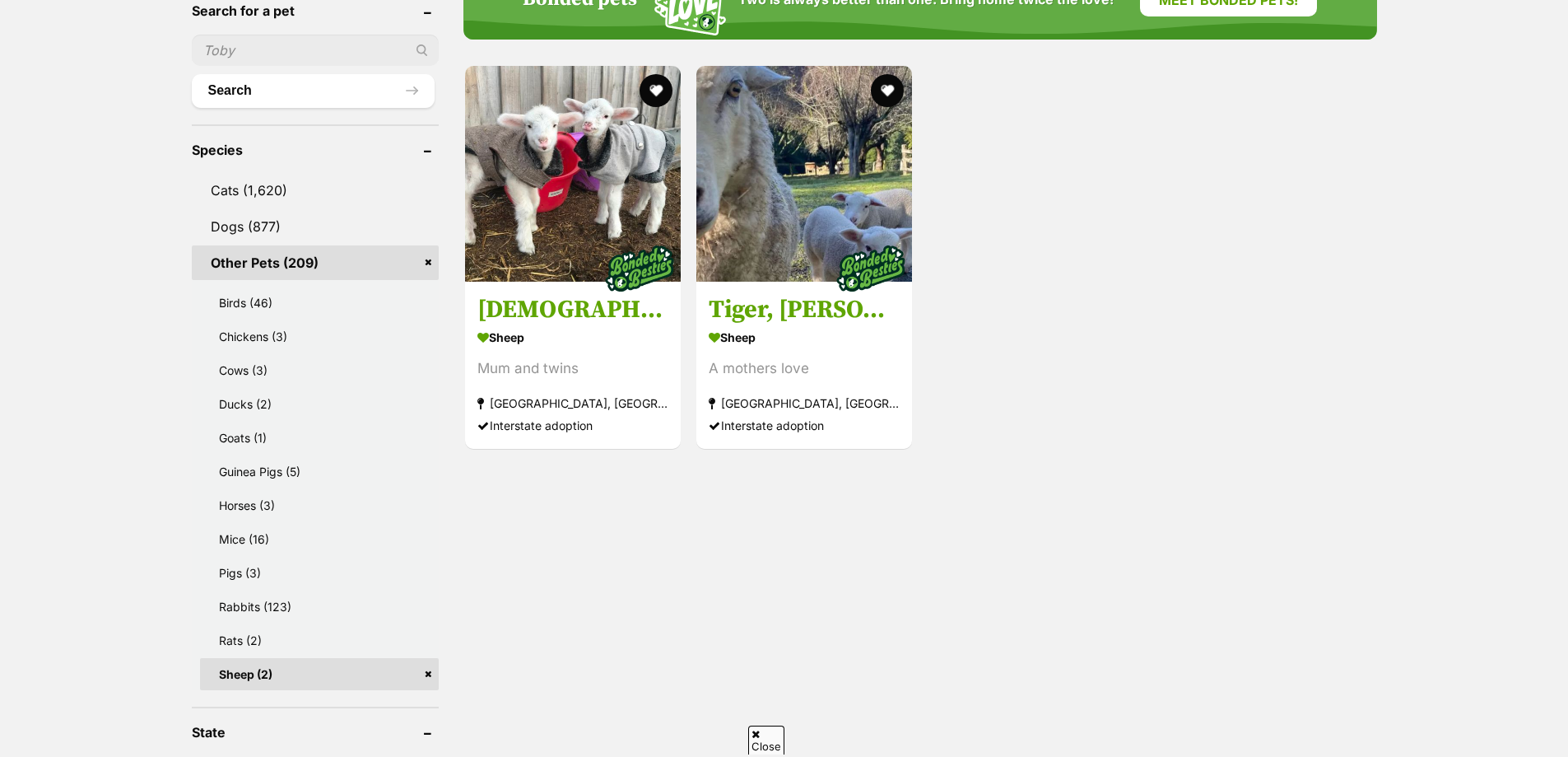
scroll to position [576, 0]
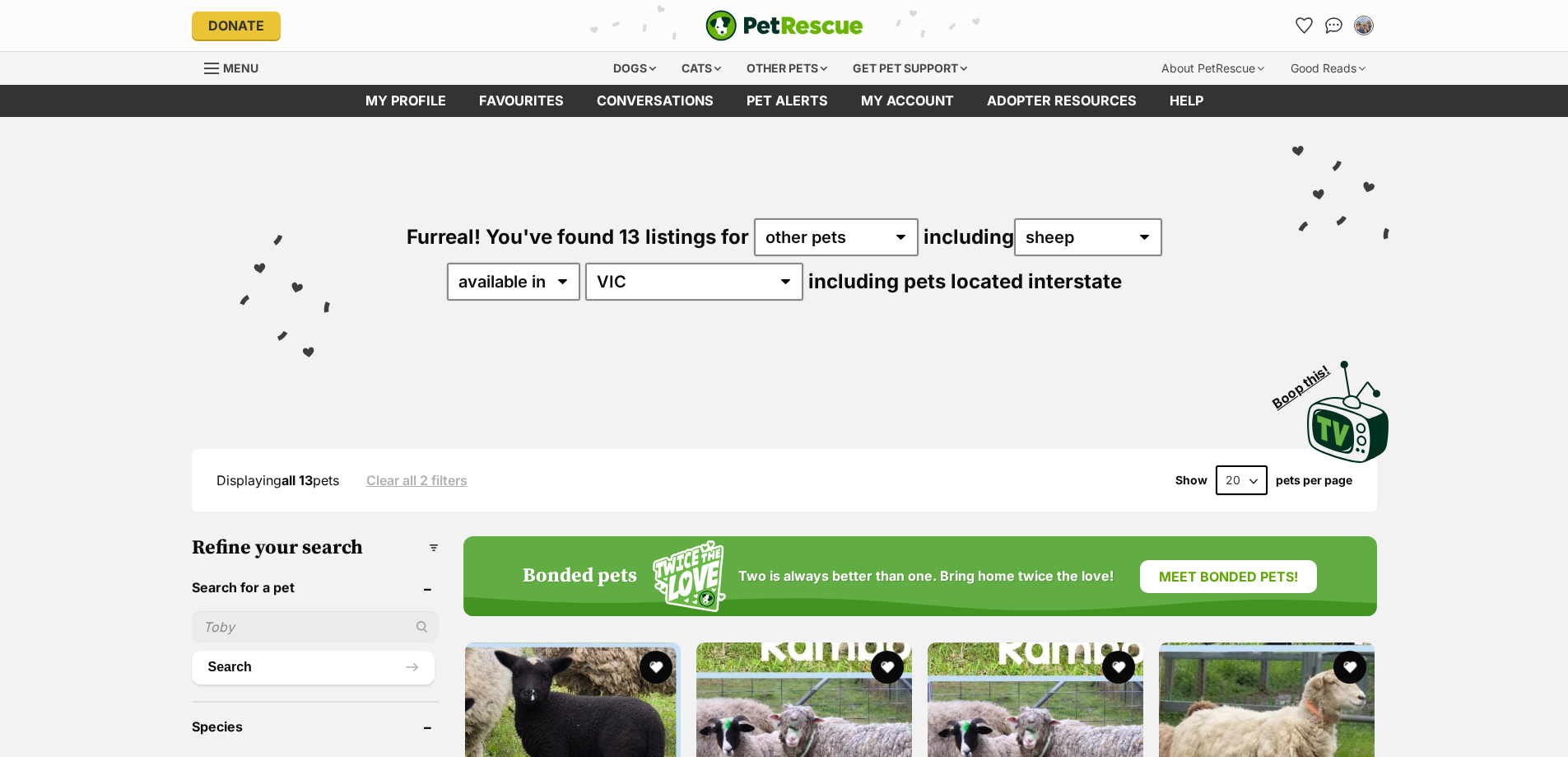
select select "VIC"
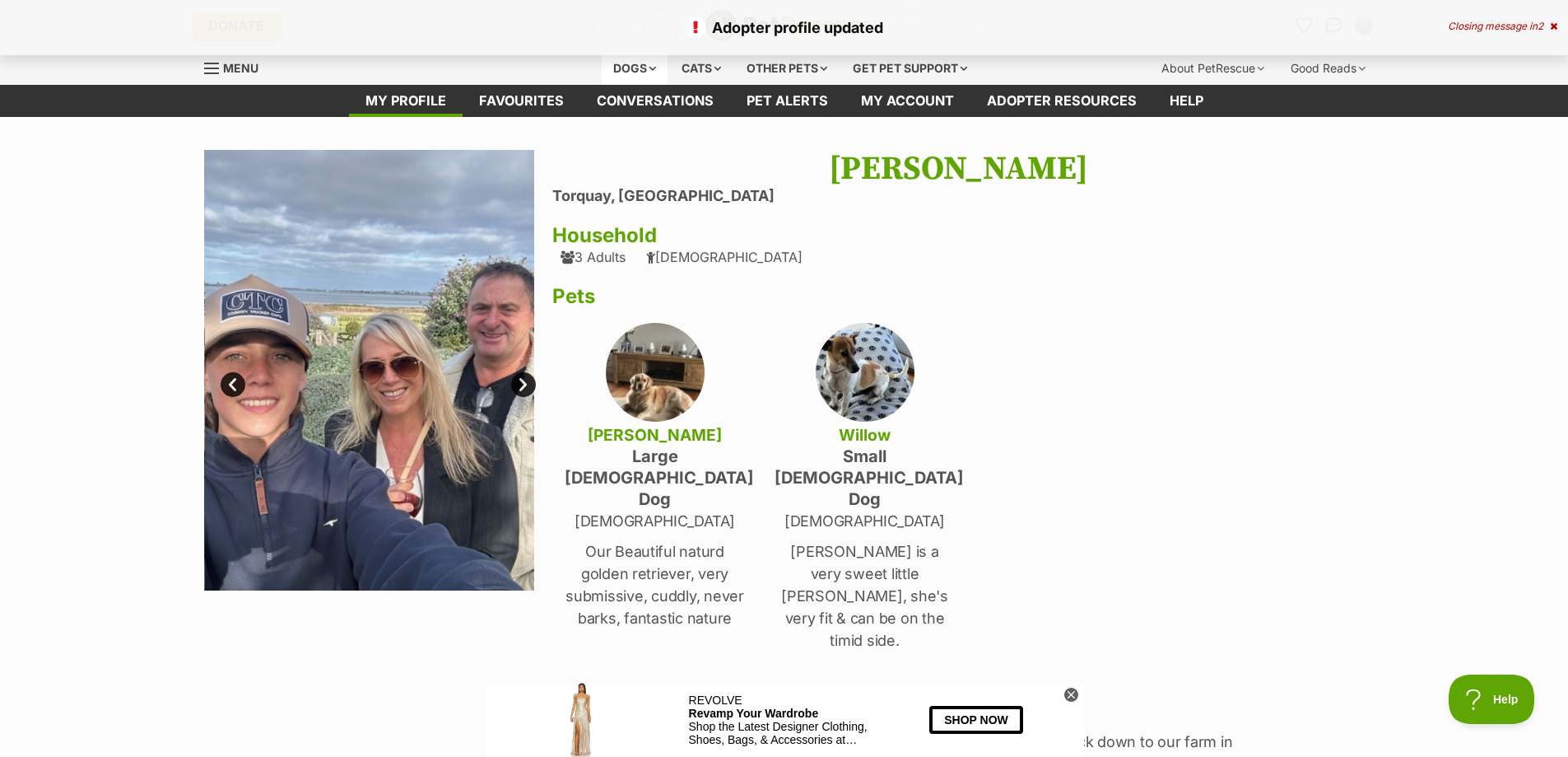
click at [624, 66] on div "Dogs" at bounding box center [635, 68] width 66 height 33
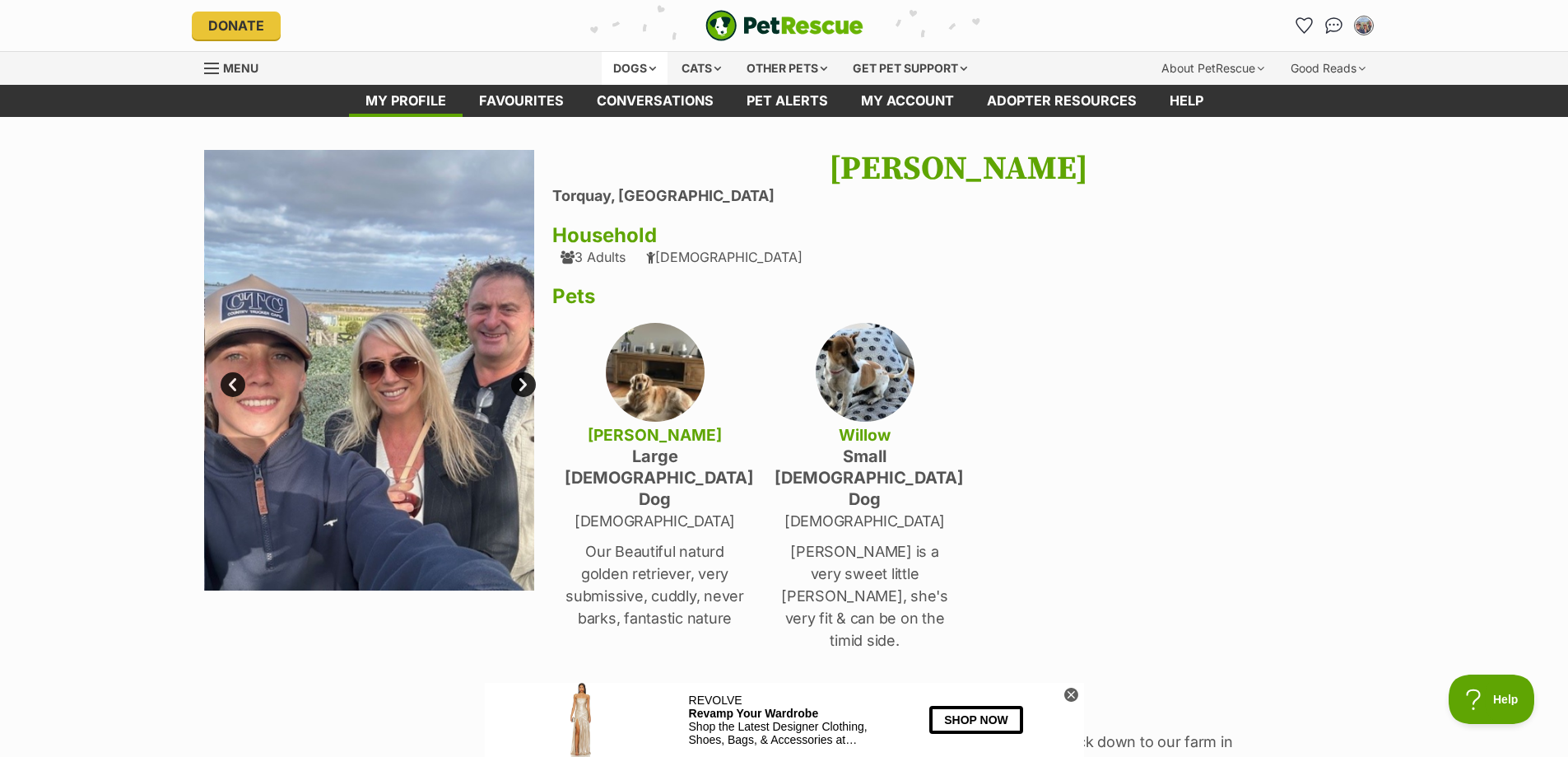
click at [624, 66] on div "Dogs" at bounding box center [635, 68] width 66 height 33
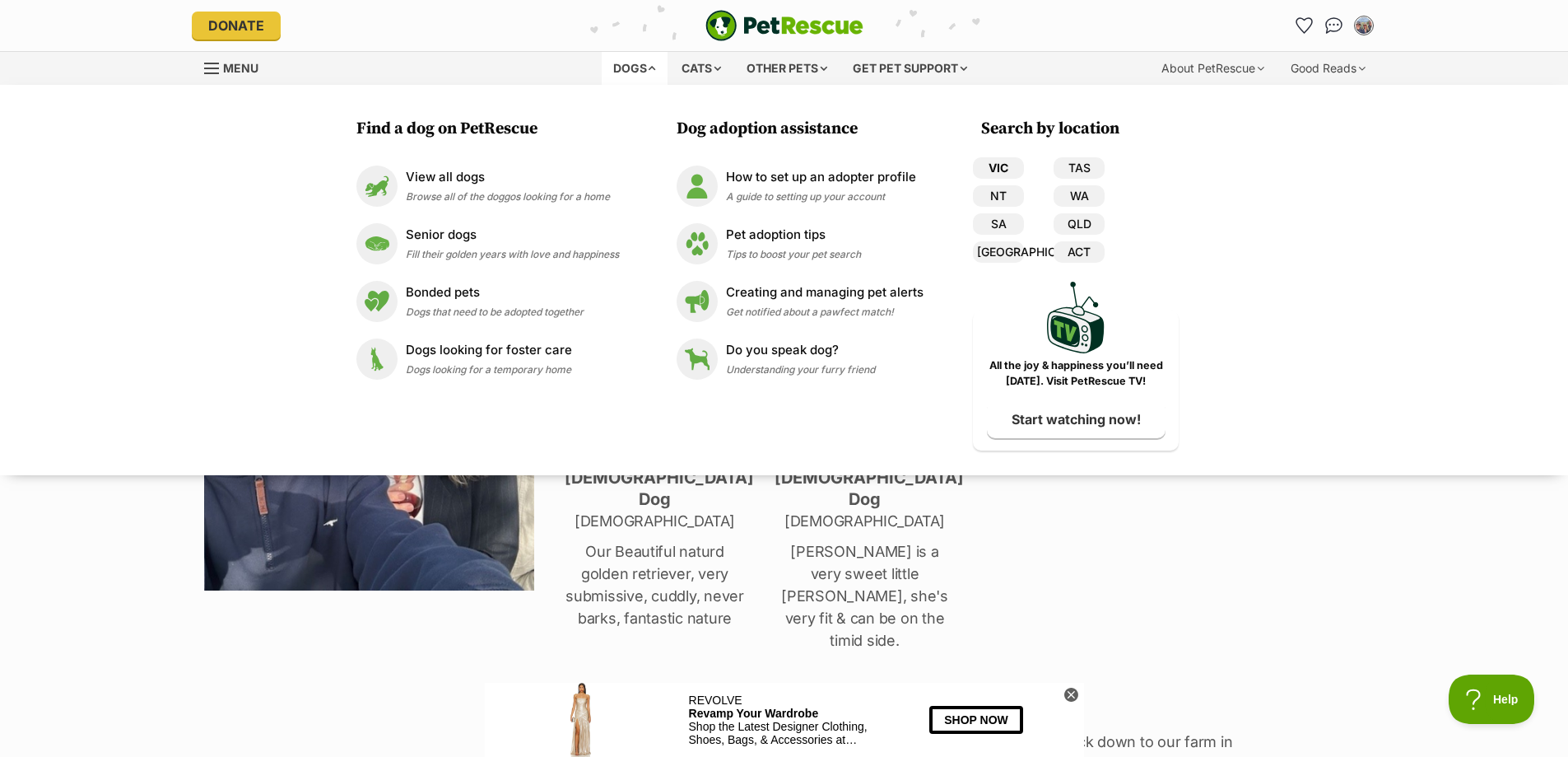
click at [994, 170] on link "VIC" at bounding box center [998, 168] width 51 height 21
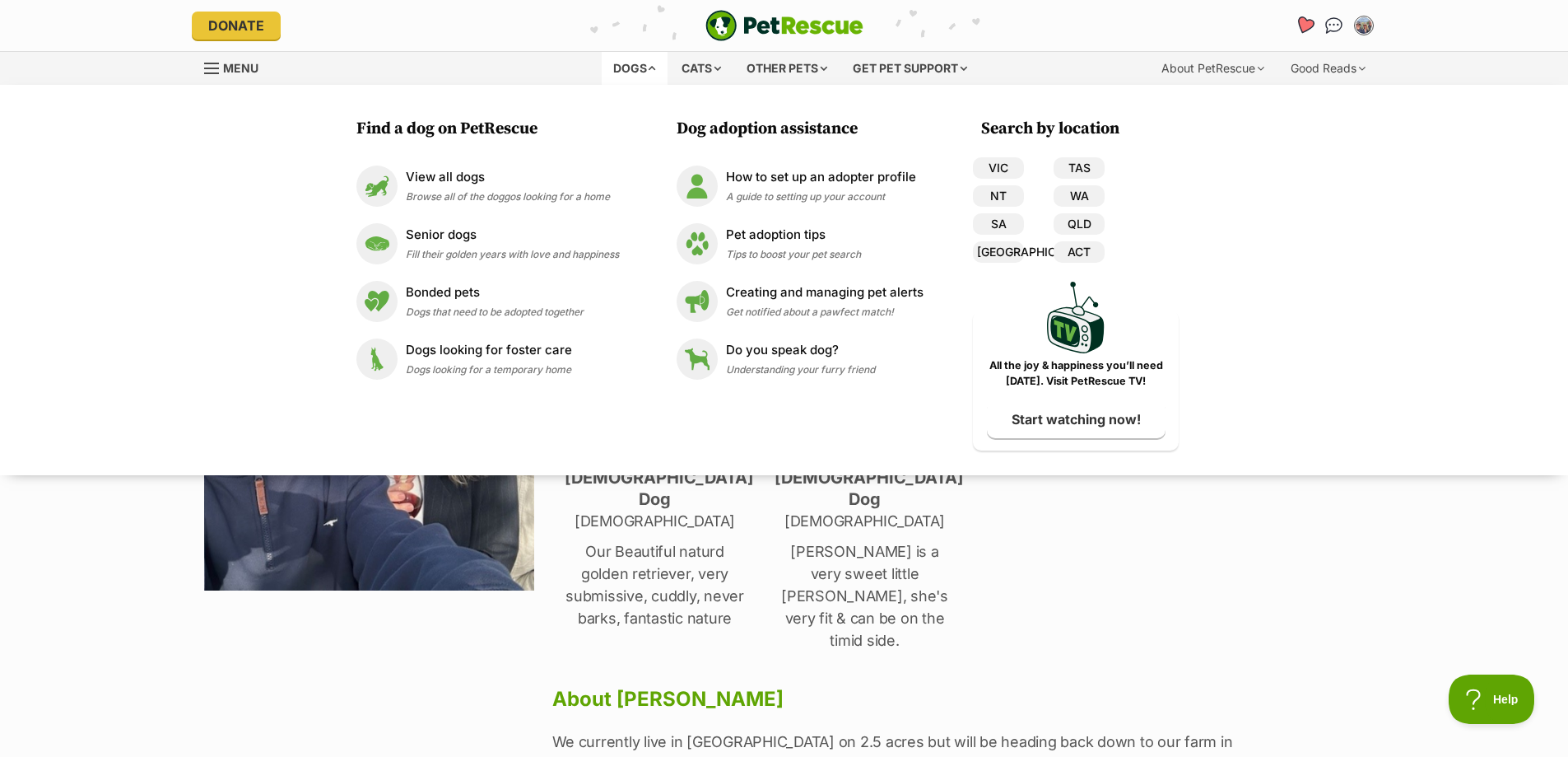
click at [1300, 27] on icon "Favourites" at bounding box center [1304, 25] width 20 height 19
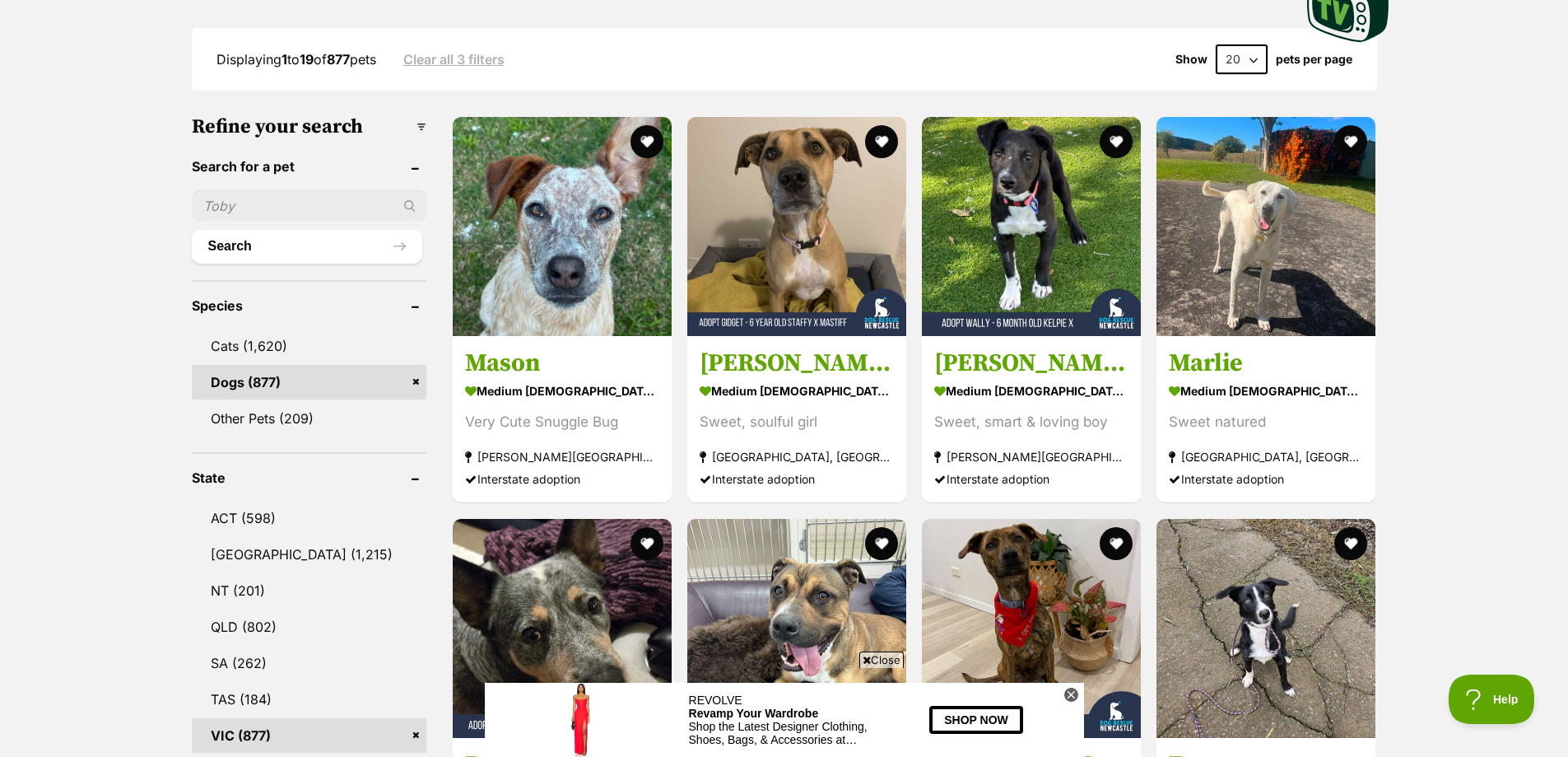
scroll to position [412, 0]
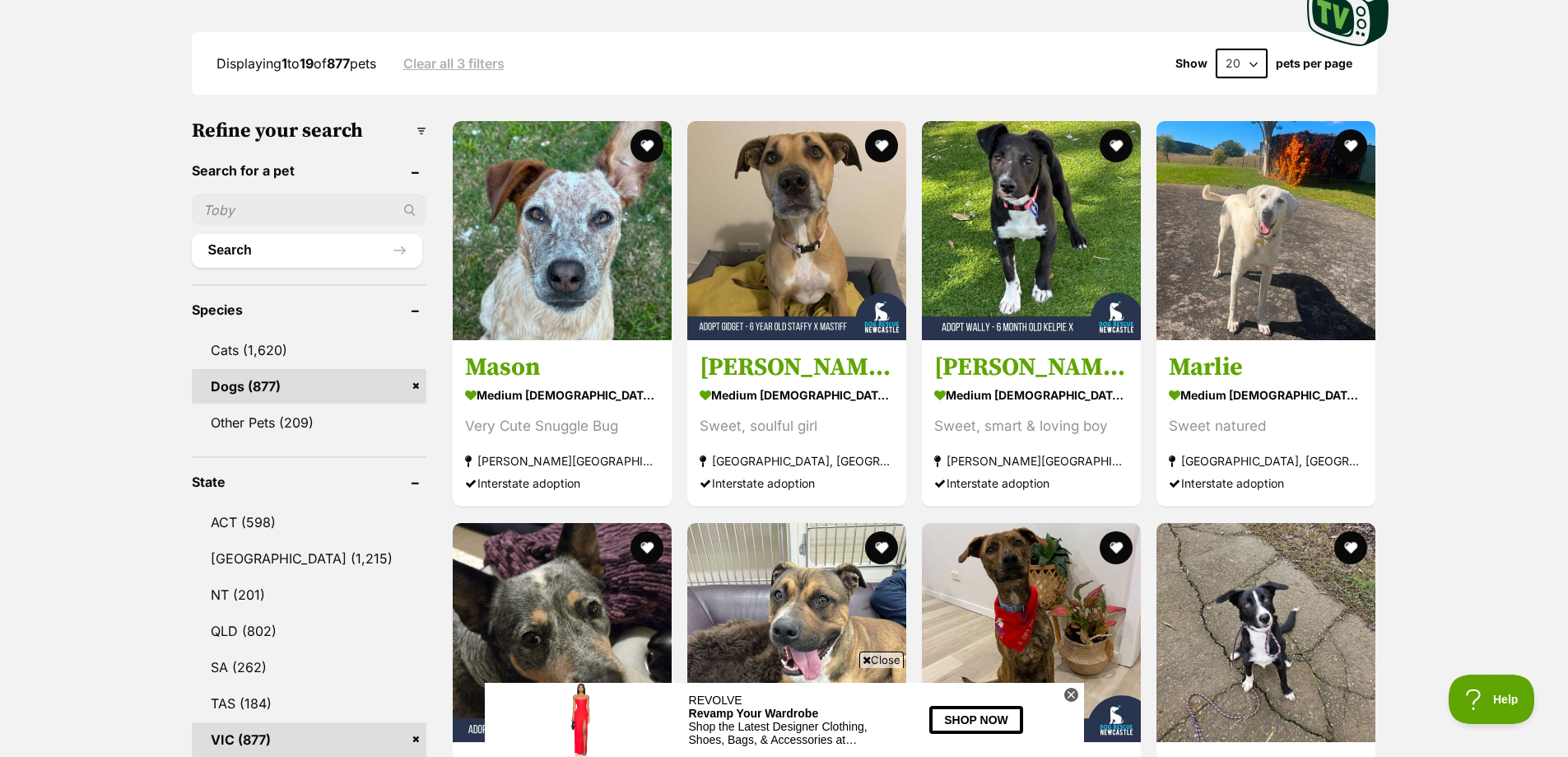
click at [236, 212] on input "text" at bounding box center [309, 209] width 234 height 32
type input "kelpie"
click at [247, 254] on button "Search" at bounding box center [307, 250] width 230 height 33
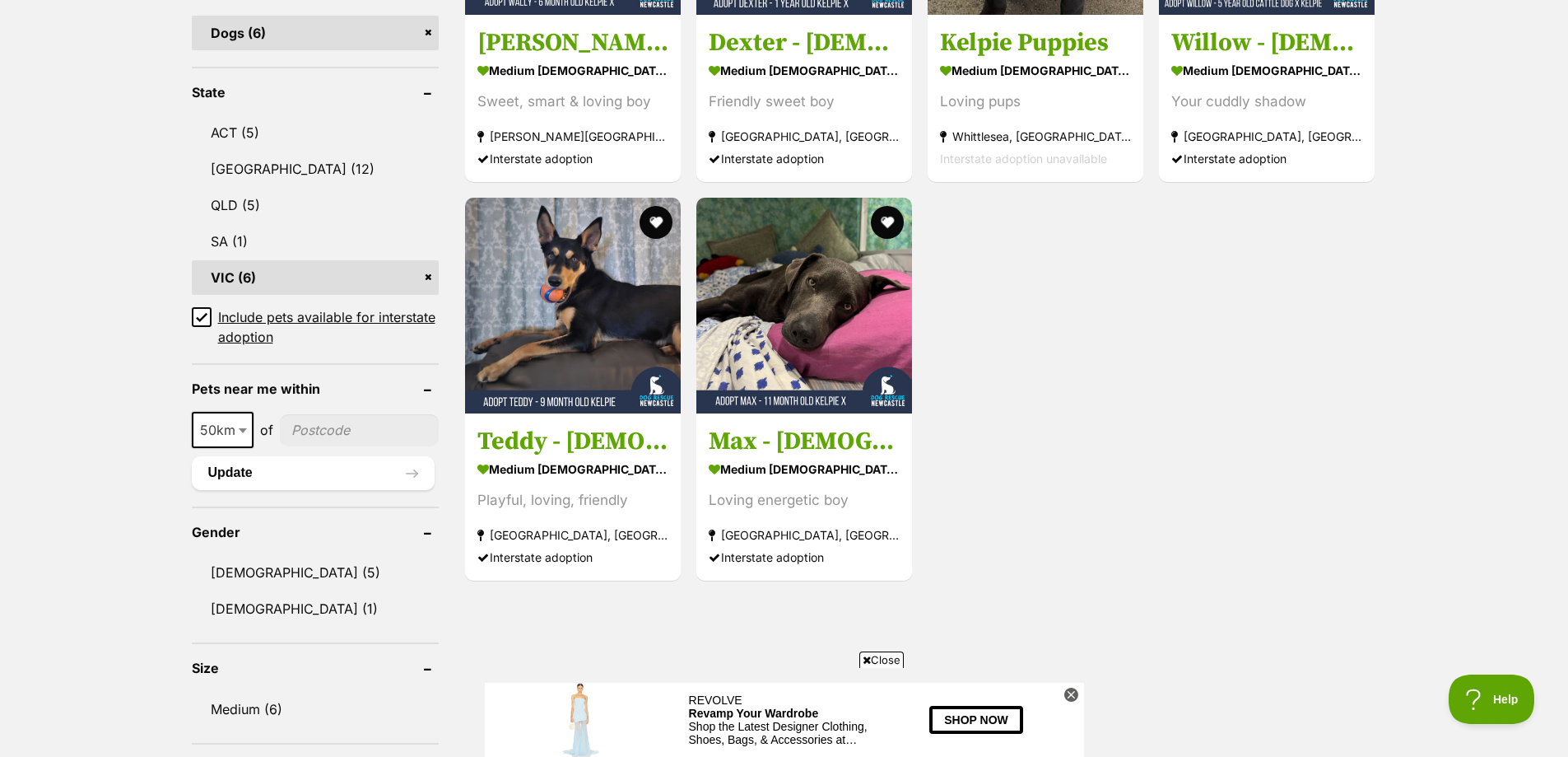
scroll to position [494, 0]
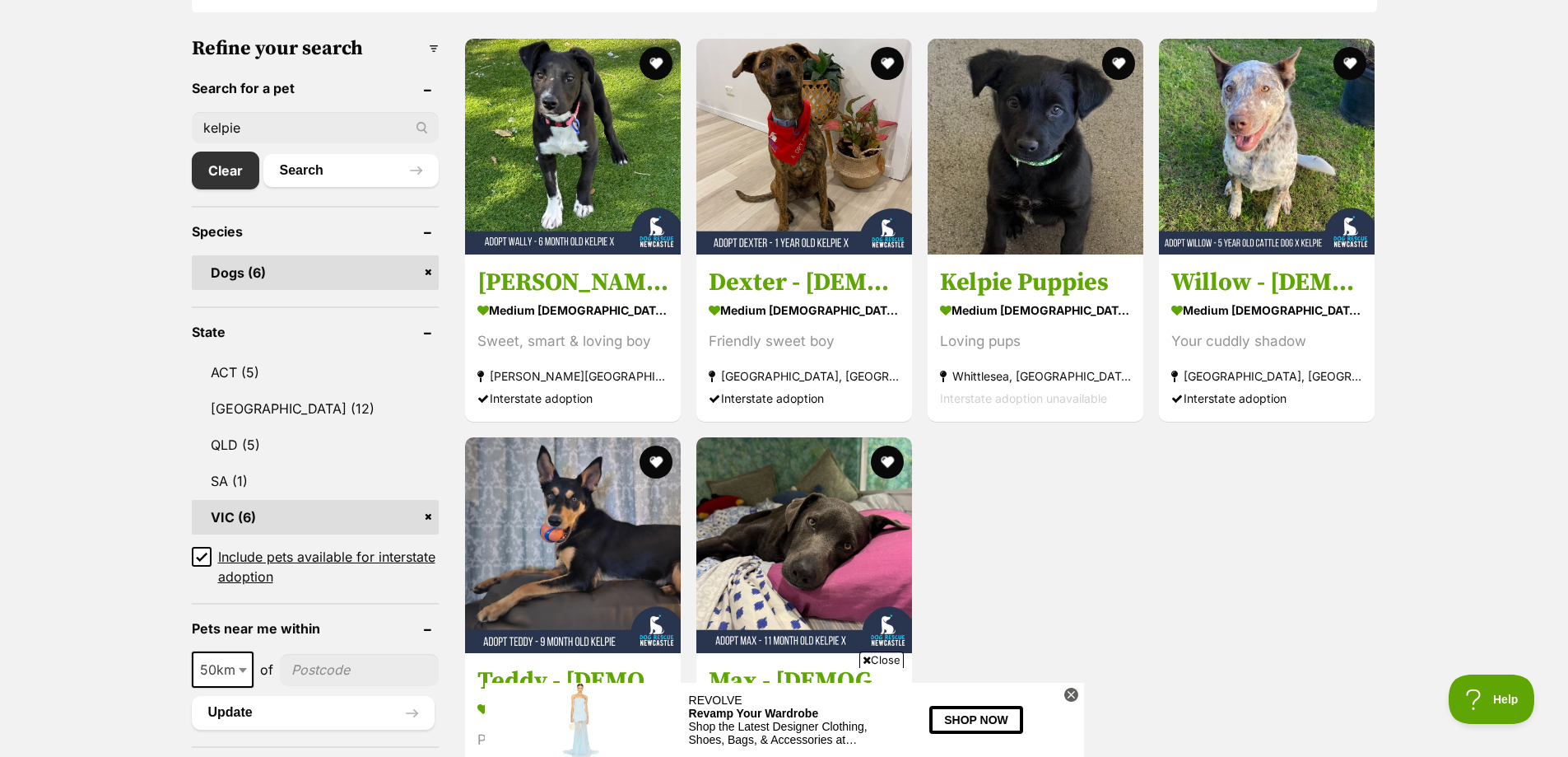
click at [230, 516] on link "VIC (6)" at bounding box center [315, 517] width 247 height 35
